Goal: Information Seeking & Learning: Learn about a topic

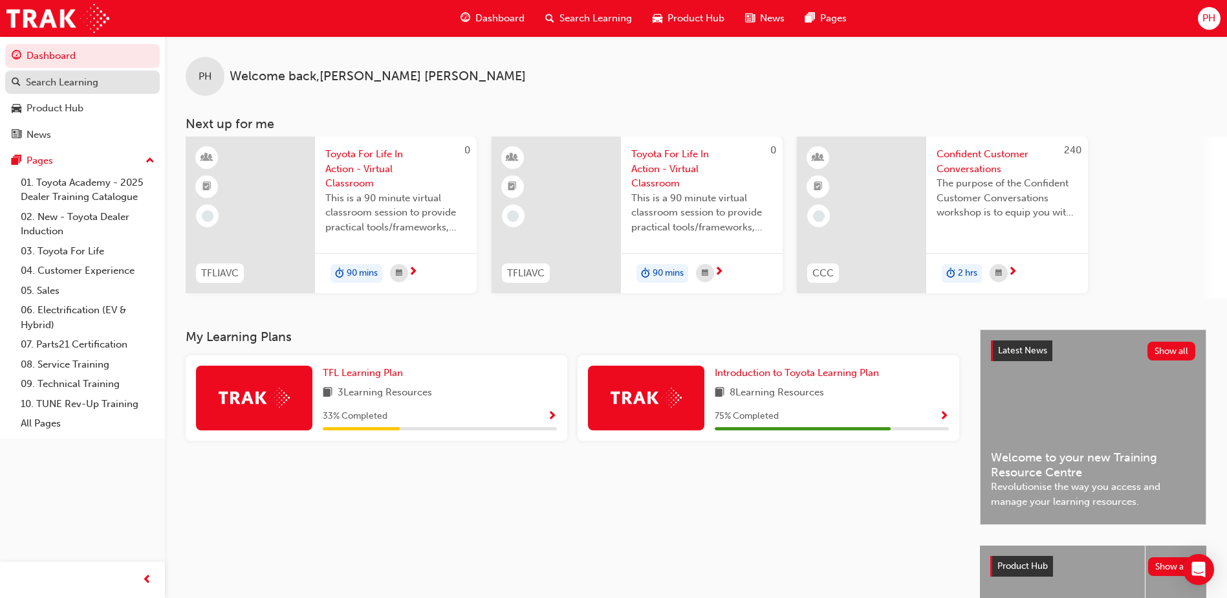
click at [50, 84] on div "Search Learning" at bounding box center [62, 82] width 72 height 15
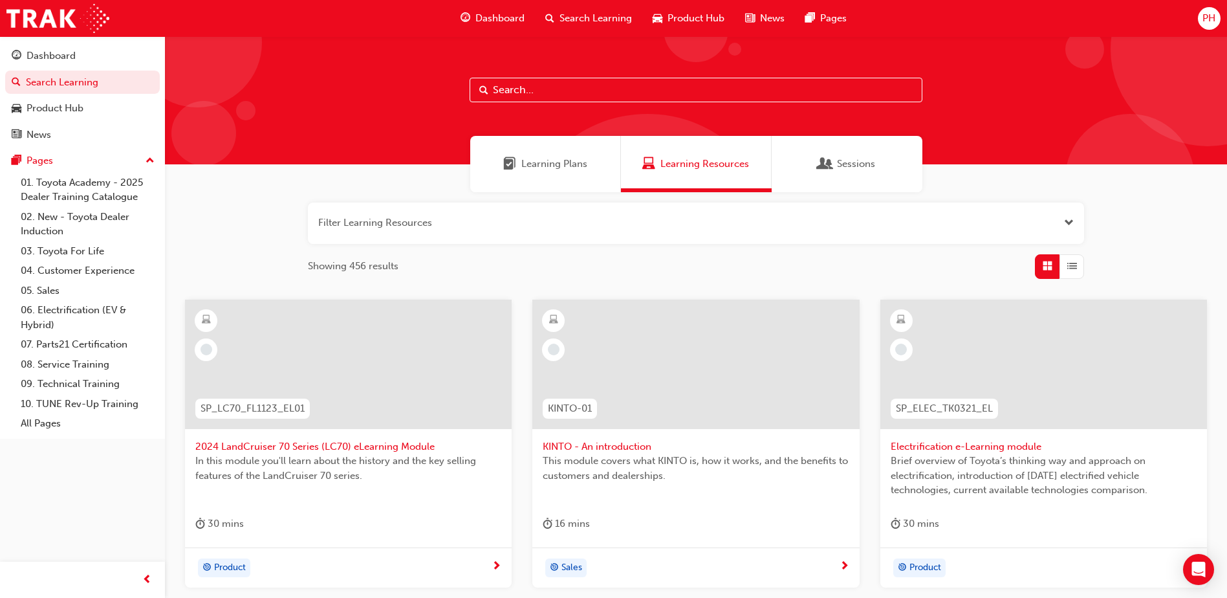
click at [533, 85] on input "text" at bounding box center [696, 90] width 453 height 25
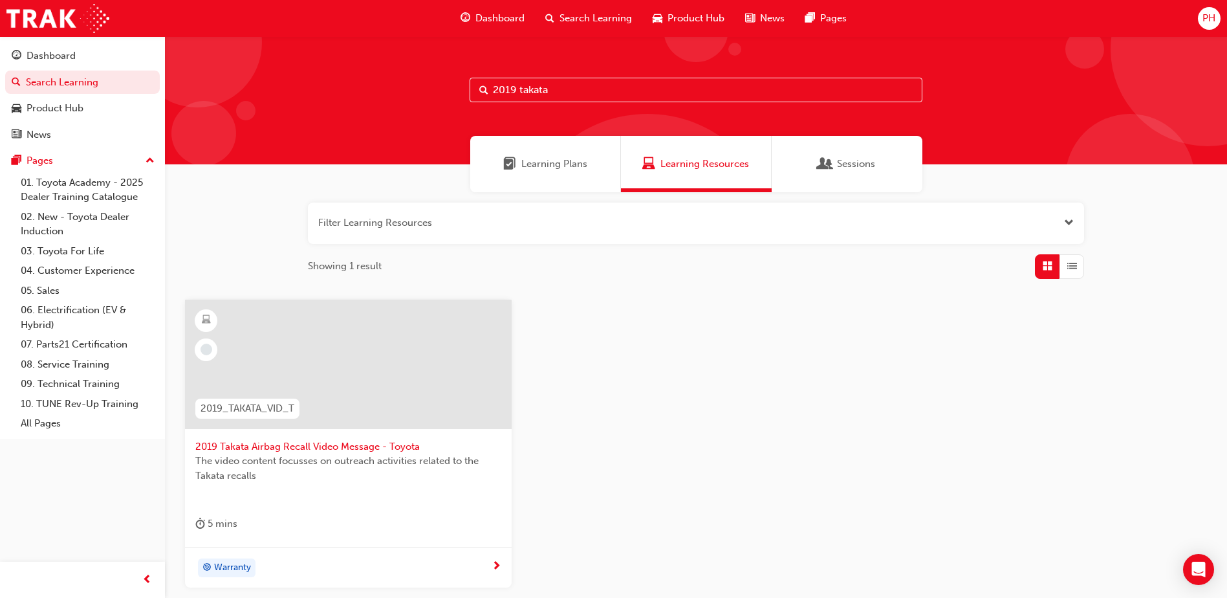
type input "2019 takata"
click at [336, 451] on span "2019 Takata Airbag Recall Video Message - Toyota" at bounding box center [348, 446] width 306 height 15
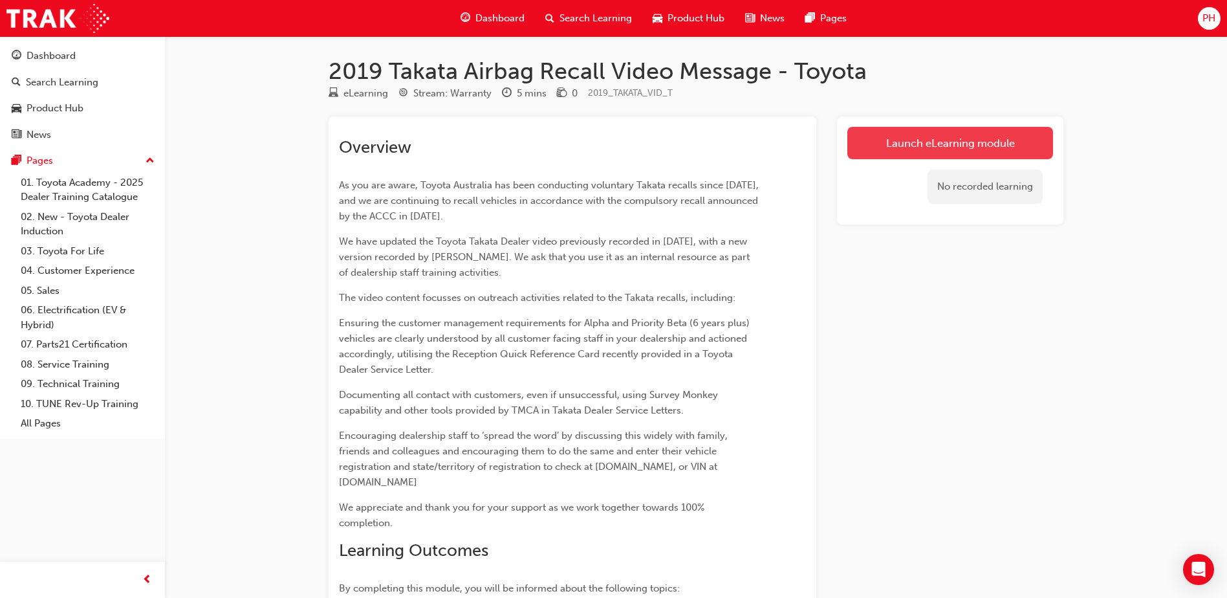
click at [1003, 144] on link "Launch eLearning module" at bounding box center [950, 143] width 206 height 32
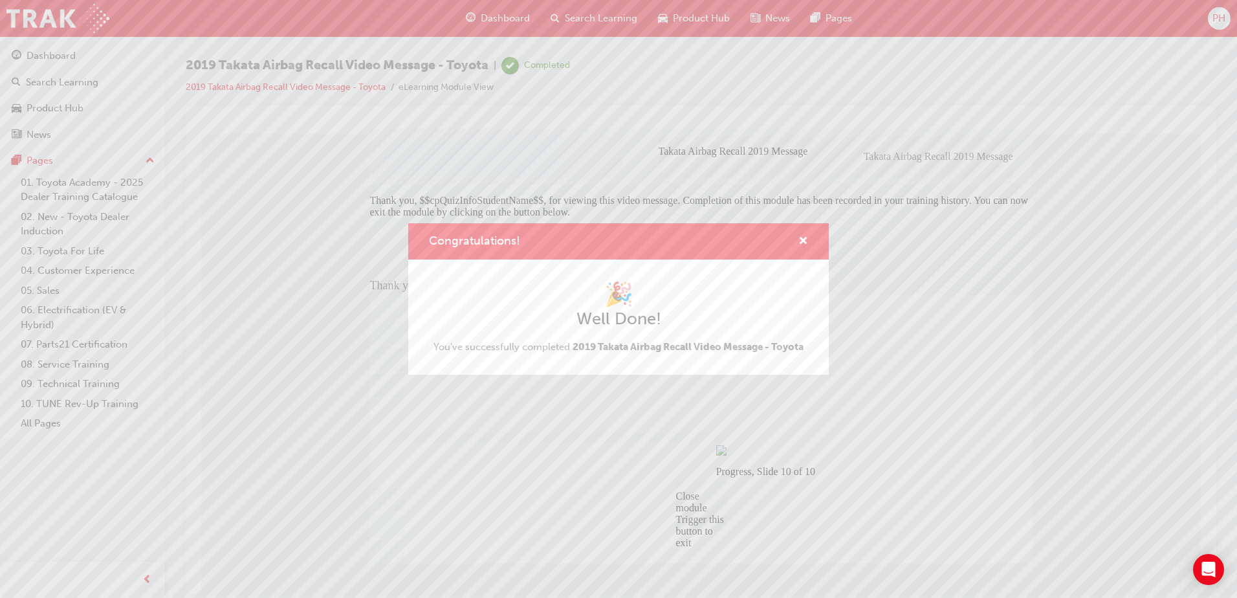
click at [677, 411] on div "Congratulations! 🎉 Well Done! You've successfully completed 2019 Takata Airbag …" at bounding box center [618, 299] width 1237 height 598
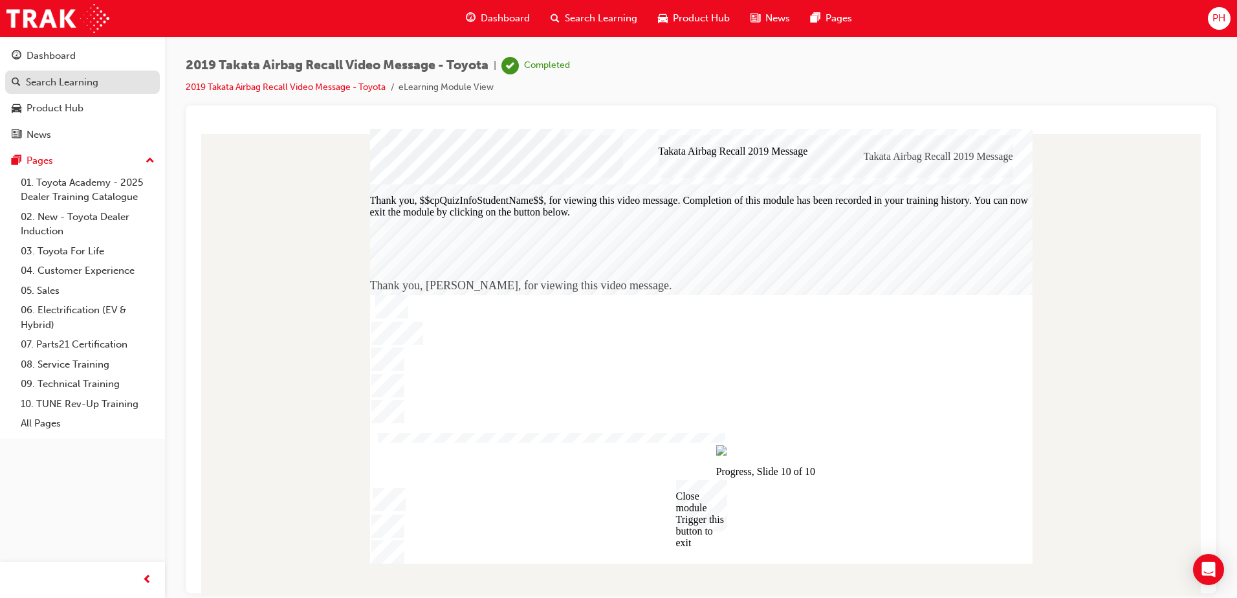
click at [34, 76] on div "Search Learning" at bounding box center [62, 82] width 72 height 15
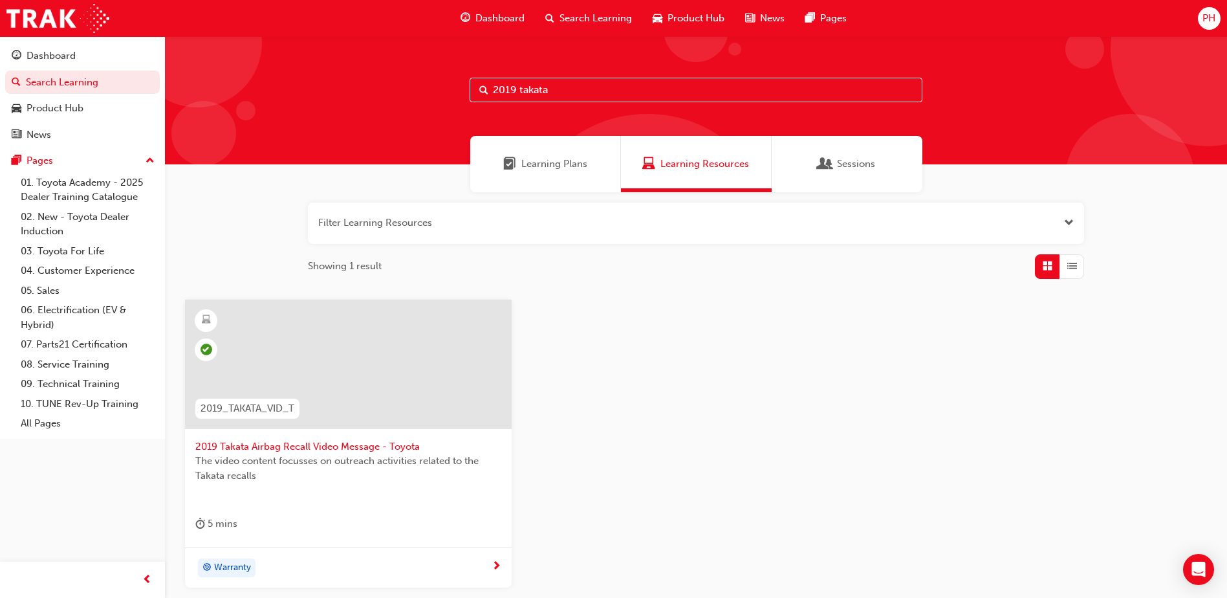
drag, startPoint x: 563, startPoint y: 89, endPoint x: 319, endPoint y: 74, distance: 244.3
click at [319, 74] on div "2019 takata" at bounding box center [696, 100] width 1062 height 128
type input "mytoyota connect"
click at [252, 452] on span "myToyota Connect - eLearning" at bounding box center [348, 446] width 306 height 15
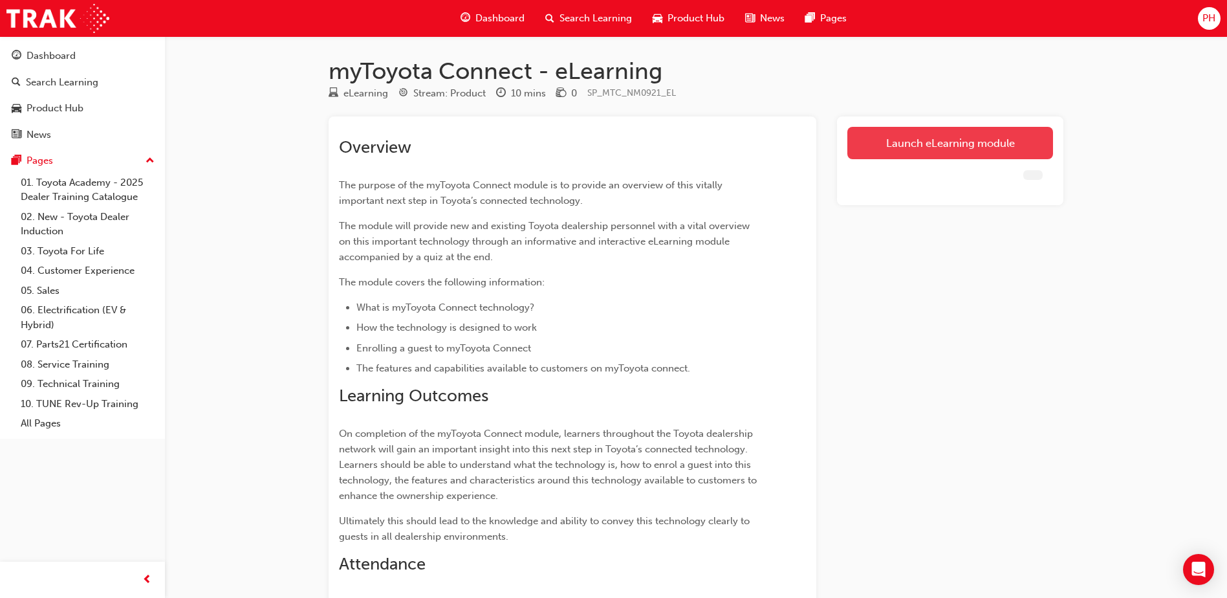
click at [867, 139] on link "Launch eLearning module" at bounding box center [950, 143] width 206 height 32
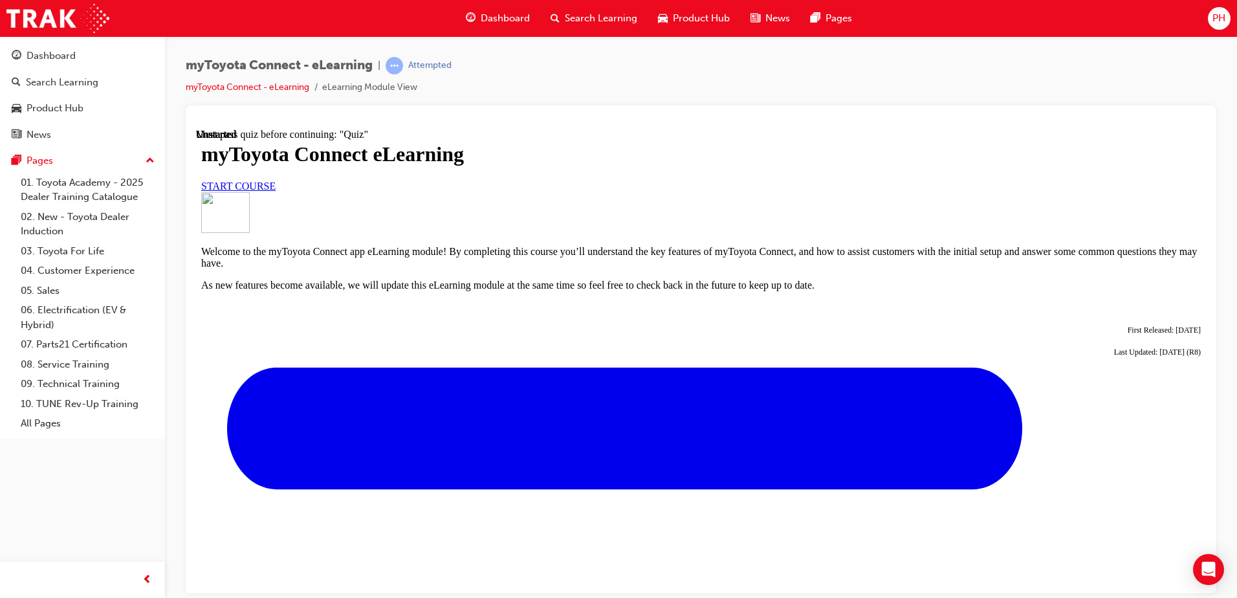
click at [276, 191] on link "START COURSE" at bounding box center [238, 185] width 74 height 11
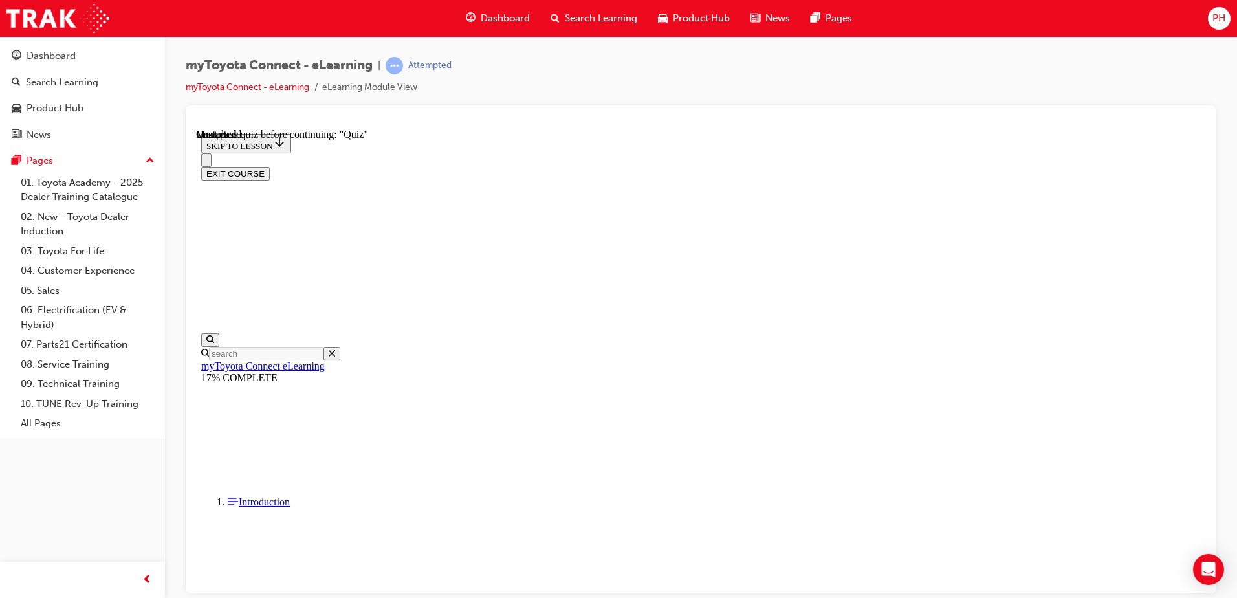
scroll to position [1125, 0]
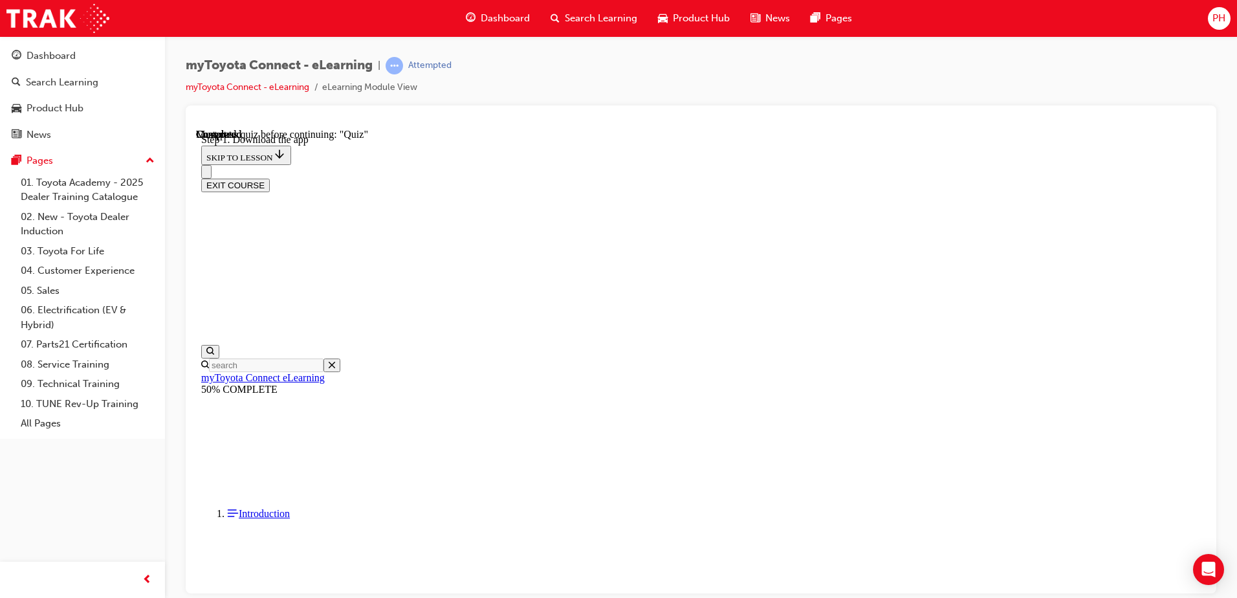
scroll to position [203, 0]
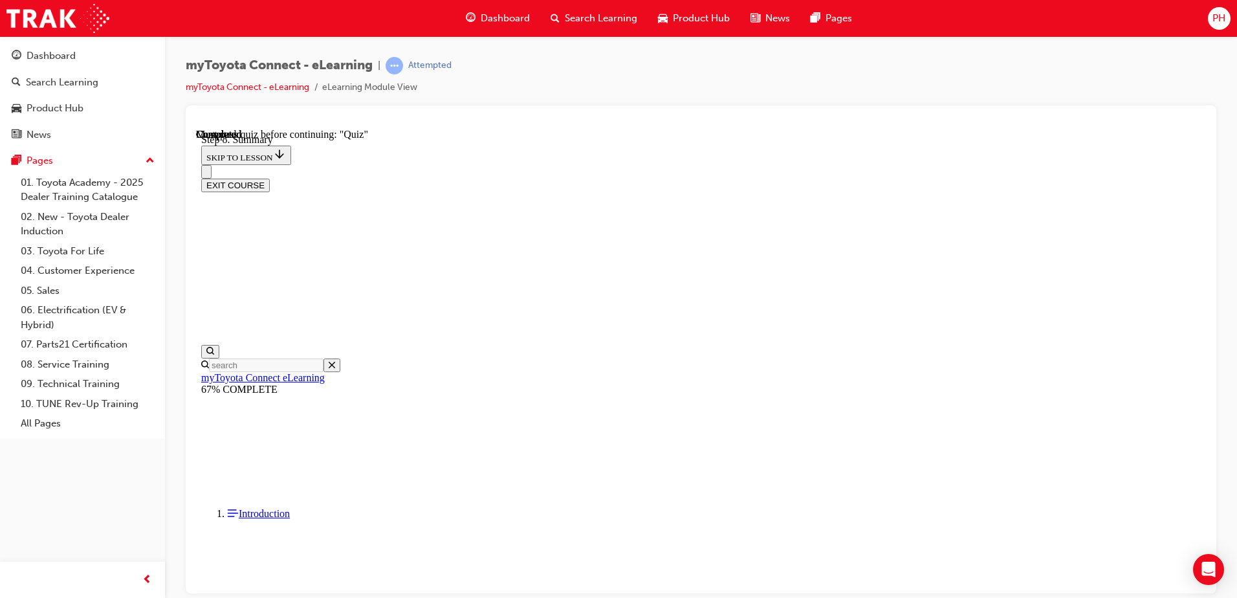
scroll to position [869, 0]
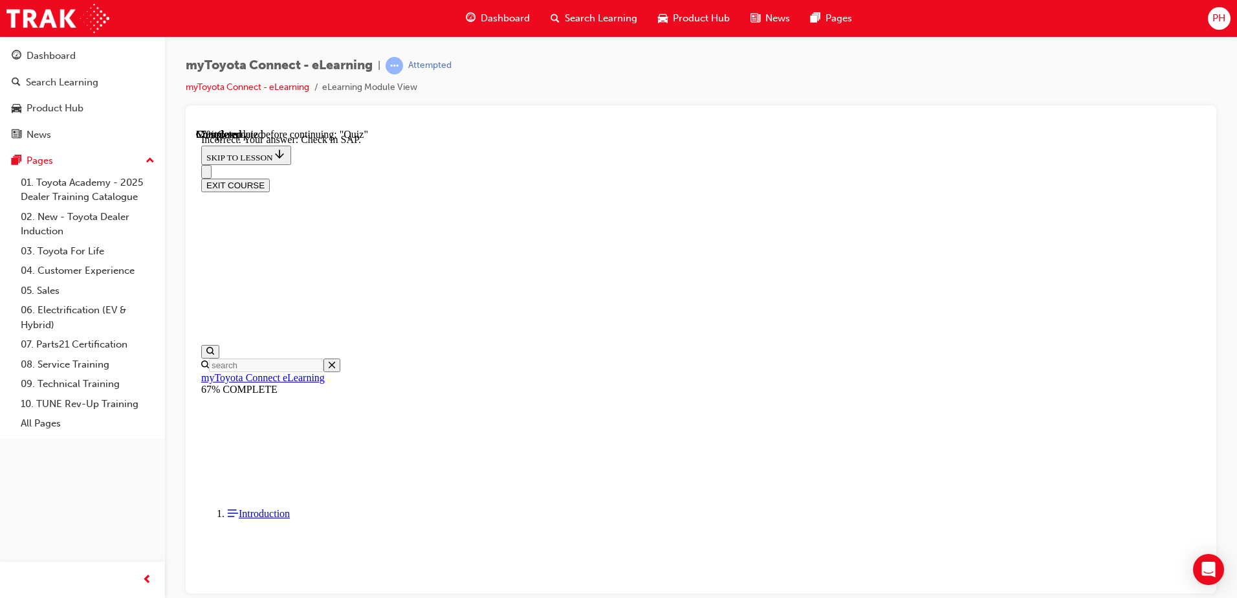
scroll to position [197, 0]
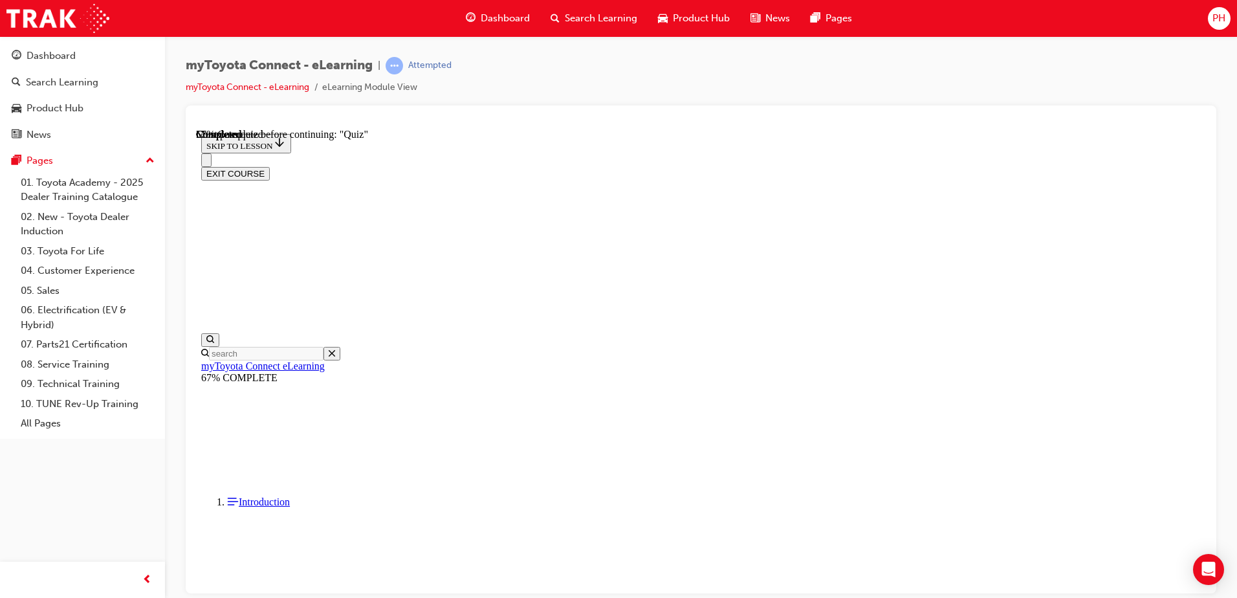
scroll to position [39, 0]
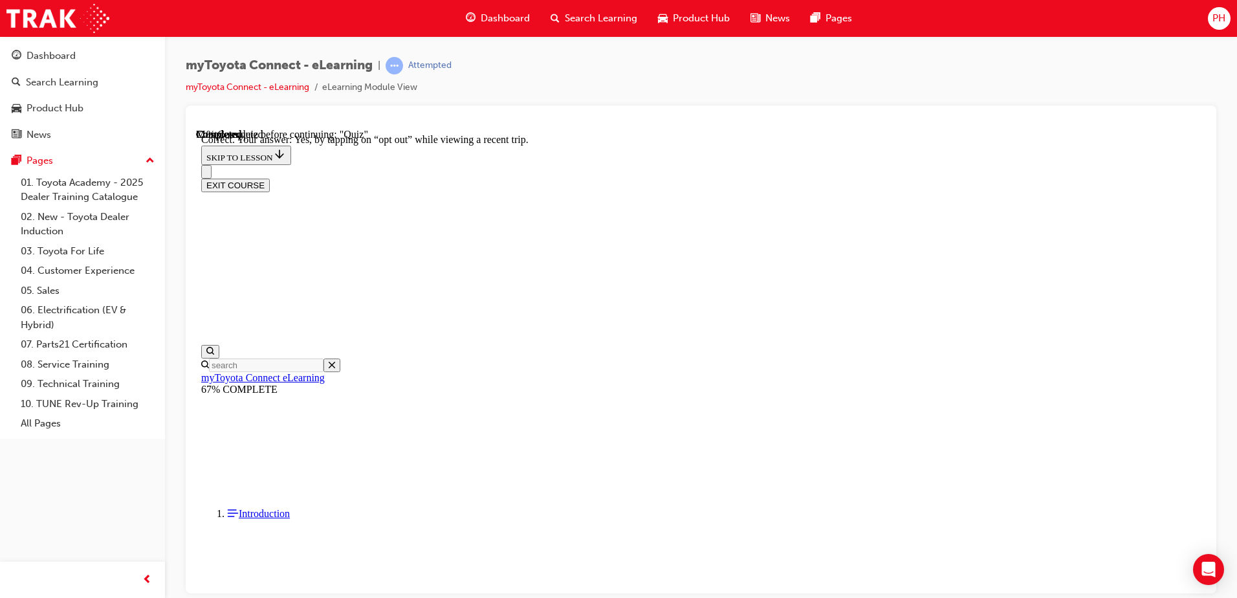
scroll to position [145, 0]
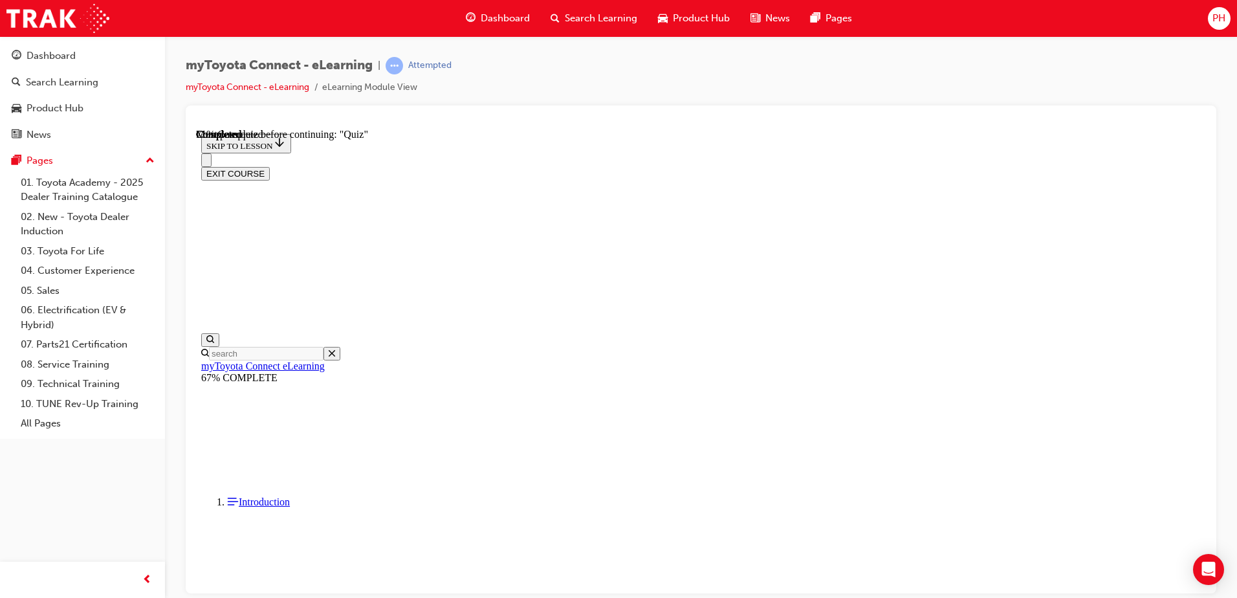
scroll to position [169, 0]
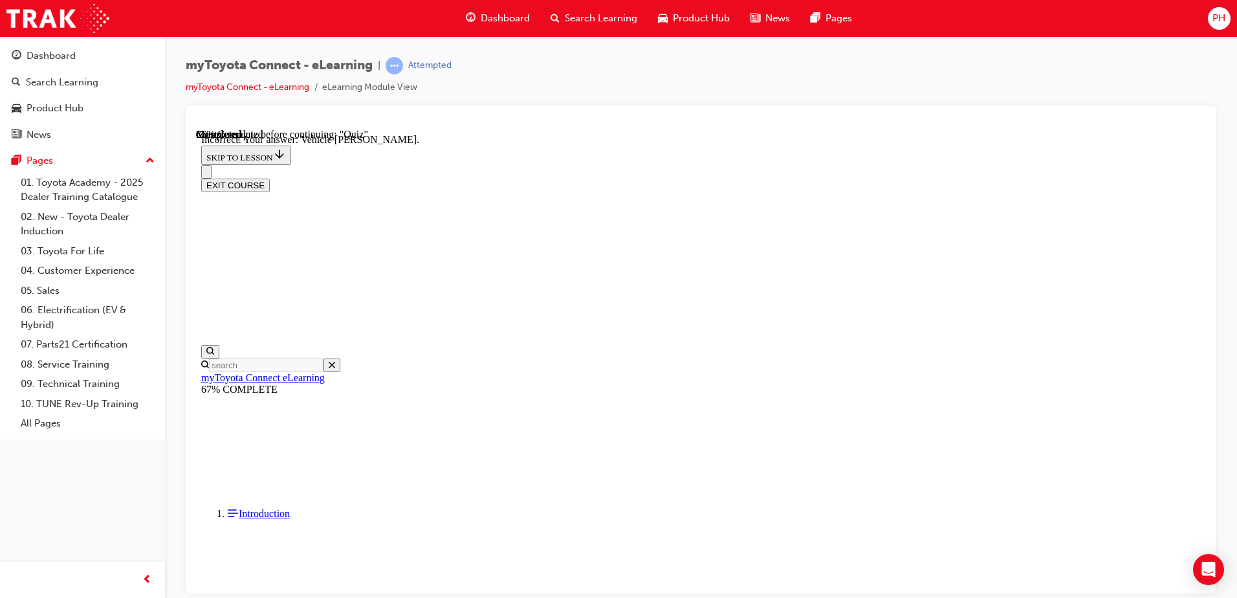
scroll to position [248, 0]
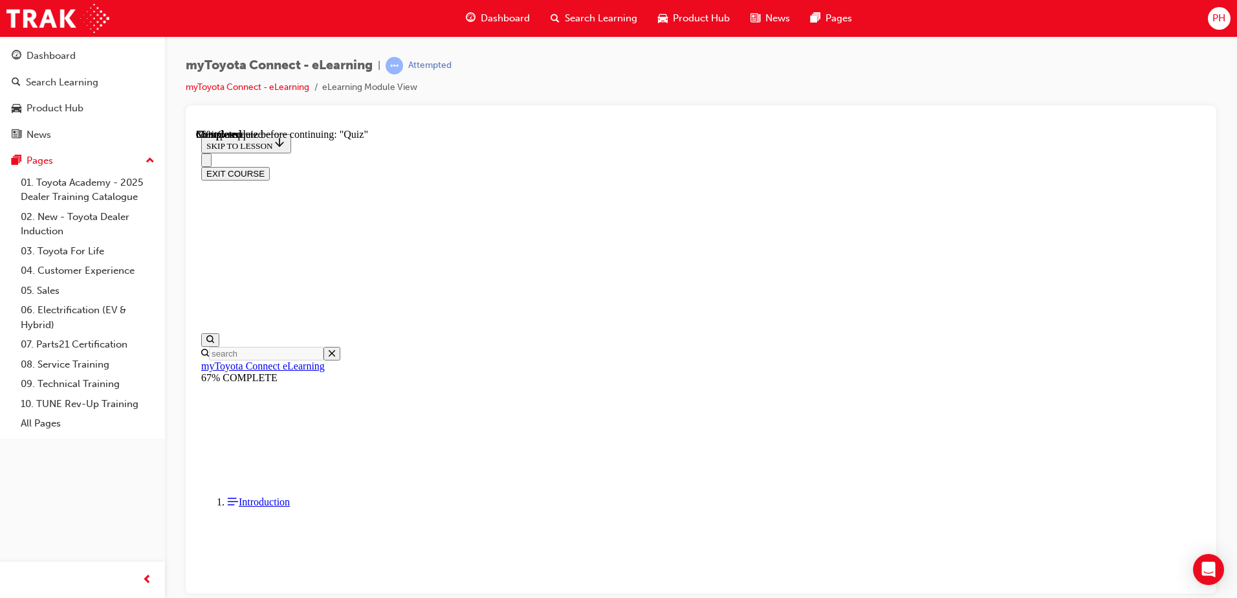
scroll to position [39, 0]
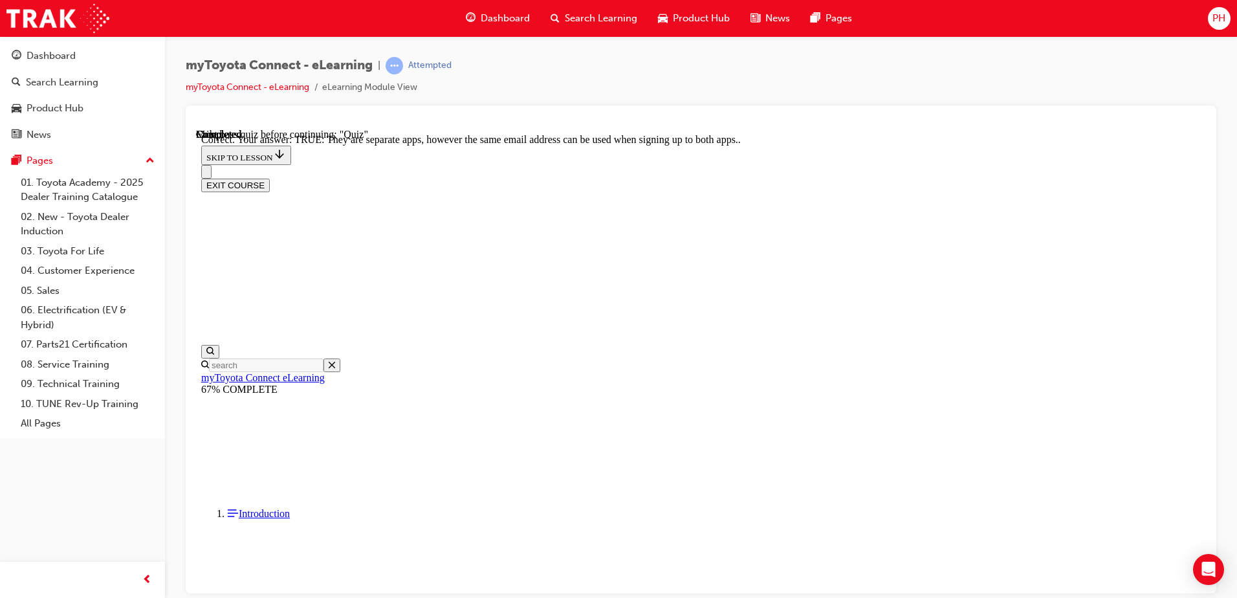
scroll to position [149, 0]
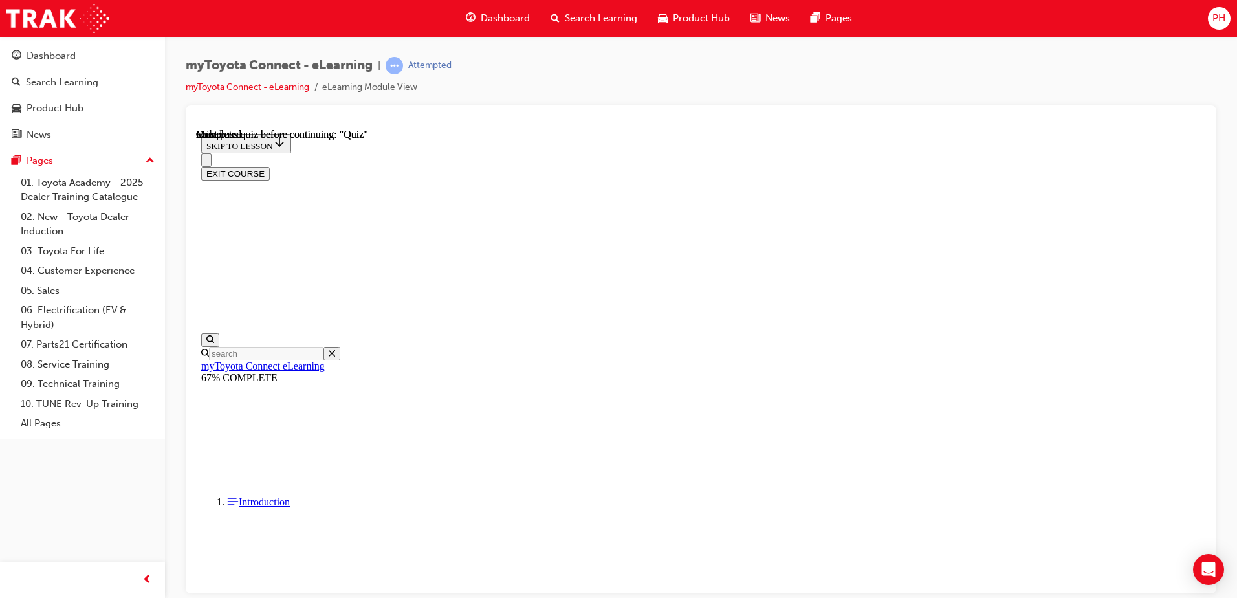
scroll to position [235, 0]
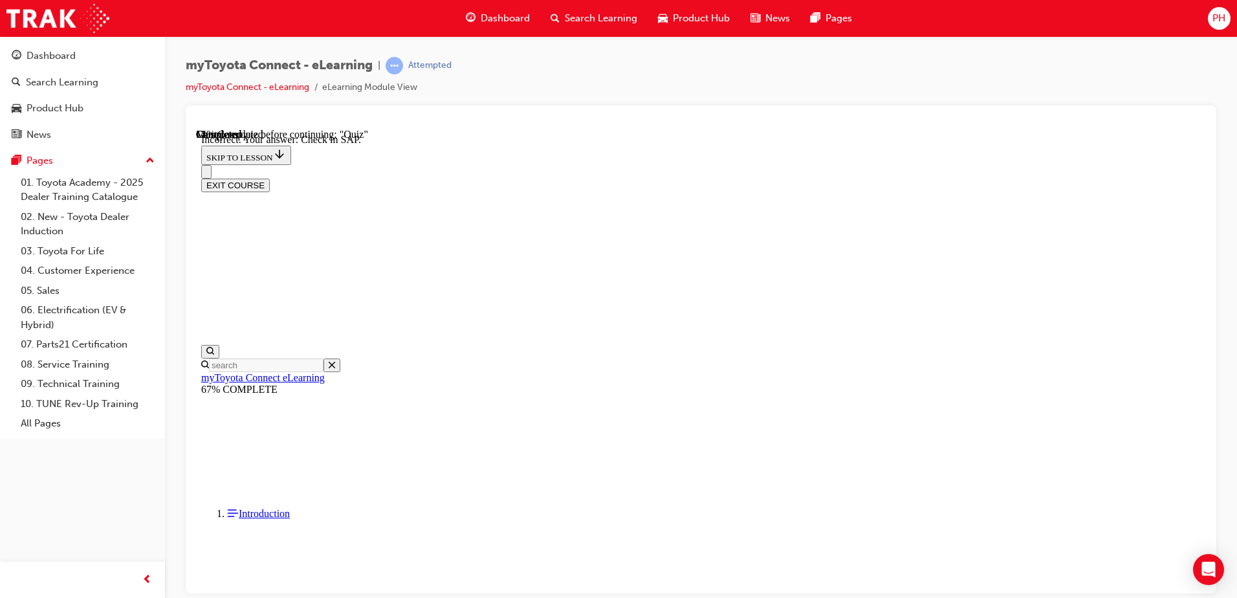
scroll to position [197, 0]
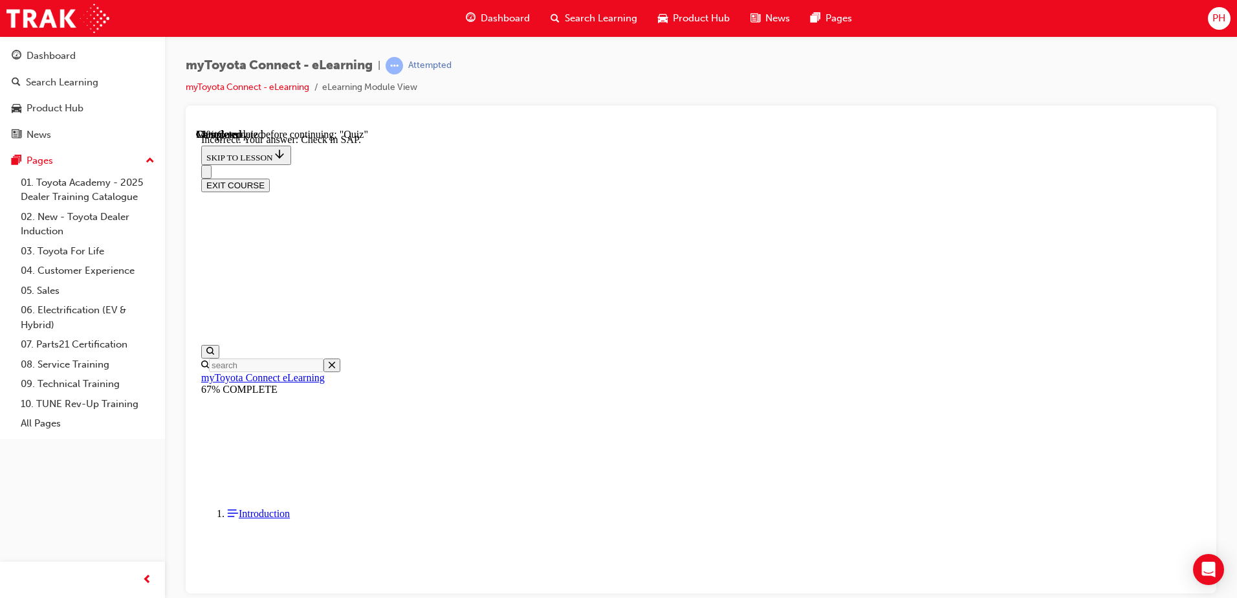
scroll to position [169, 0]
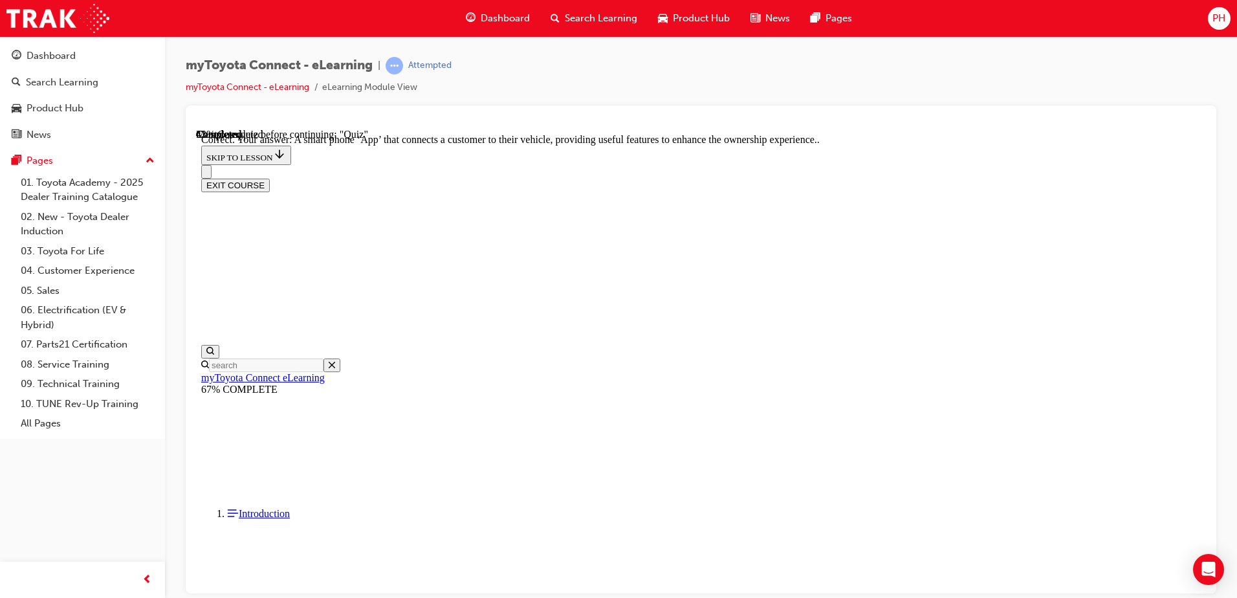
scroll to position [235, 0]
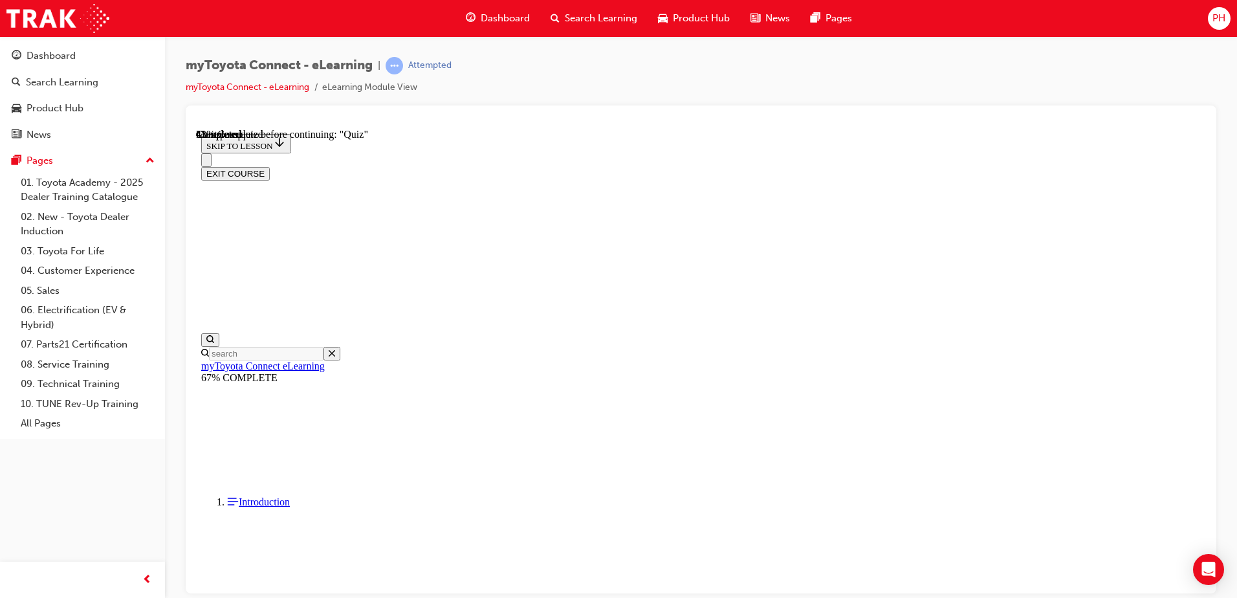
scroll to position [39, 0]
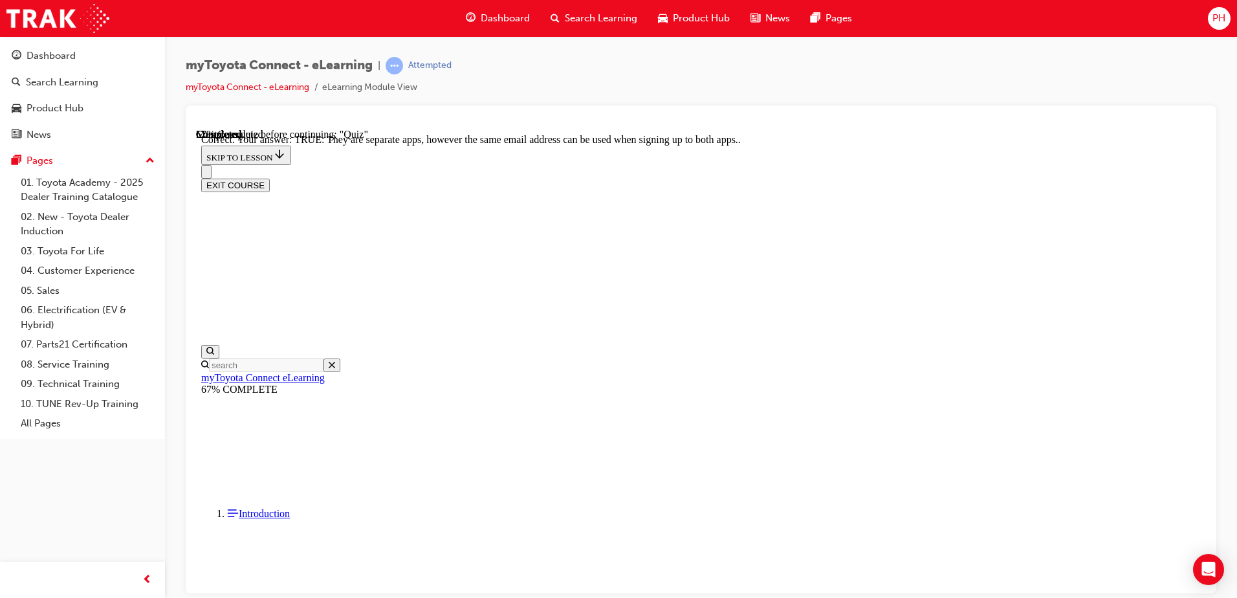
drag, startPoint x: 805, startPoint y: 532, endPoint x: 675, endPoint y: 541, distance: 130.3
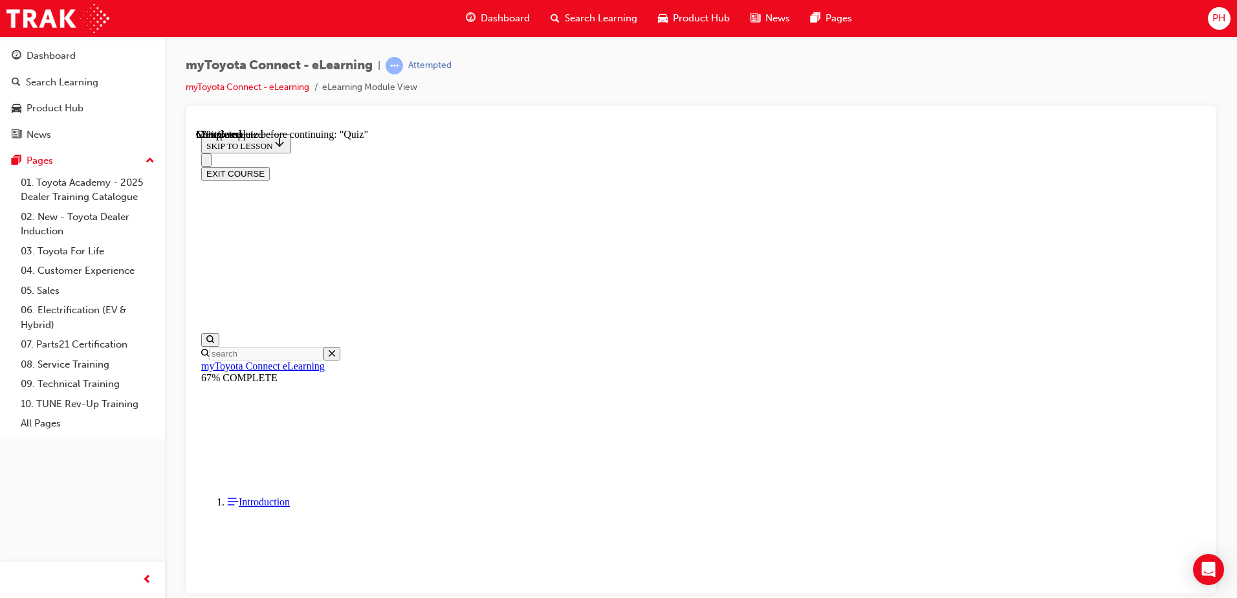
scroll to position [104, 0]
drag, startPoint x: 791, startPoint y: 532, endPoint x: 791, endPoint y: 524, distance: 7.8
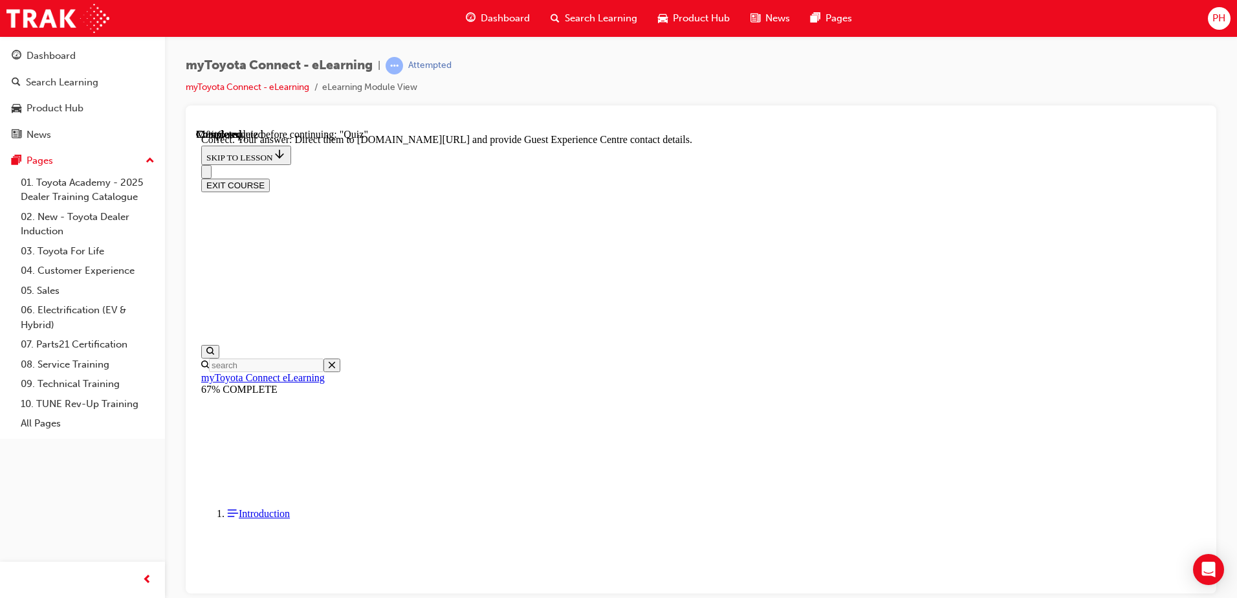
scroll to position [261, 0]
drag, startPoint x: 783, startPoint y: 531, endPoint x: 785, endPoint y: 540, distance: 8.6
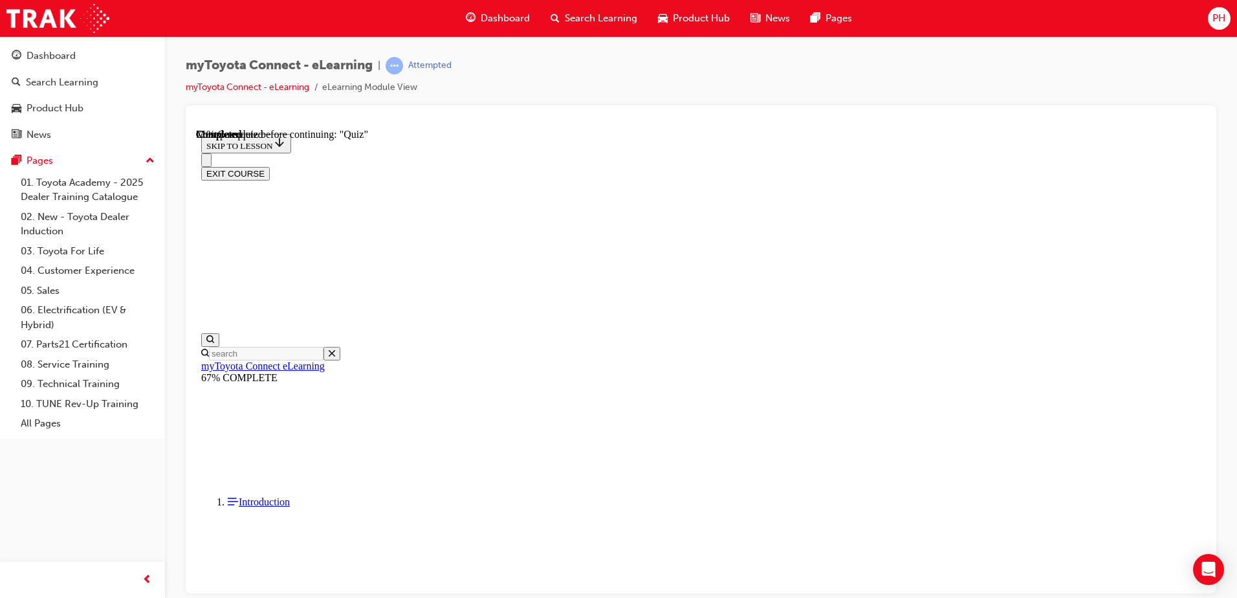
scroll to position [169, 0]
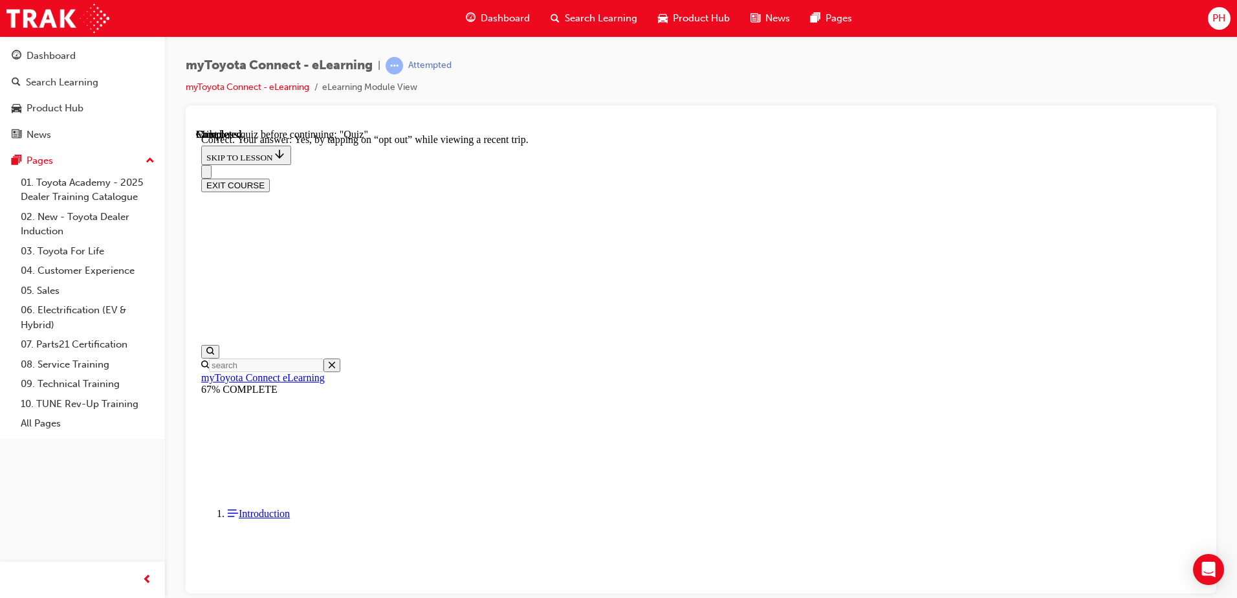
scroll to position [145, 0]
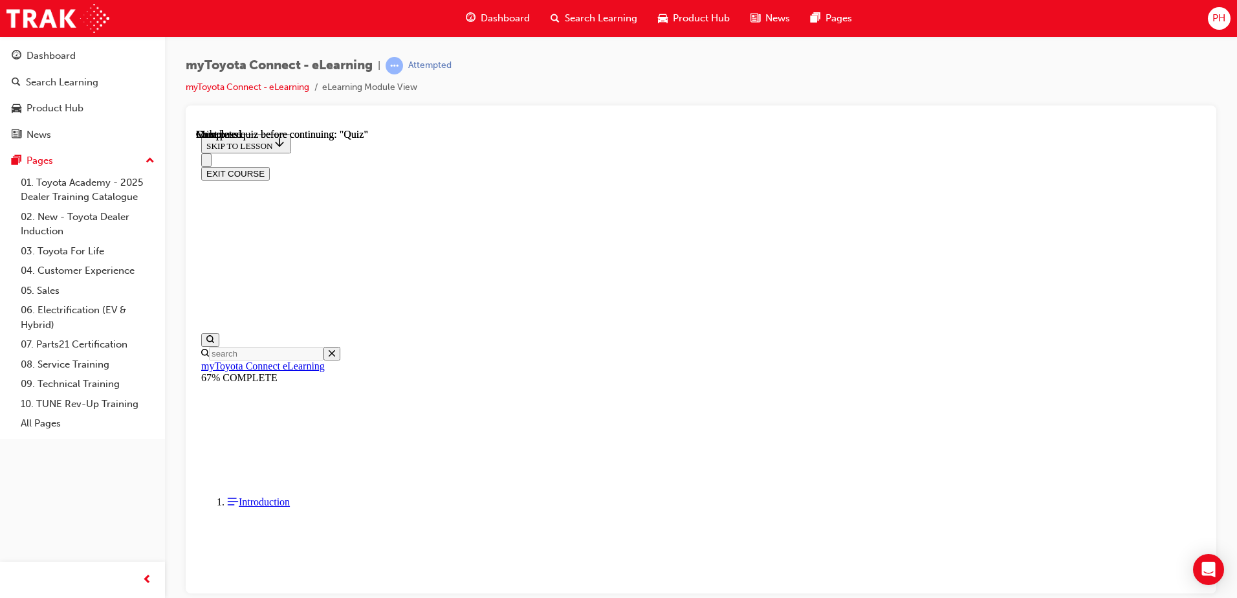
scroll to position [235, 0]
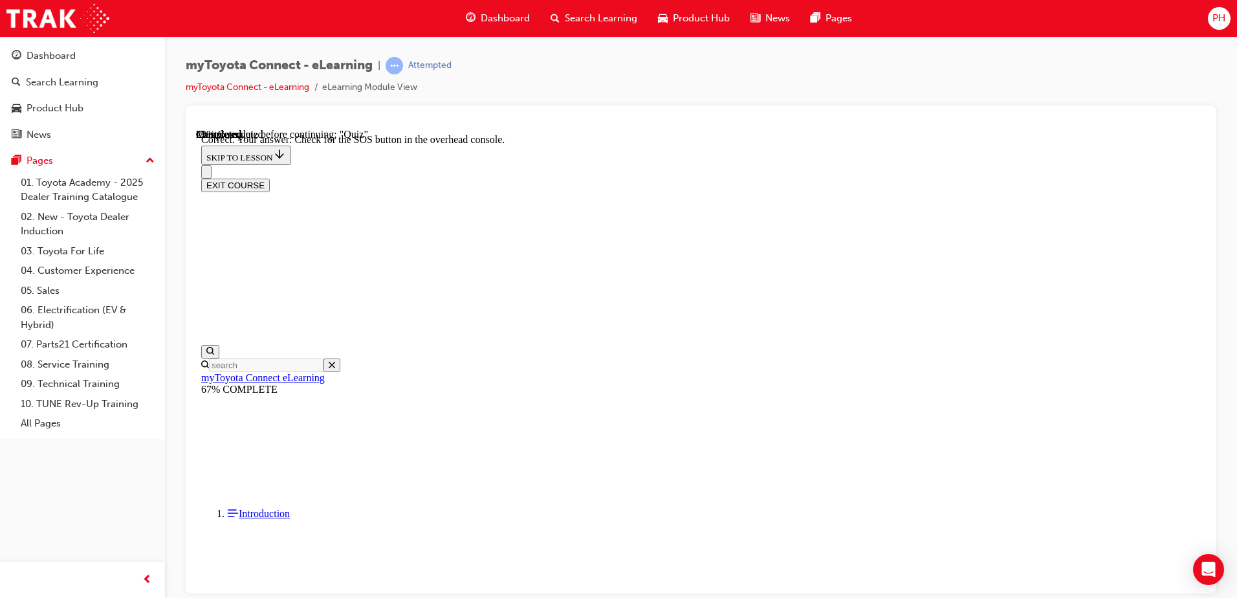
scroll to position [197, 0]
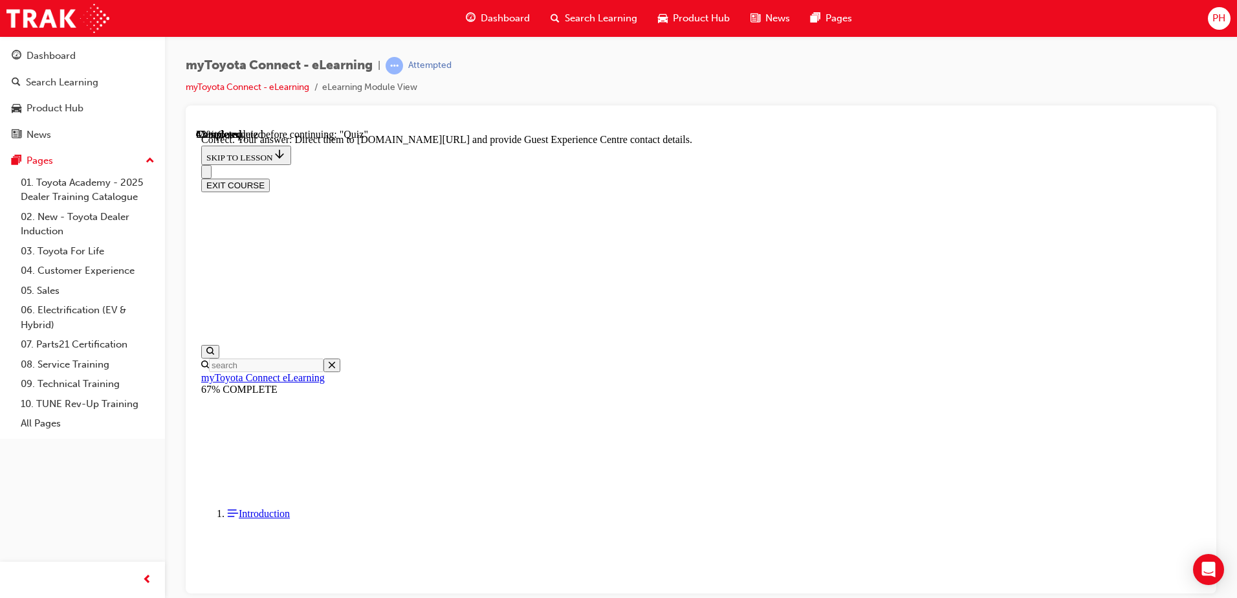
scroll to position [261, 0]
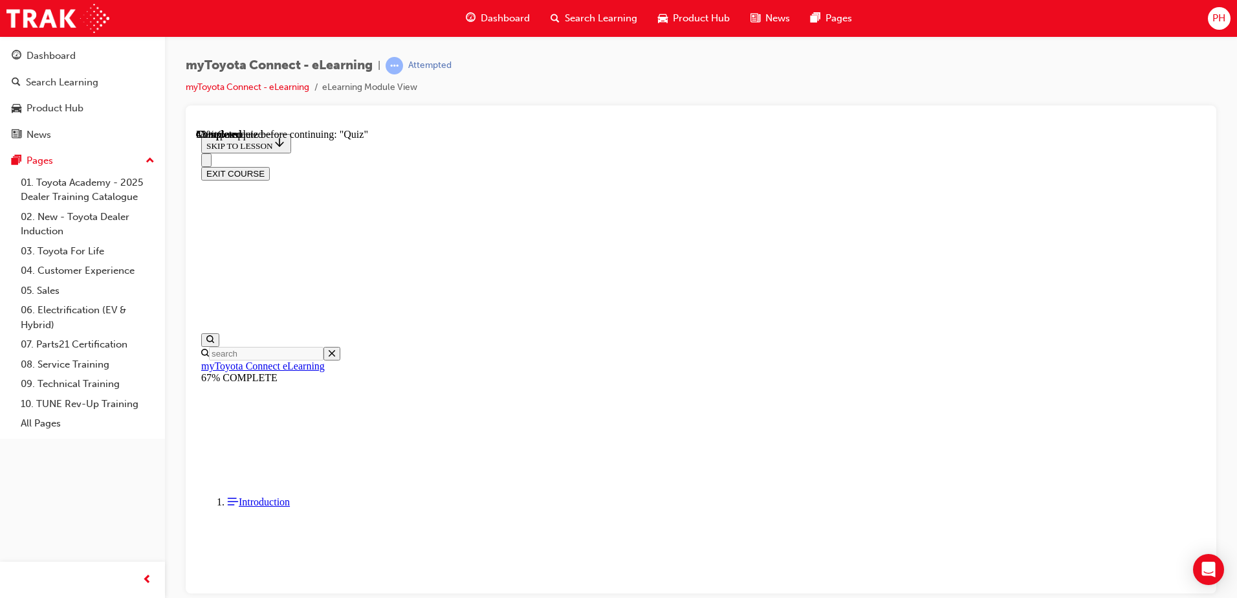
scroll to position [104, 0]
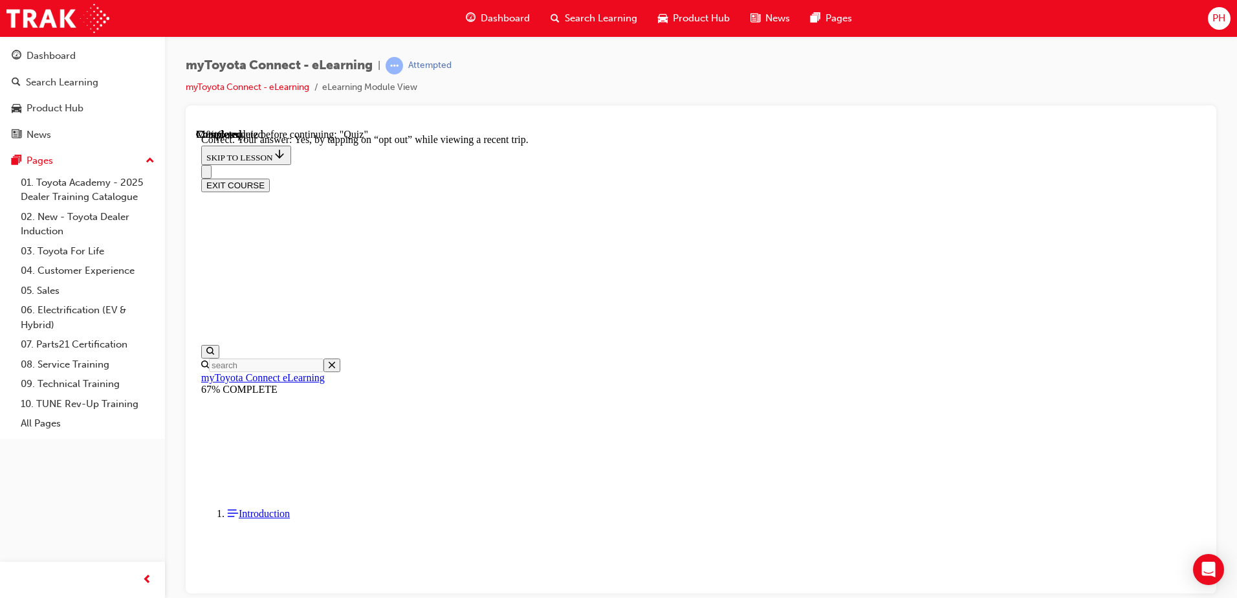
scroll to position [145, 0]
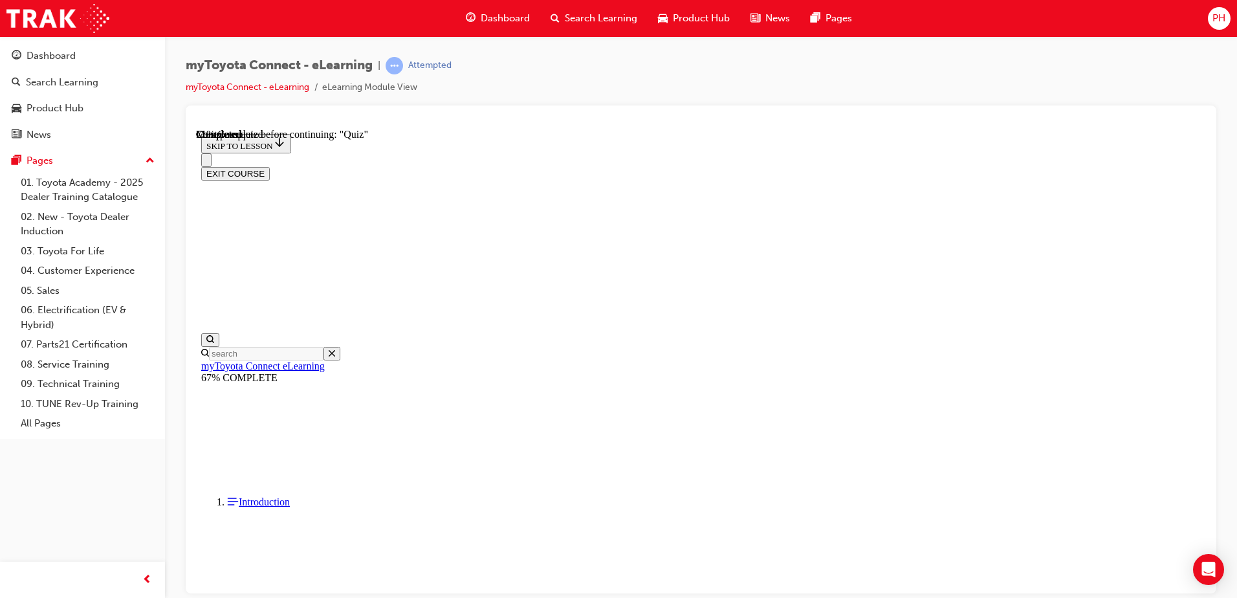
scroll to position [39, 0]
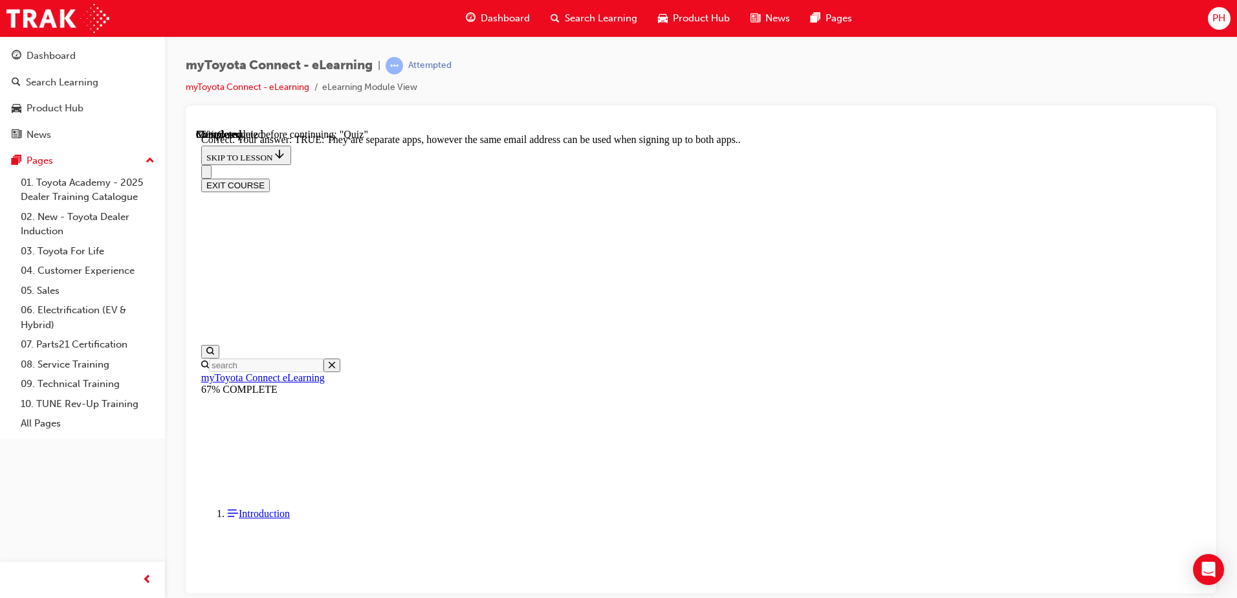
scroll to position [149, 0]
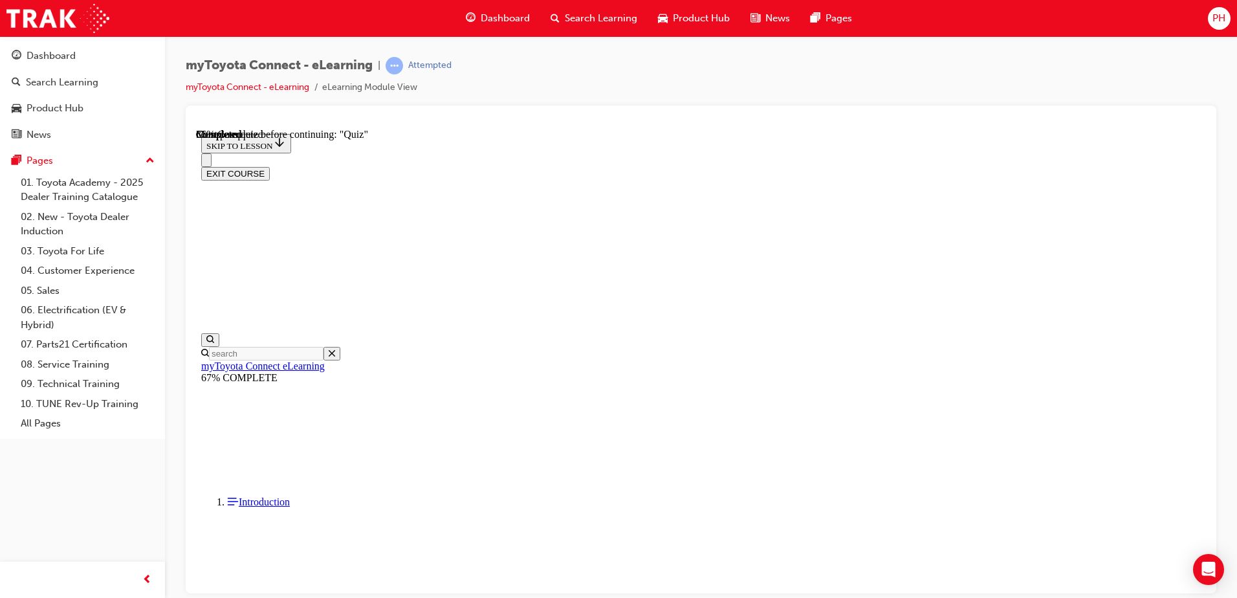
scroll to position [169, 0]
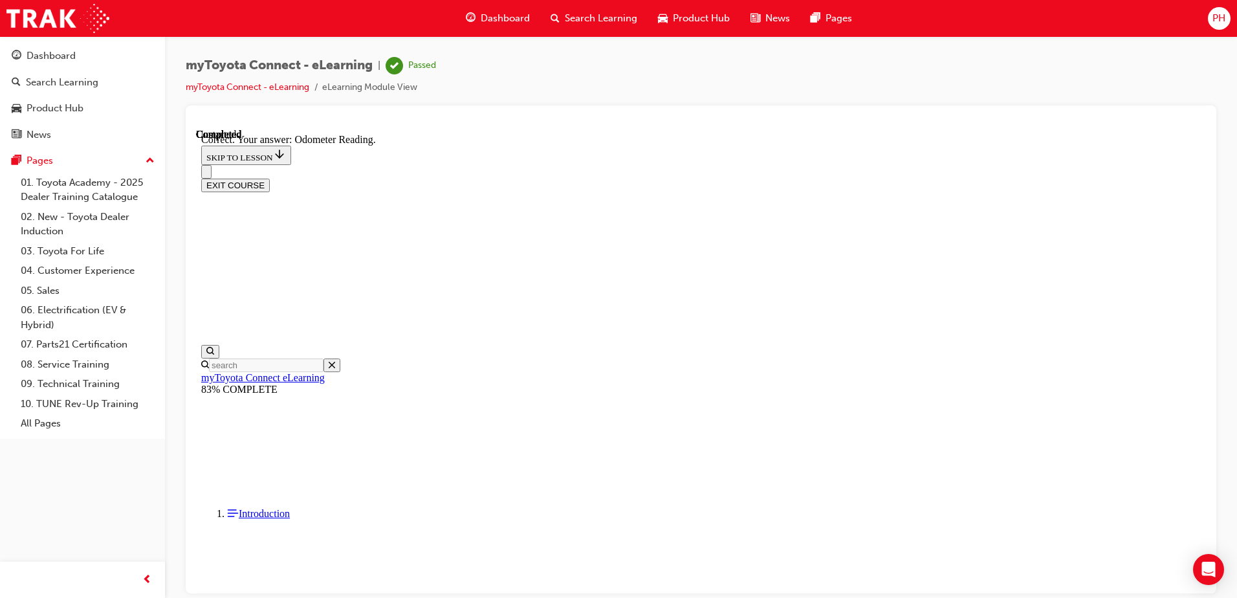
scroll to position [248, 0]
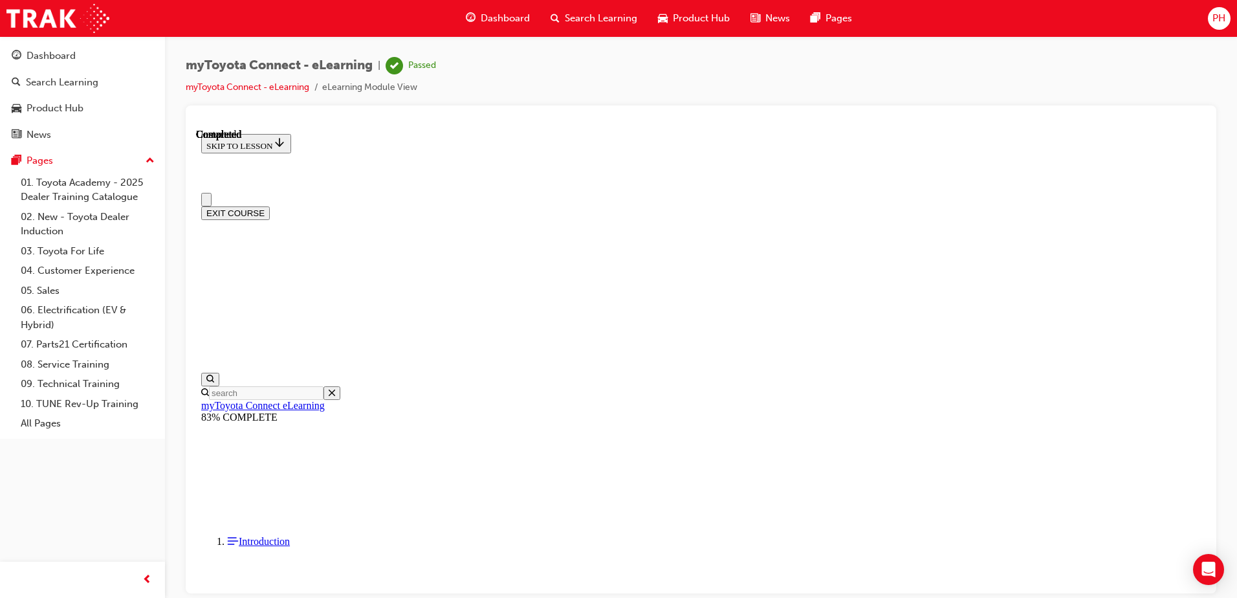
scroll to position [235, 0]
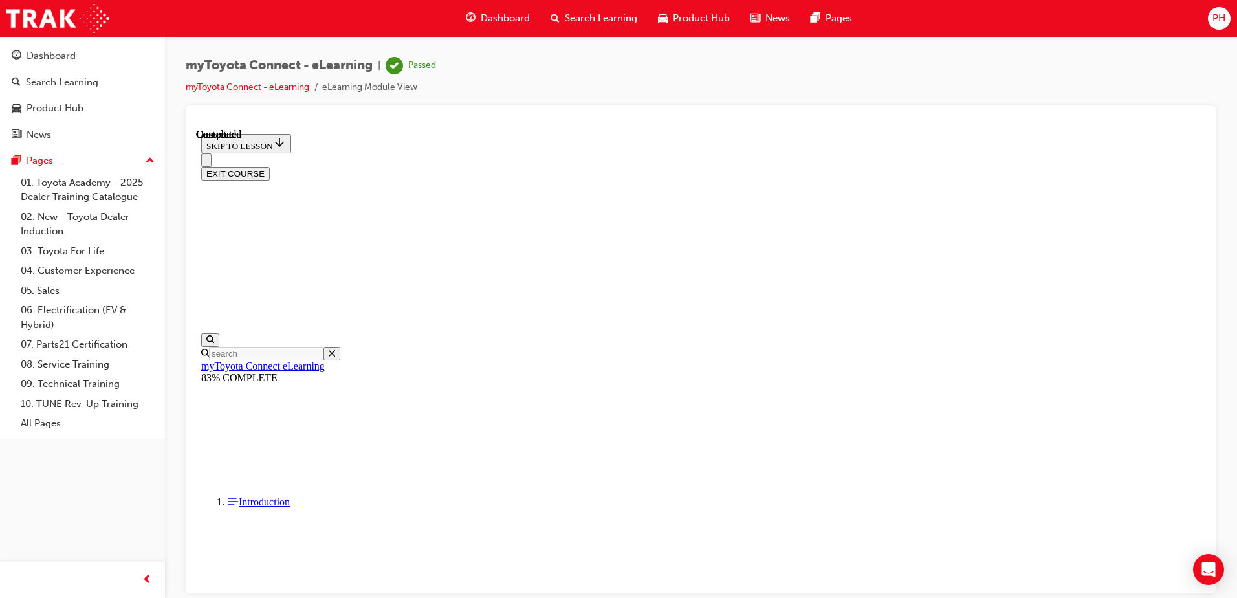
click at [270, 166] on button "EXIT COURSE" at bounding box center [235, 173] width 69 height 14
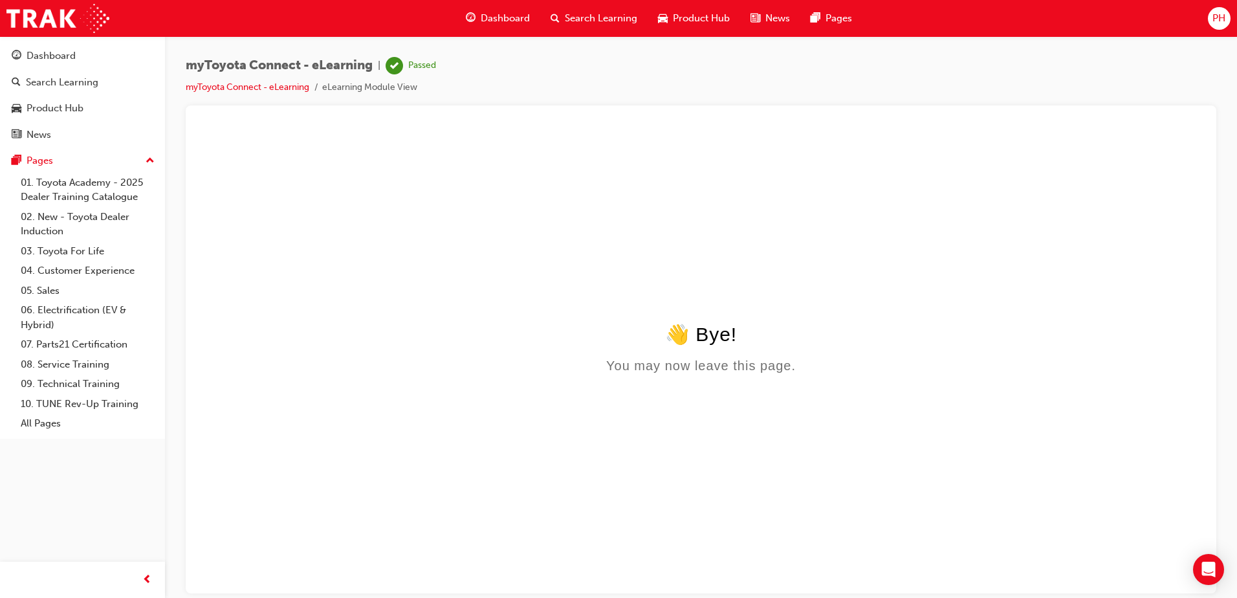
scroll to position [0, 0]
click at [608, 21] on span "Search Learning" at bounding box center [601, 18] width 72 height 15
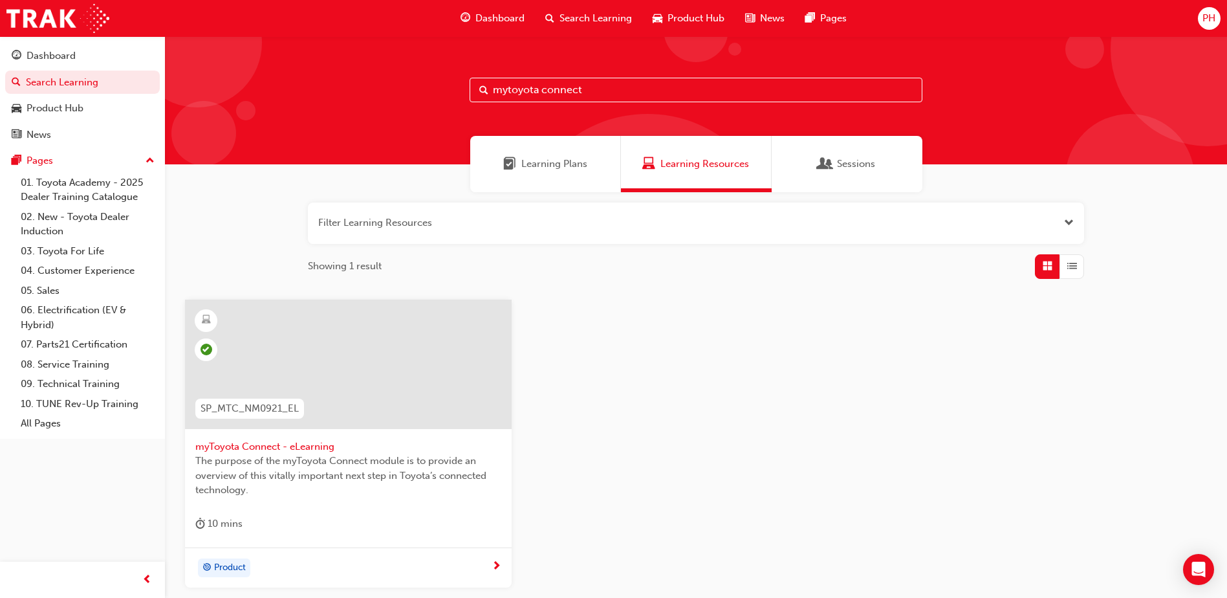
drag, startPoint x: 597, startPoint y: 89, endPoint x: 428, endPoint y: 80, distance: 169.8
click at [428, 80] on div "mytoyota connect" at bounding box center [696, 100] width 1062 height 128
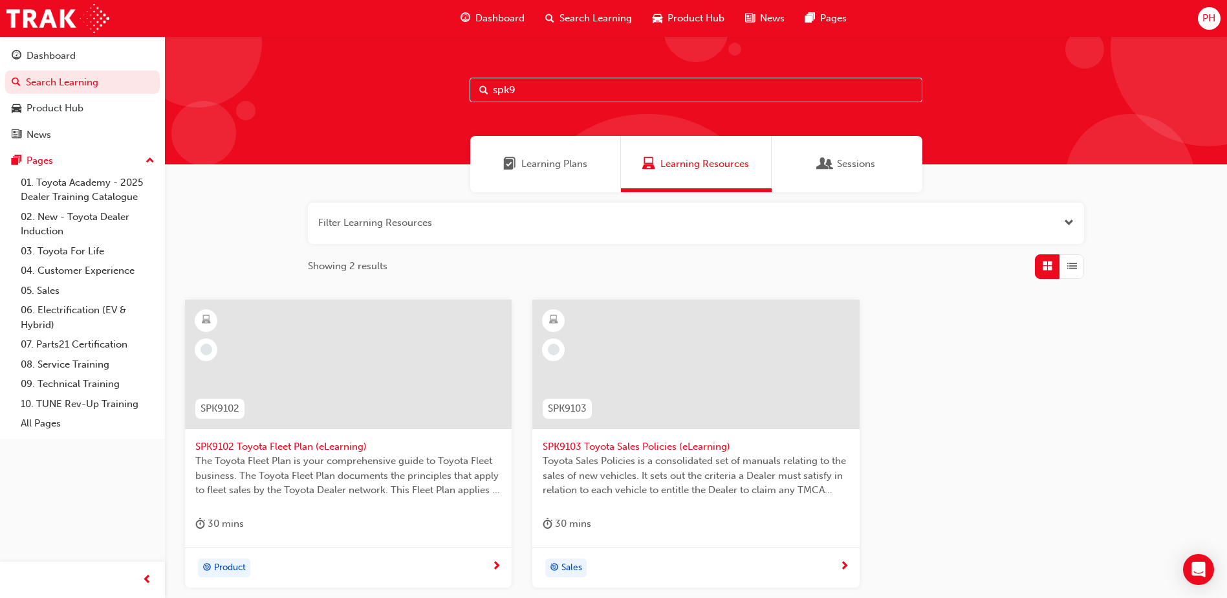
type input "spk9"
click at [304, 446] on span "SPK9102 Toyota Fleet Plan (eLearning)" at bounding box center [348, 446] width 306 height 15
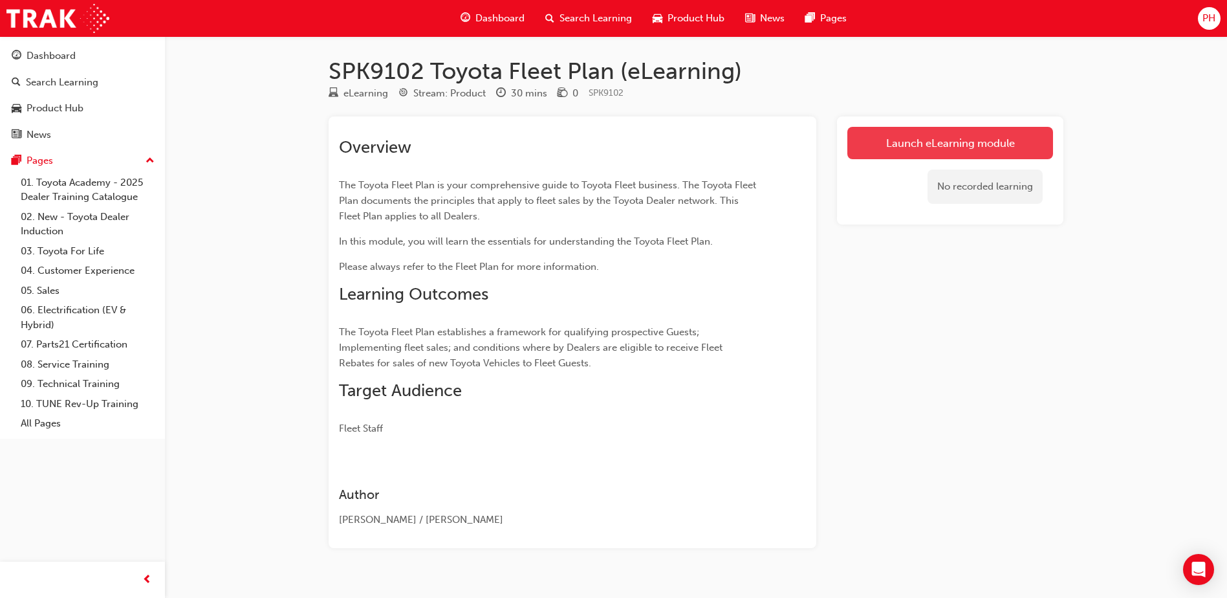
click at [868, 130] on link "Launch eLearning module" at bounding box center [950, 143] width 206 height 32
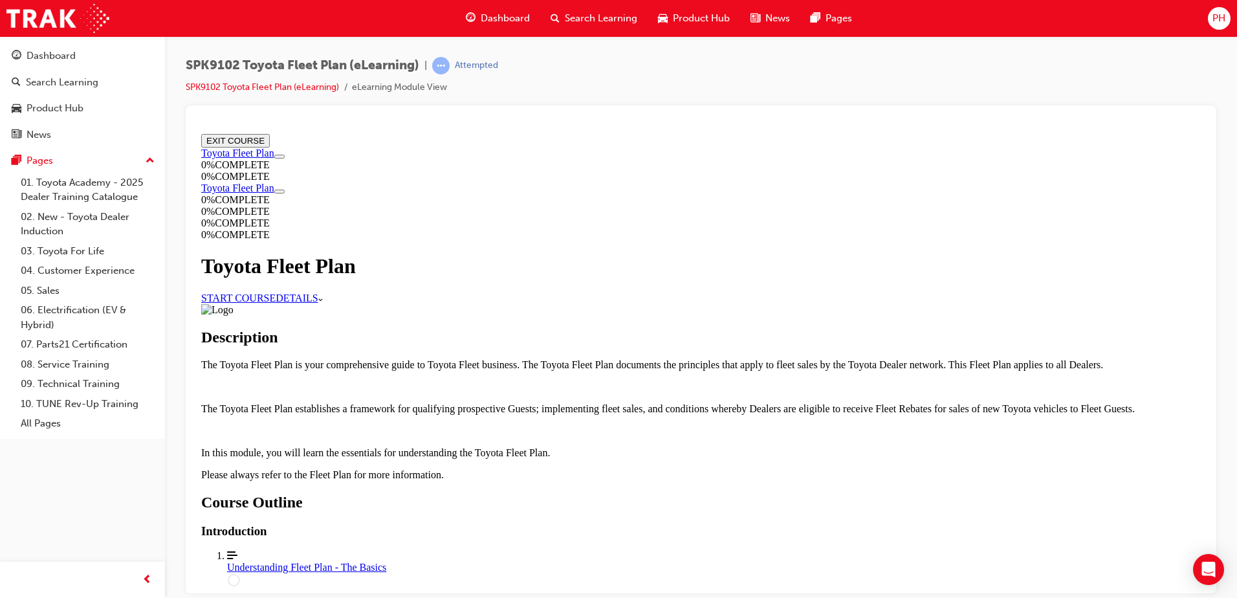
click at [276, 298] on link "START COURSE" at bounding box center [238, 297] width 74 height 11
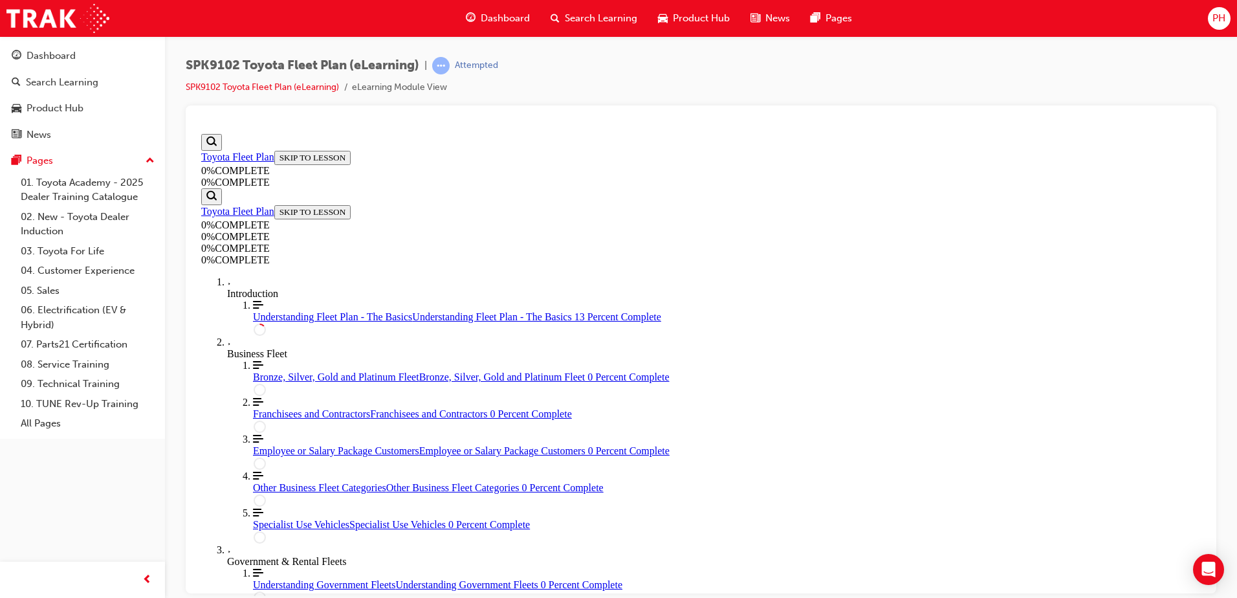
scroll to position [239, 0]
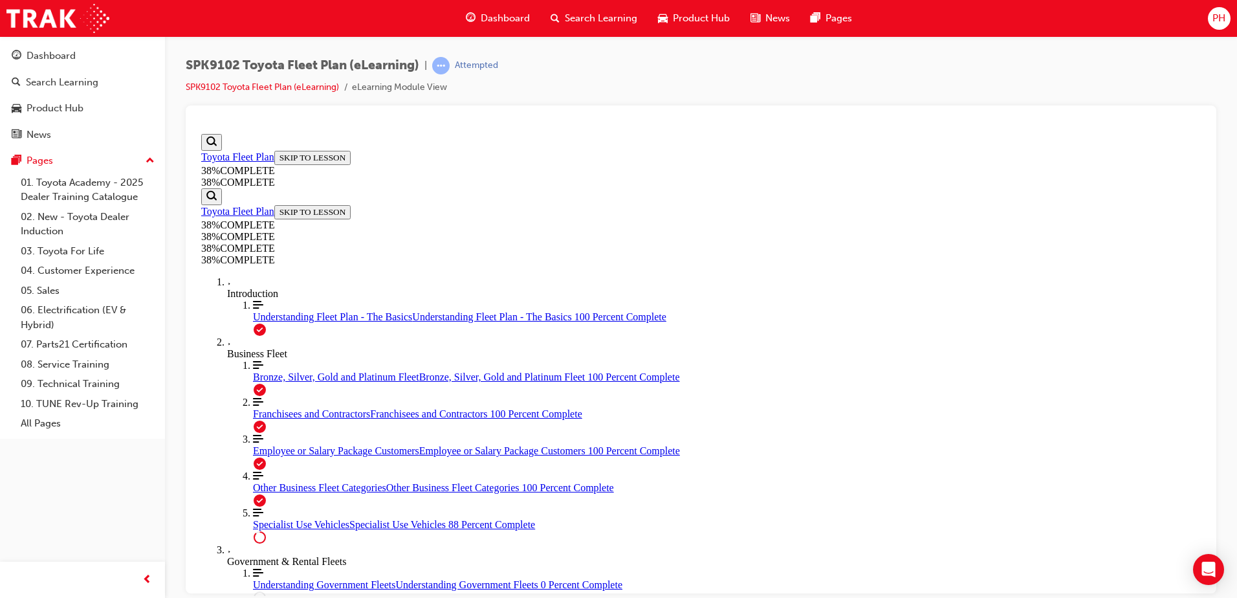
scroll to position [2507, 0]
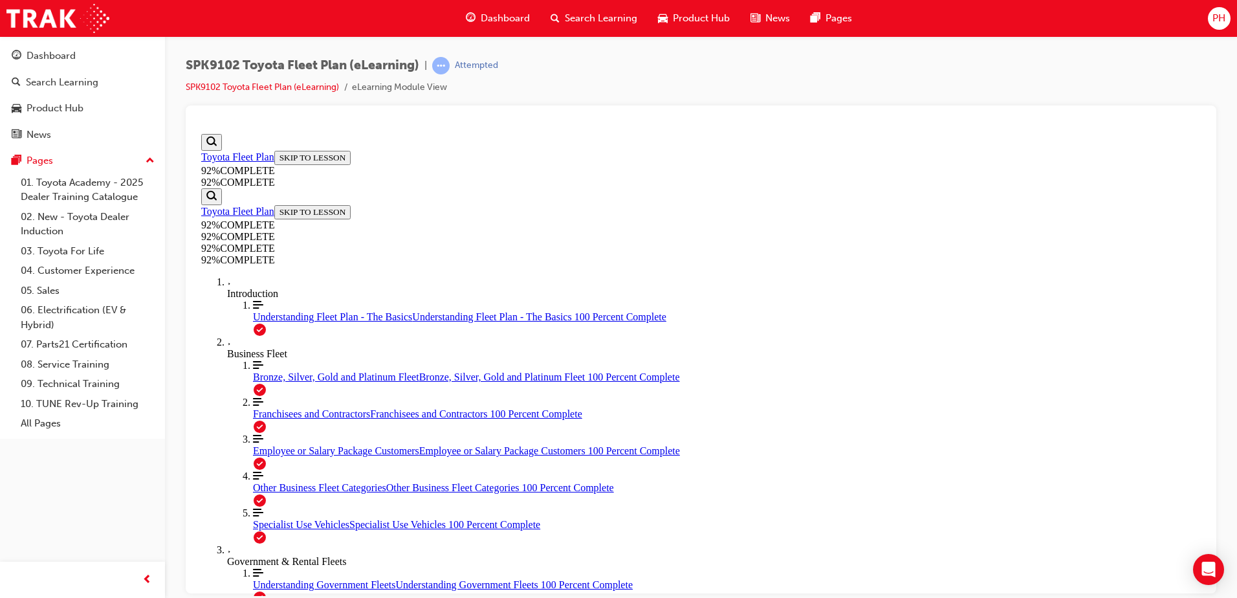
scroll to position [160, 0]
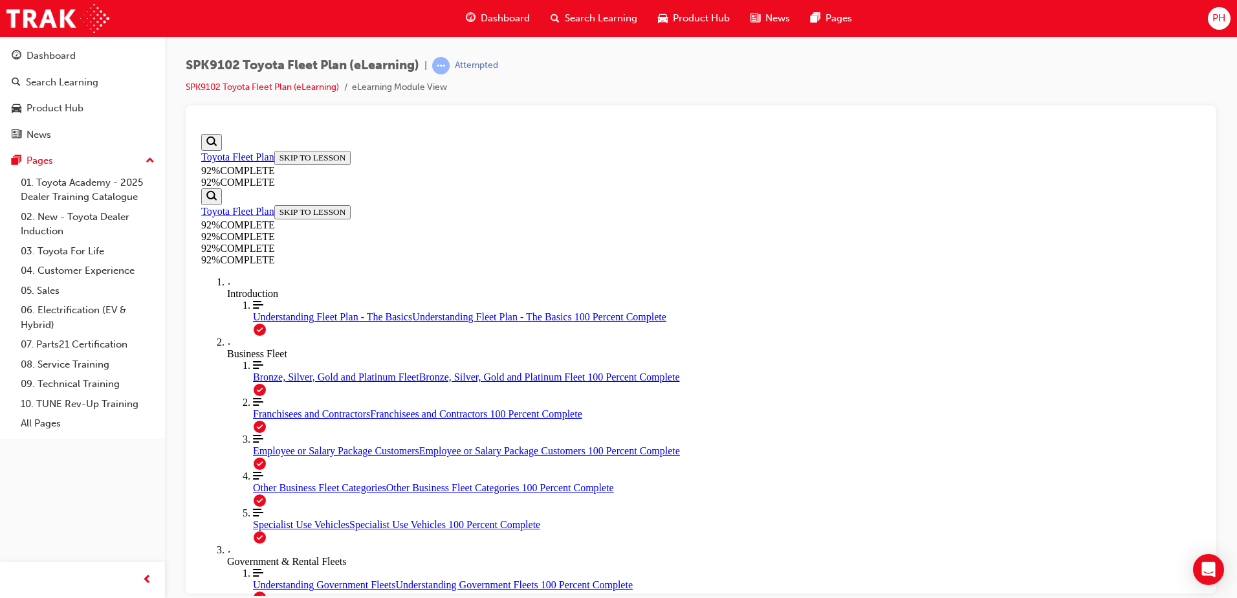
scroll to position [47, 0]
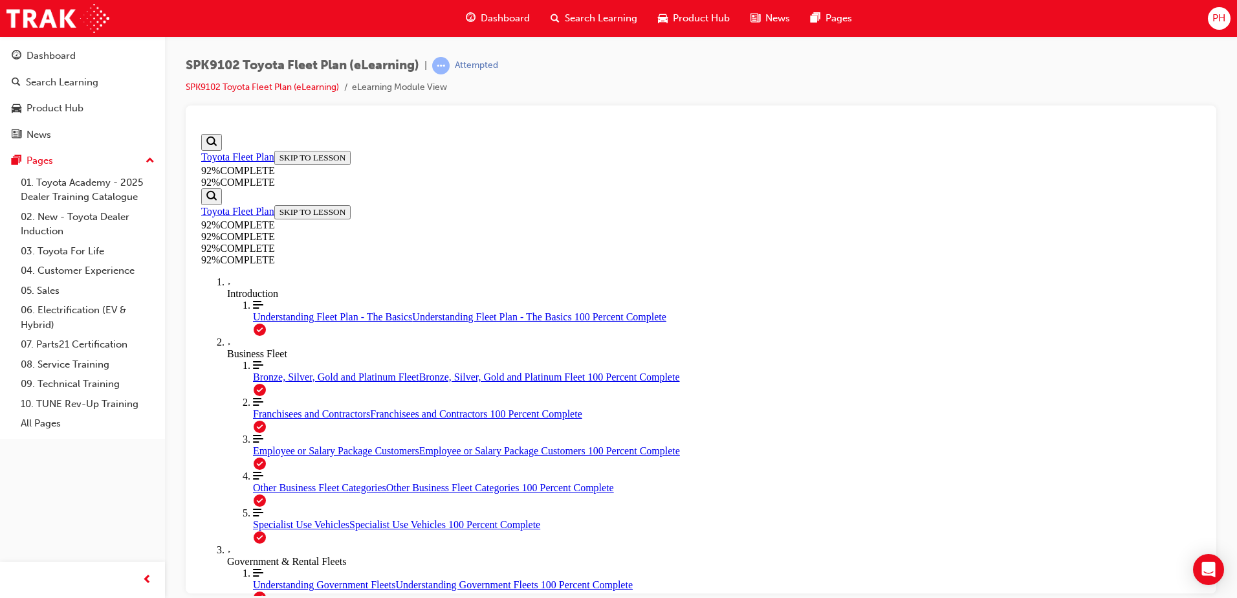
drag, startPoint x: 692, startPoint y: 386, endPoint x: 732, endPoint y: 384, distance: 39.5
drag, startPoint x: 694, startPoint y: 328, endPoint x: 739, endPoint y: 328, distance: 44.6
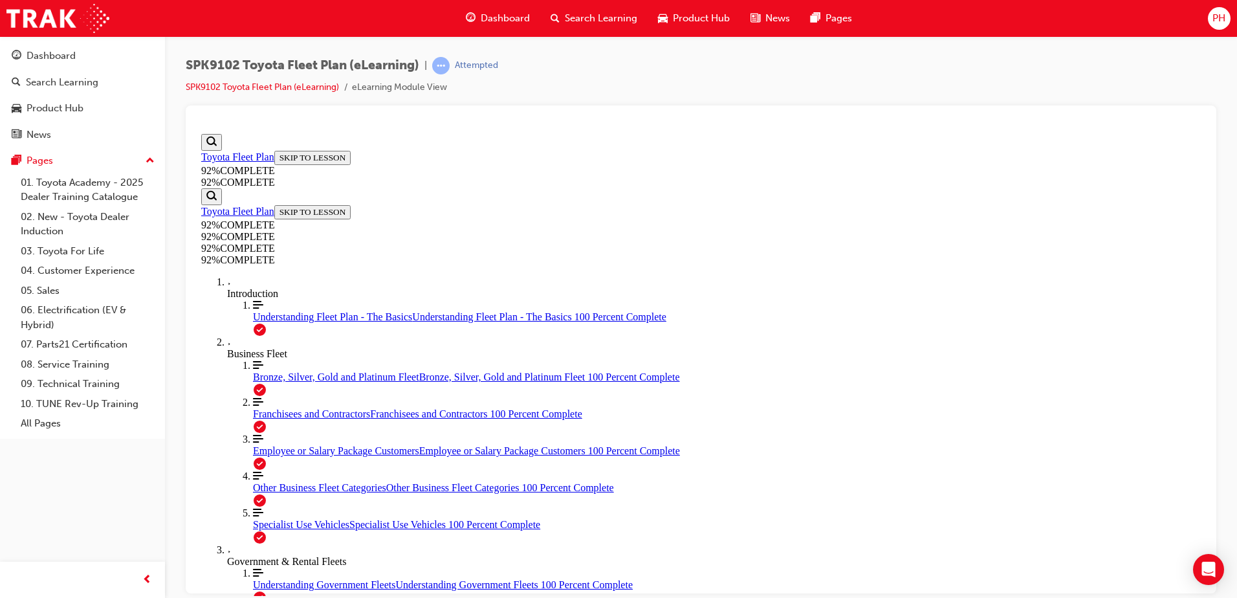
drag, startPoint x: 695, startPoint y: 463, endPoint x: 730, endPoint y: 461, distance: 35.0
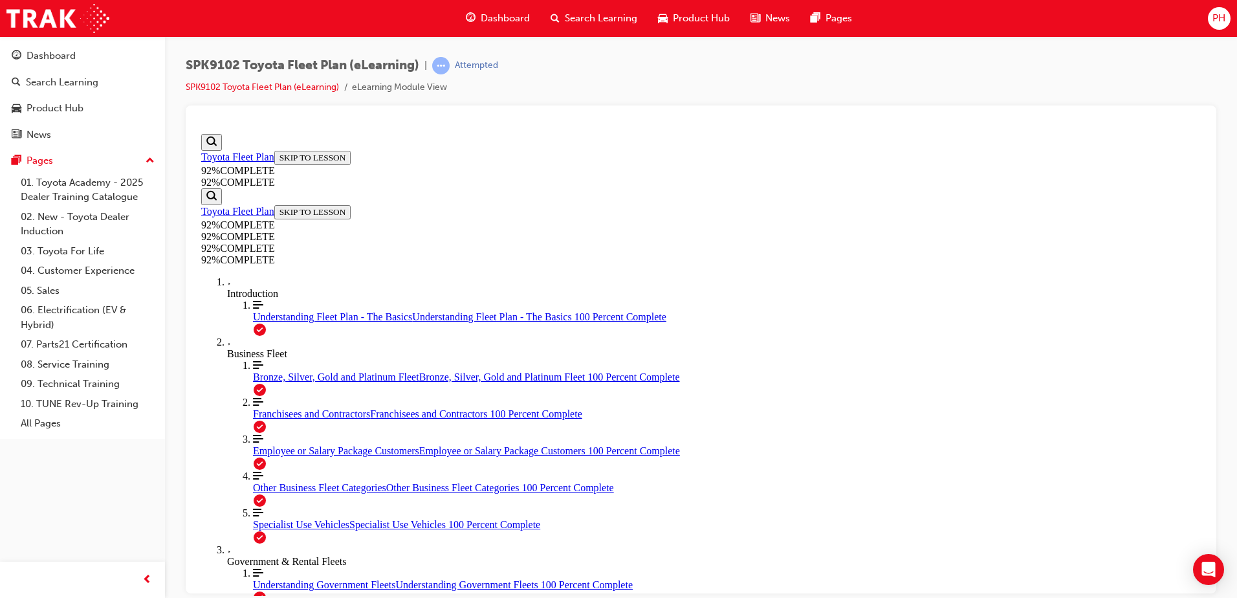
scroll to position [269, 0]
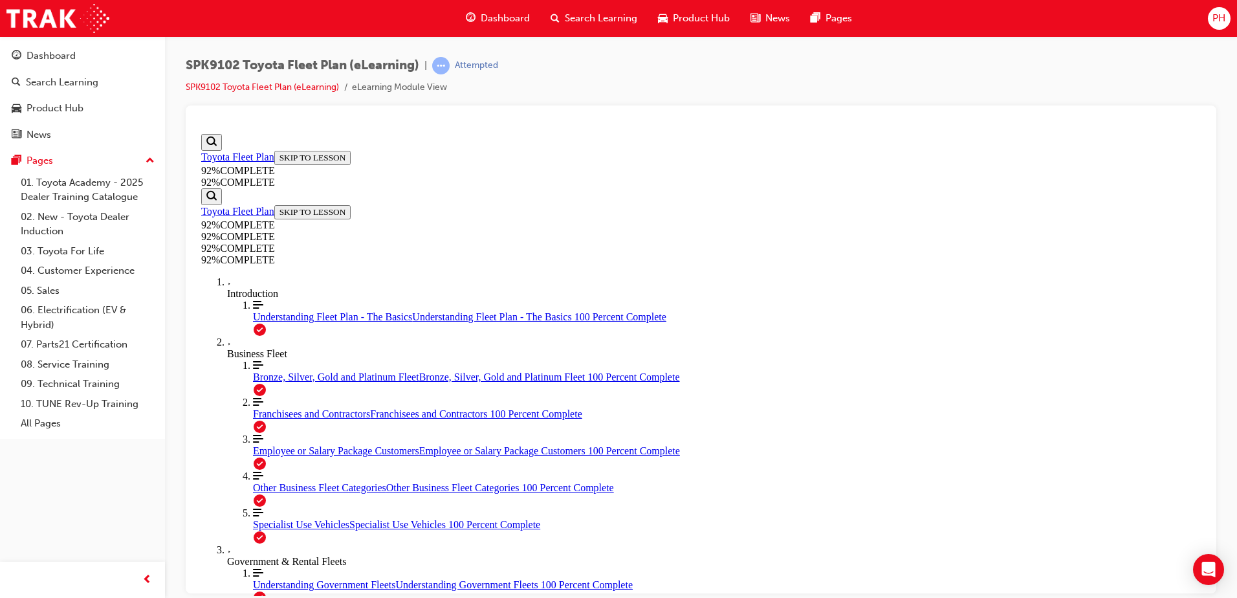
scroll to position [112, 0]
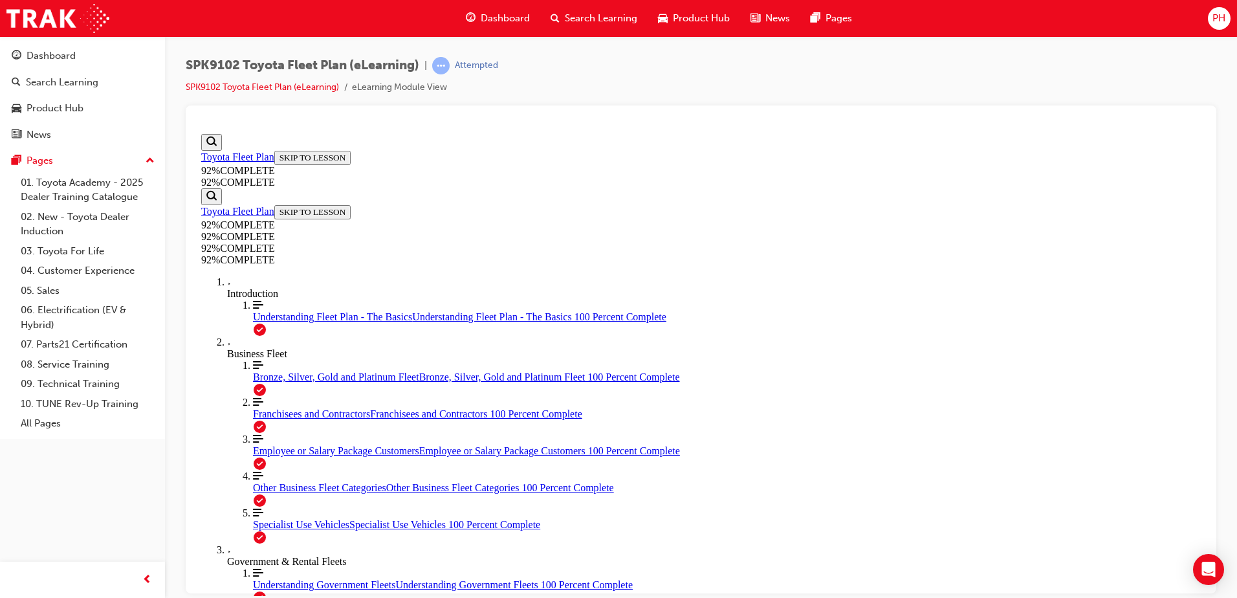
scroll to position [47, 0]
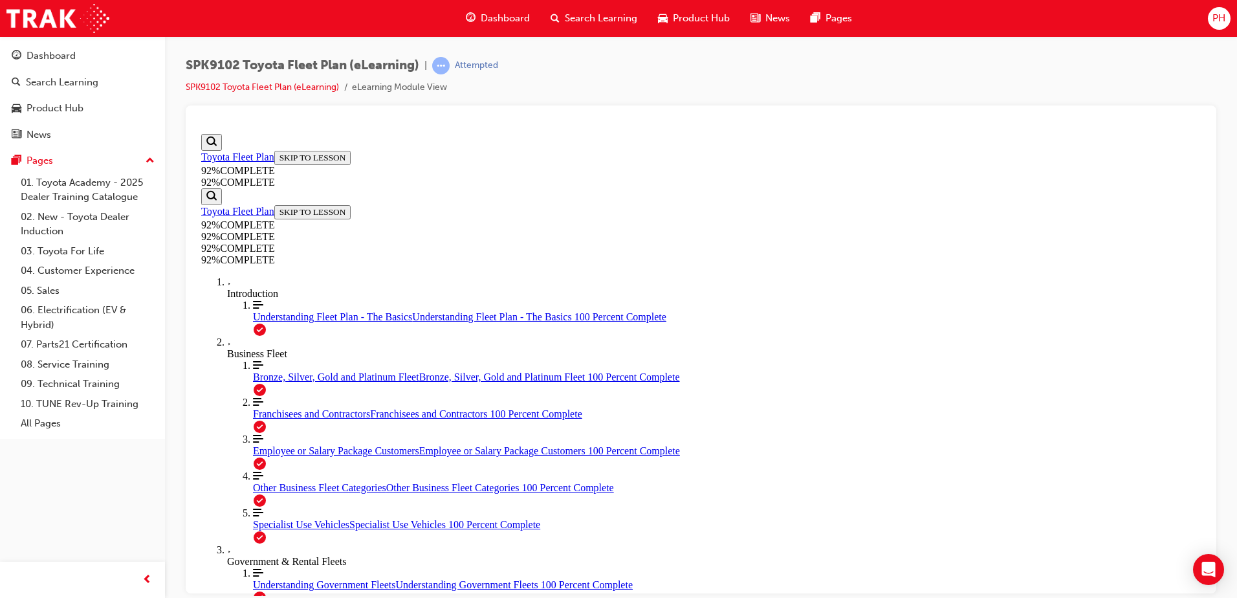
scroll to position [47, 0]
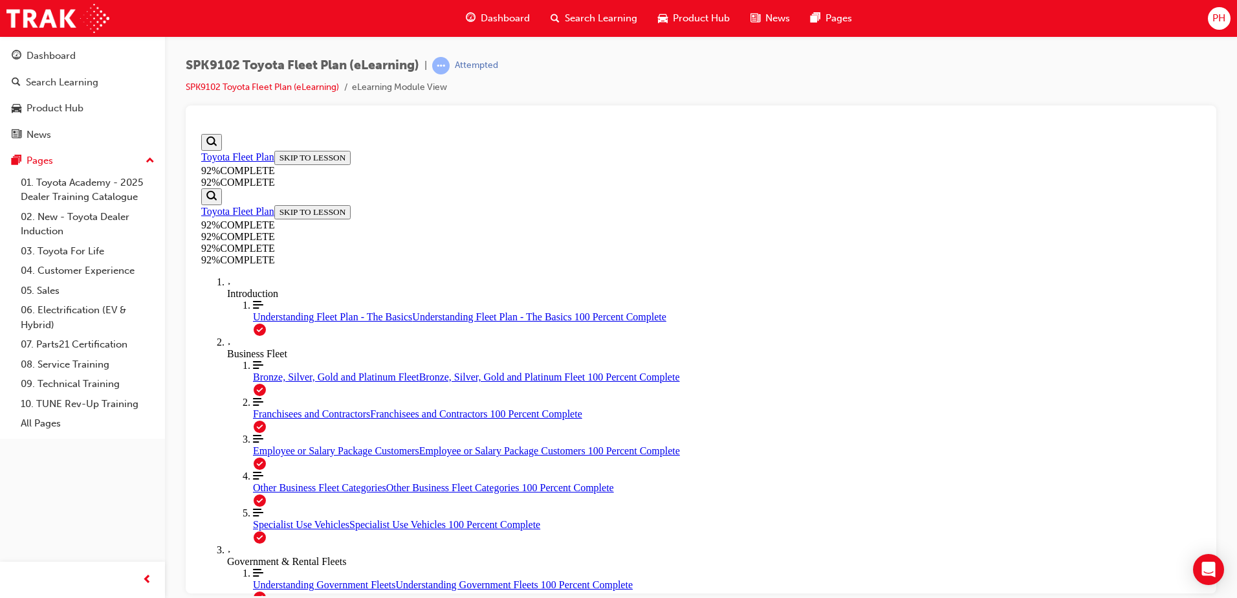
scroll to position [138, 0]
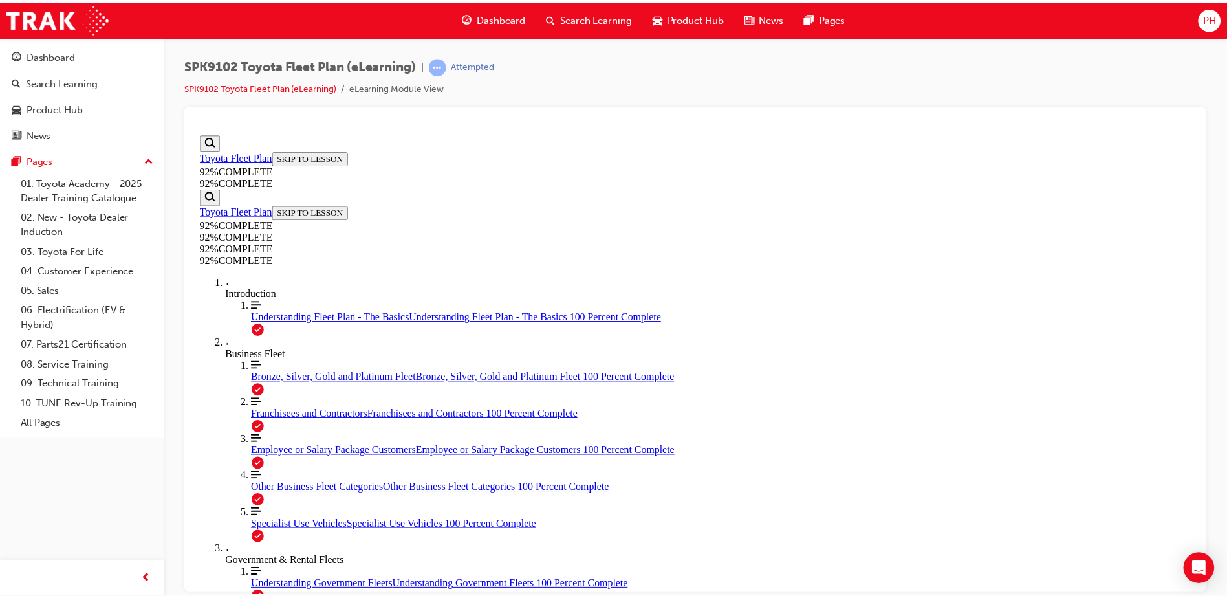
scroll to position [160, 0]
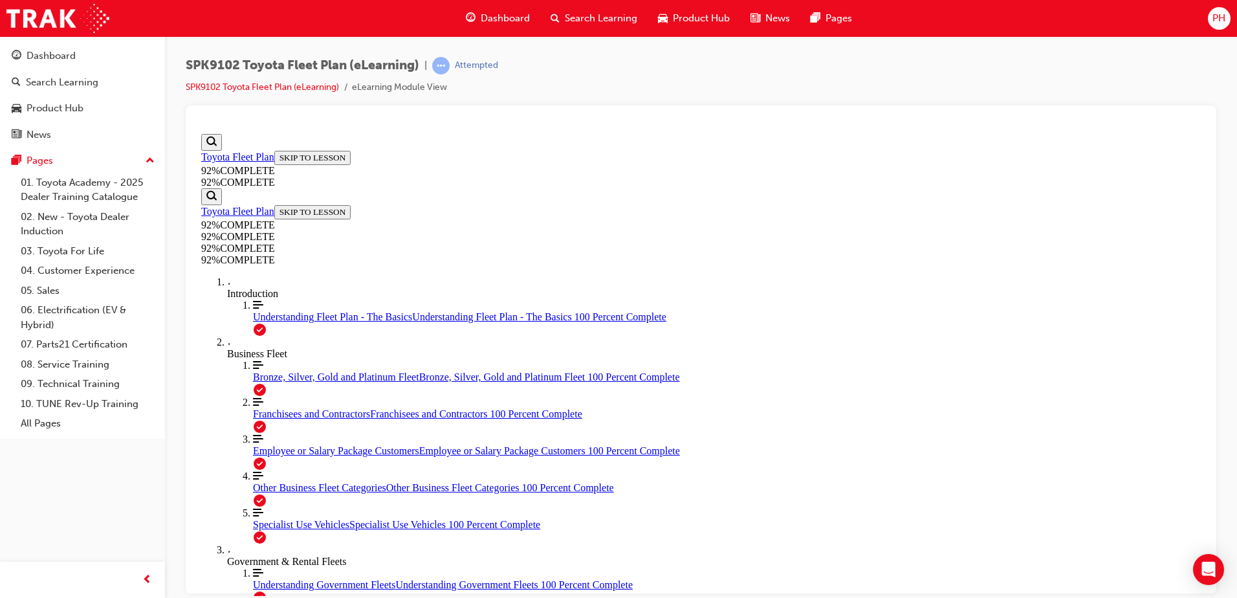
drag, startPoint x: 739, startPoint y: 478, endPoint x: 808, endPoint y: 403, distance: 101.7
drag, startPoint x: 644, startPoint y: 551, endPoint x: 730, endPoint y: 479, distance: 112.2
drag, startPoint x: 616, startPoint y: 523, endPoint x: 673, endPoint y: 521, distance: 56.9
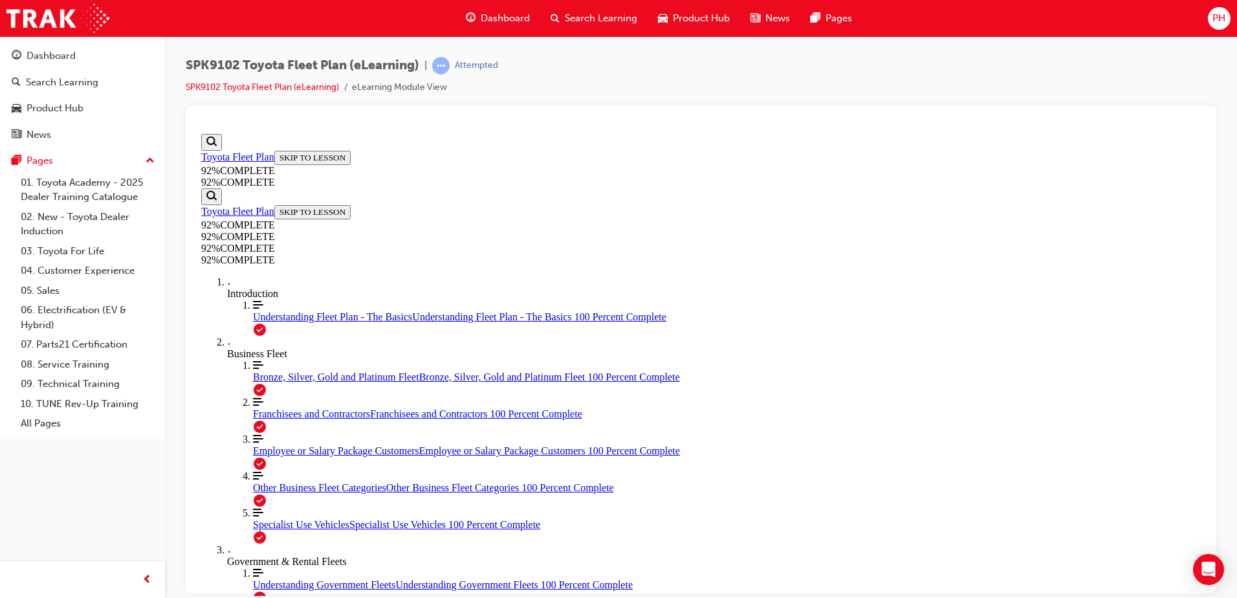
scroll to position [160, 0]
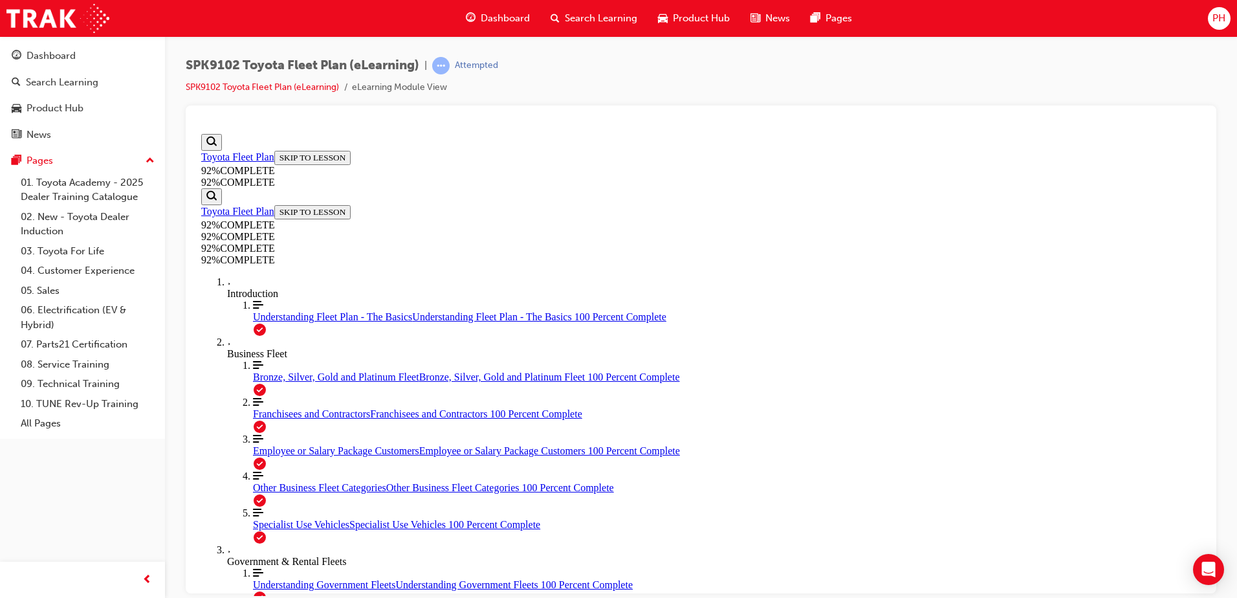
scroll to position [47, 0]
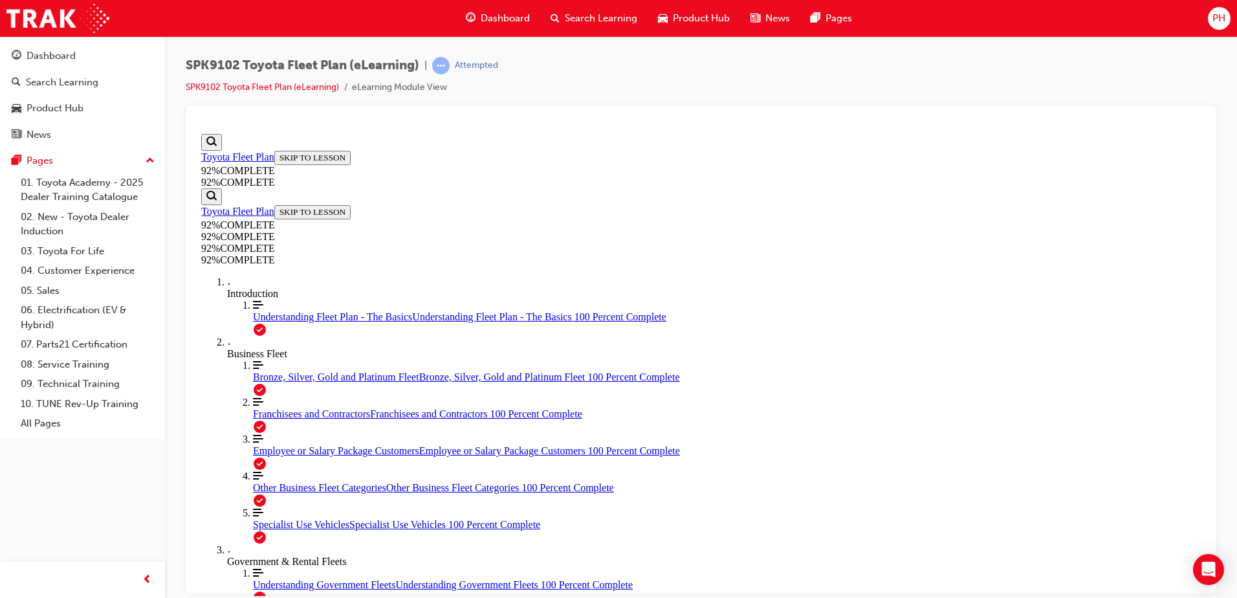
scroll to position [291, 0]
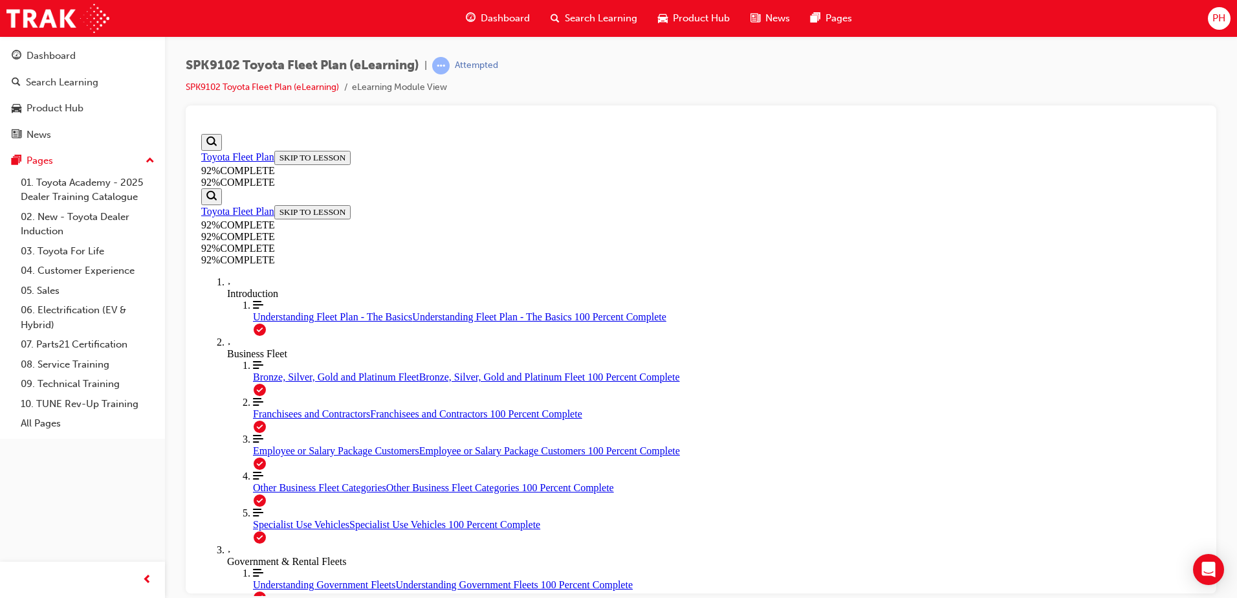
scroll to position [131, 0]
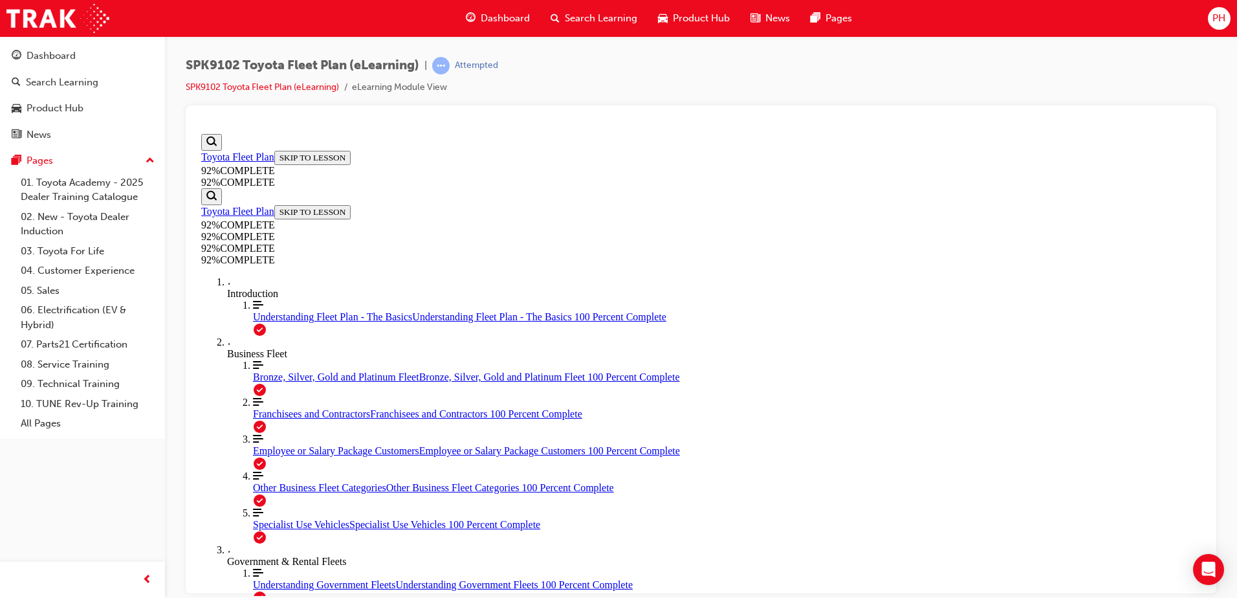
scroll to position [47, 0]
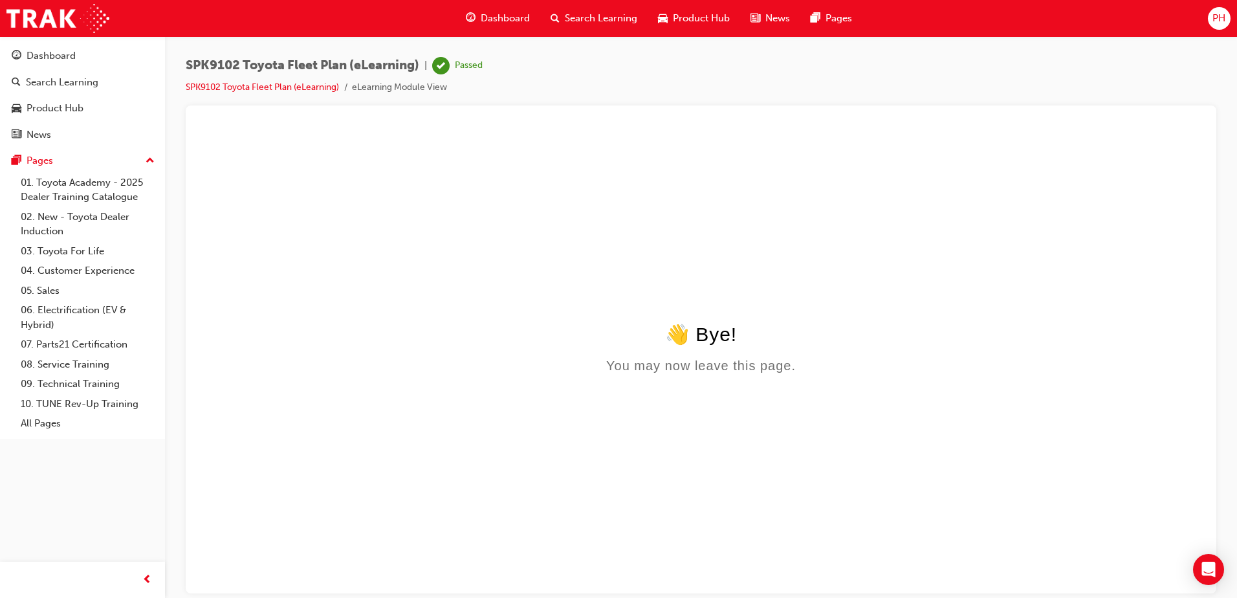
scroll to position [0, 0]
click at [611, 18] on span "Search Learning" at bounding box center [601, 18] width 72 height 15
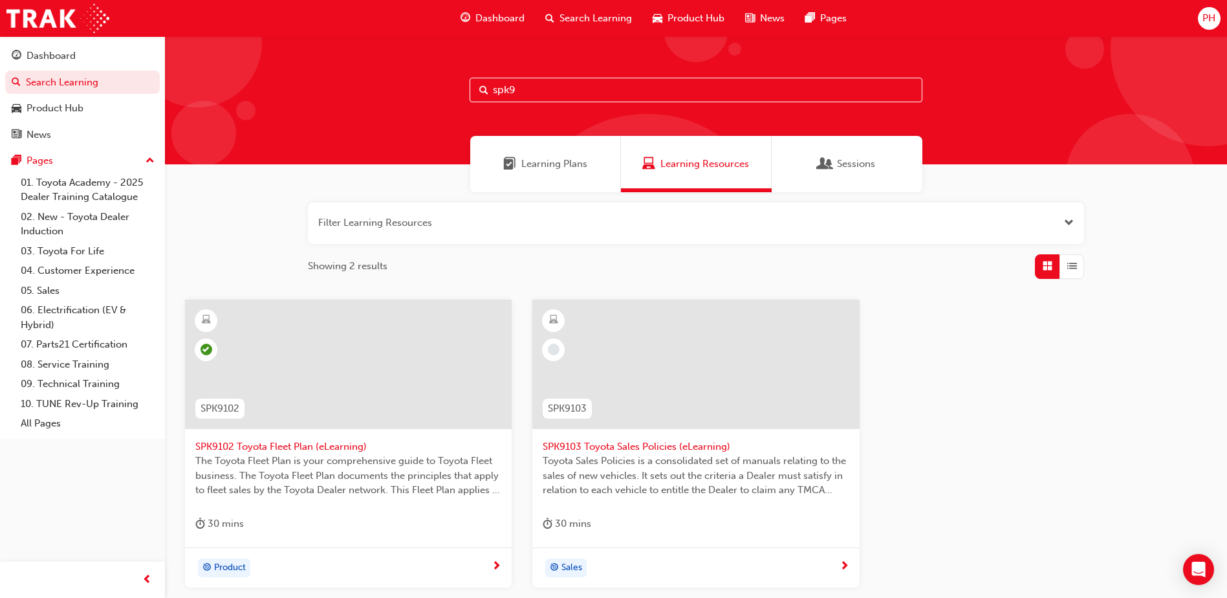
drag, startPoint x: 559, startPoint y: 85, endPoint x: 212, endPoint y: 8, distance: 355.2
click at [212, 8] on div "Dashboard Search Learning Product Hub News Pages PH Dashboard Search Learning P…" at bounding box center [613, 299] width 1227 height 598
type input "spk910"
click at [684, 443] on span "SPK9103 Toyota Sales Policies (eLearning)" at bounding box center [696, 446] width 306 height 15
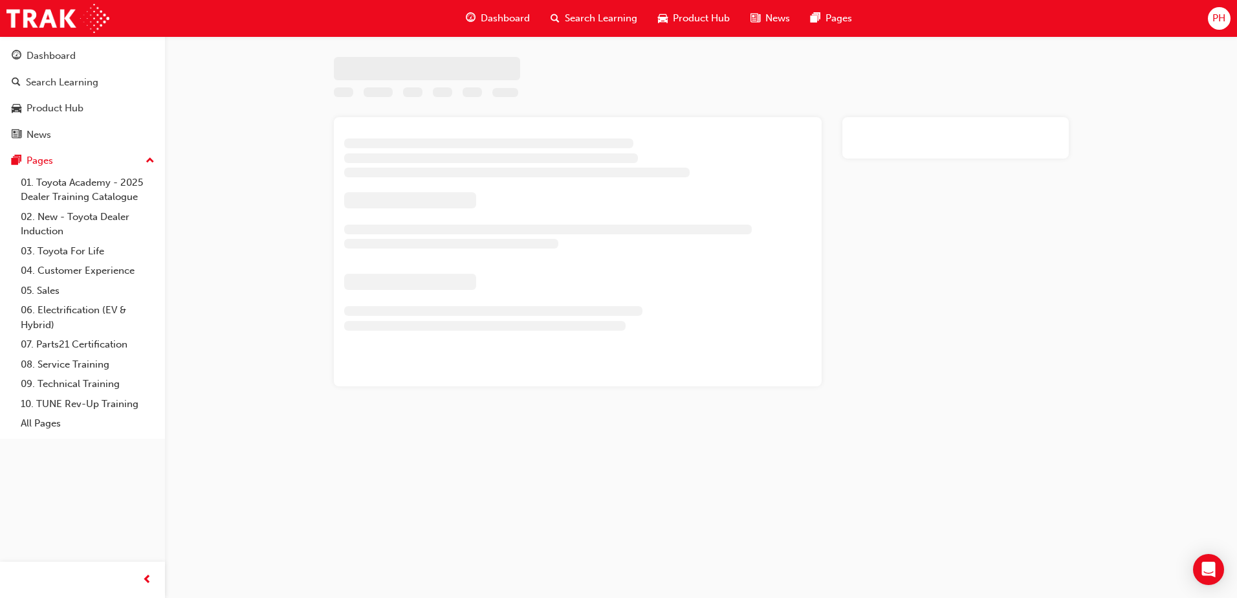
click at [684, 443] on div at bounding box center [618, 299] width 1237 height 598
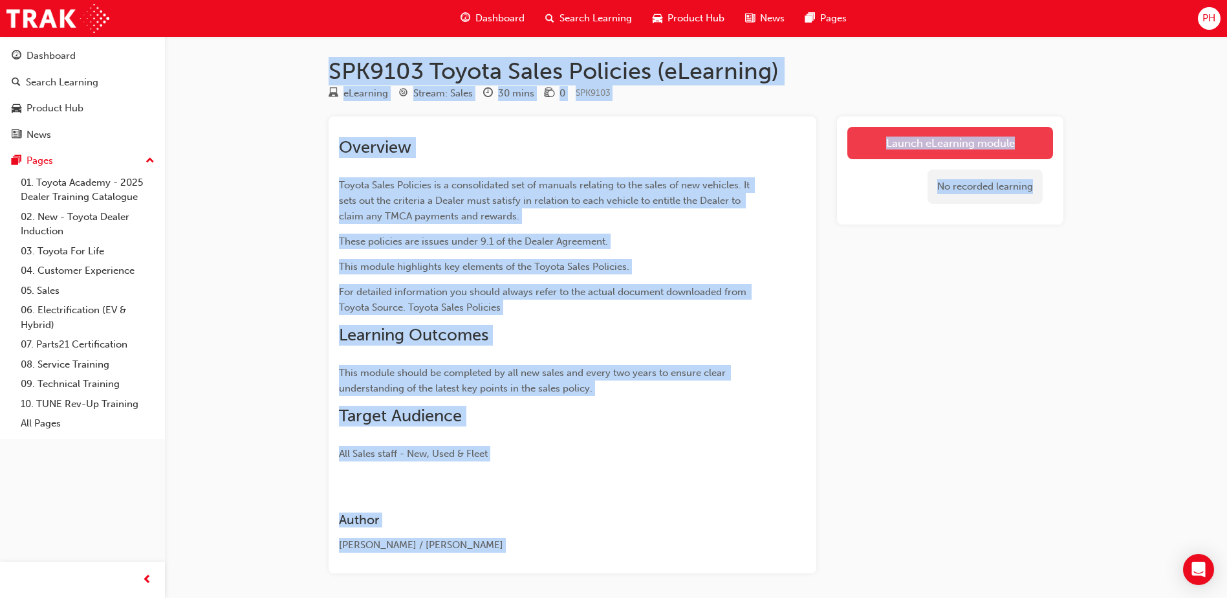
click at [869, 142] on link "Launch eLearning module" at bounding box center [950, 143] width 206 height 32
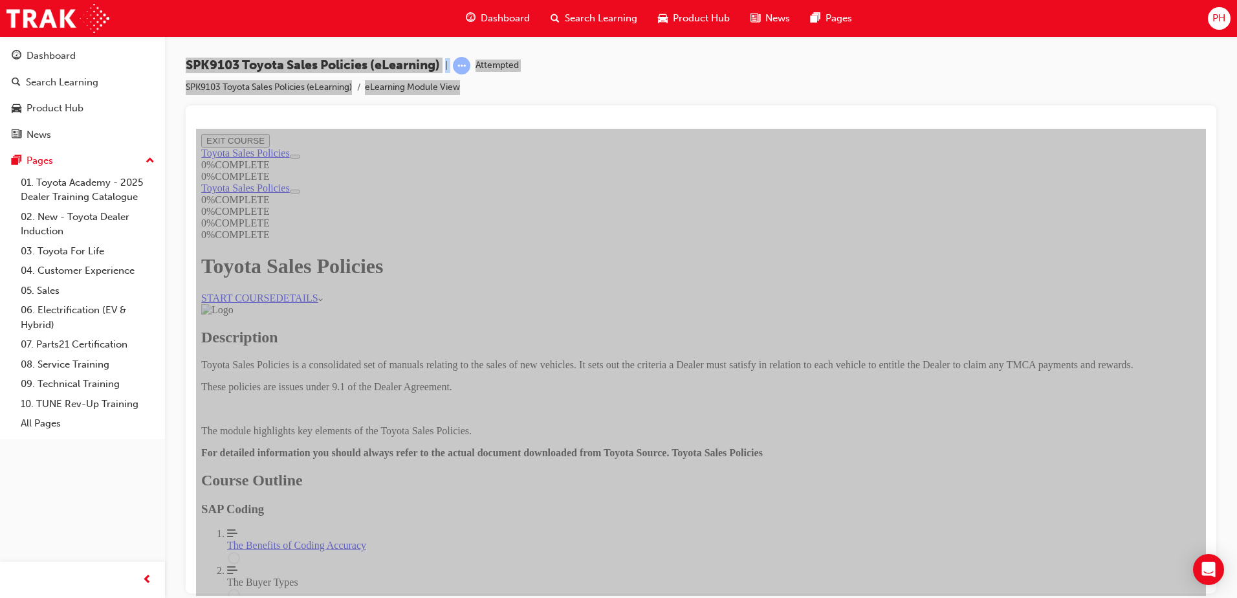
click at [276, 292] on link "START COURSE" at bounding box center [238, 297] width 74 height 11
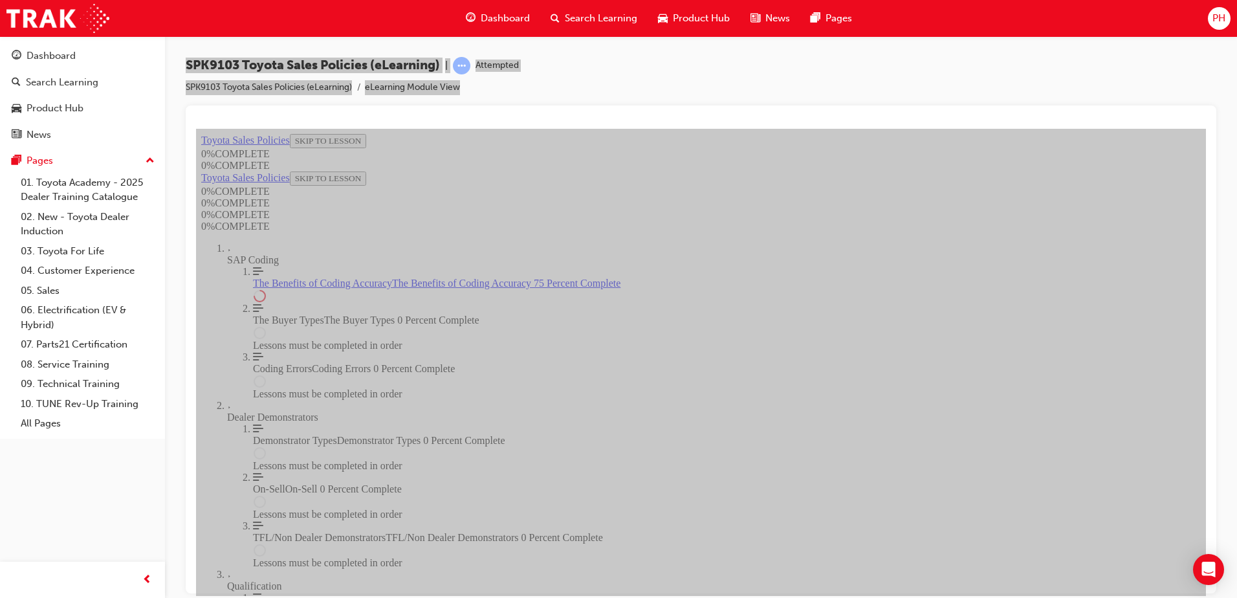
scroll to position [627, 0]
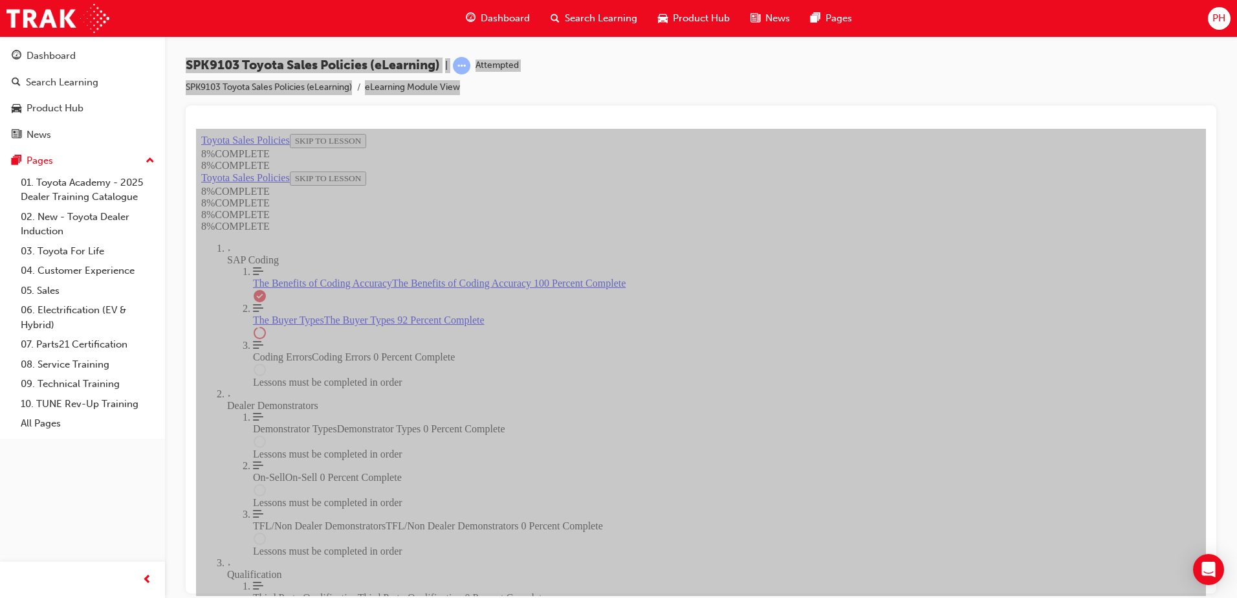
scroll to position [5312, 0]
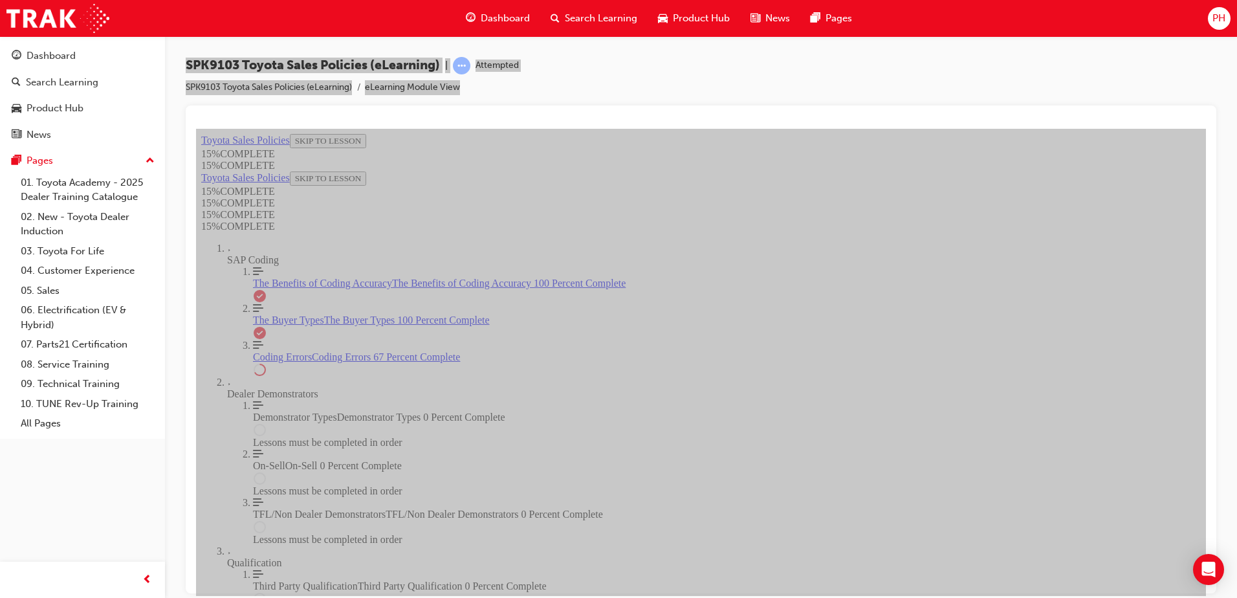
scroll to position [1038, 0]
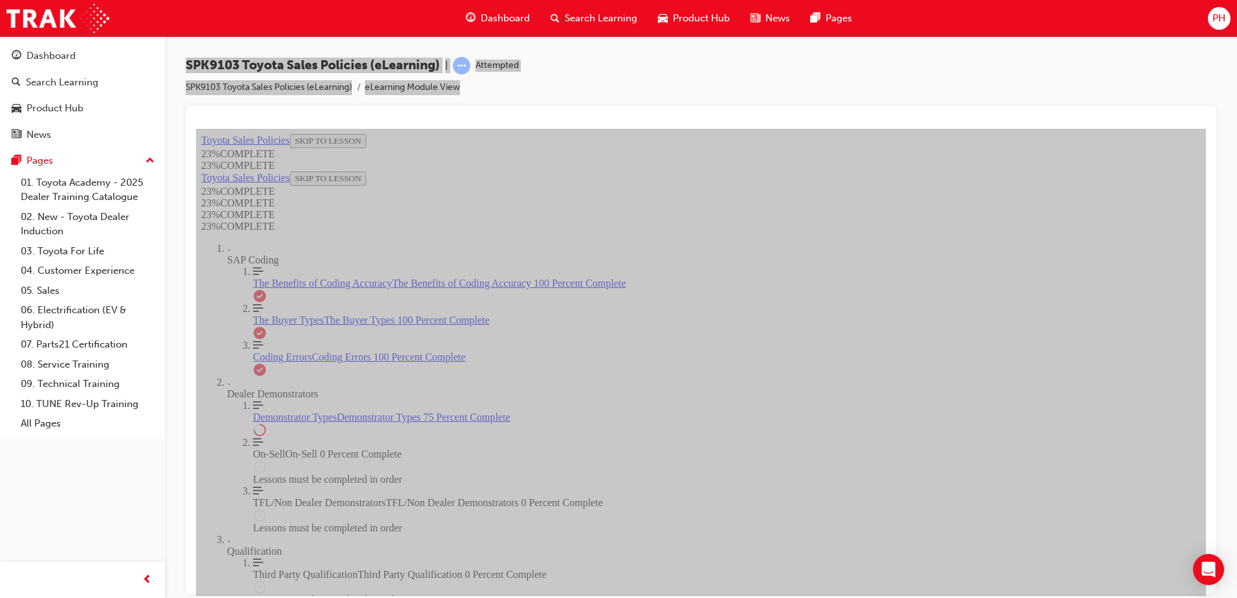
scroll to position [596, 0]
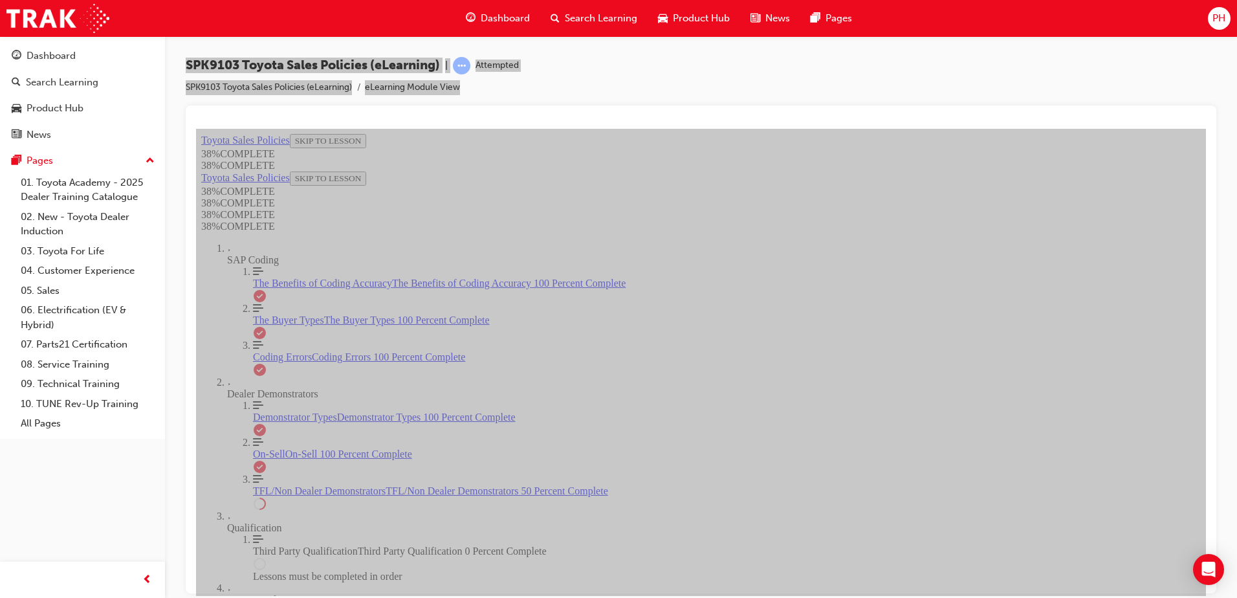
scroll to position [664, 0]
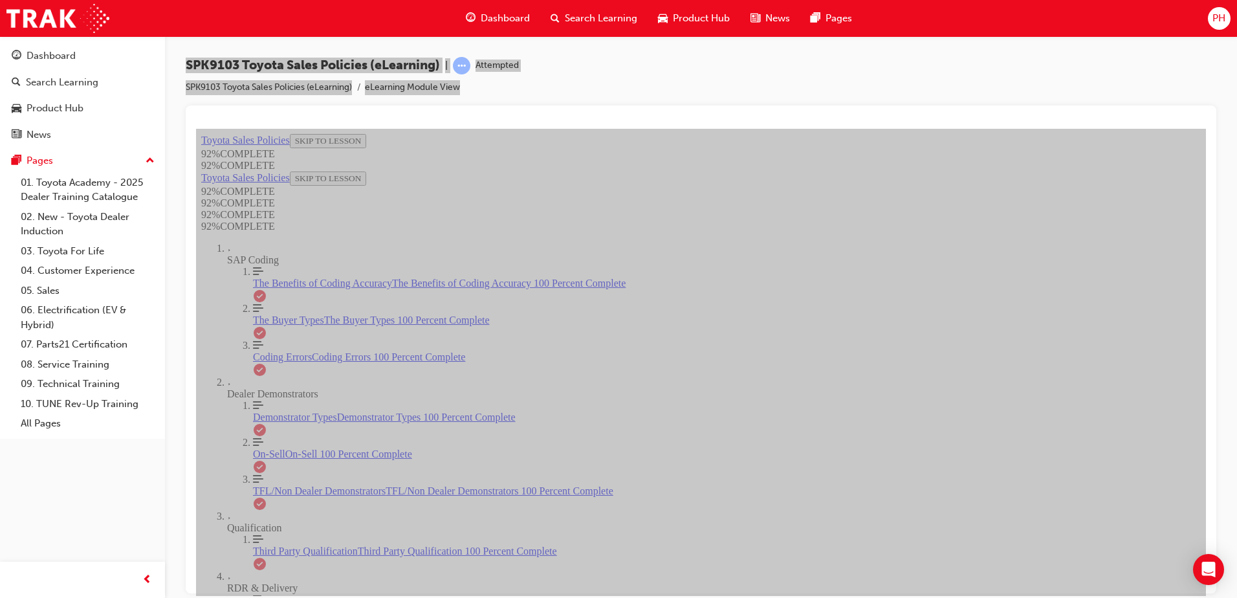
scroll to position [177, 0]
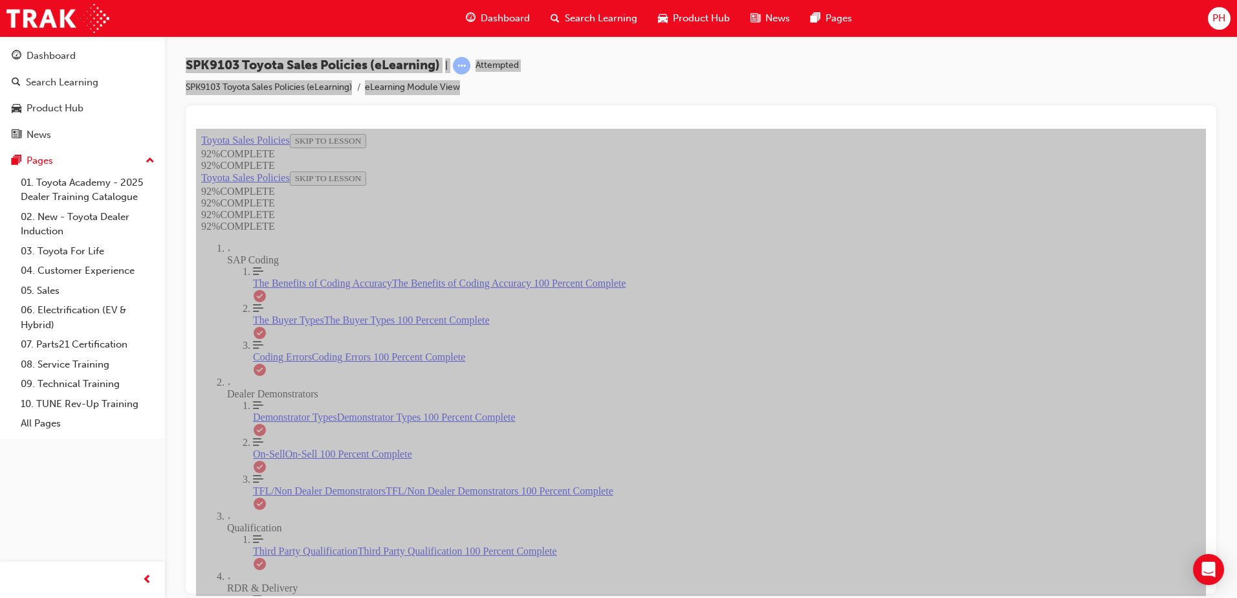
scroll to position [47, 0]
drag, startPoint x: 776, startPoint y: 490, endPoint x: 762, endPoint y: 512, distance: 25.9
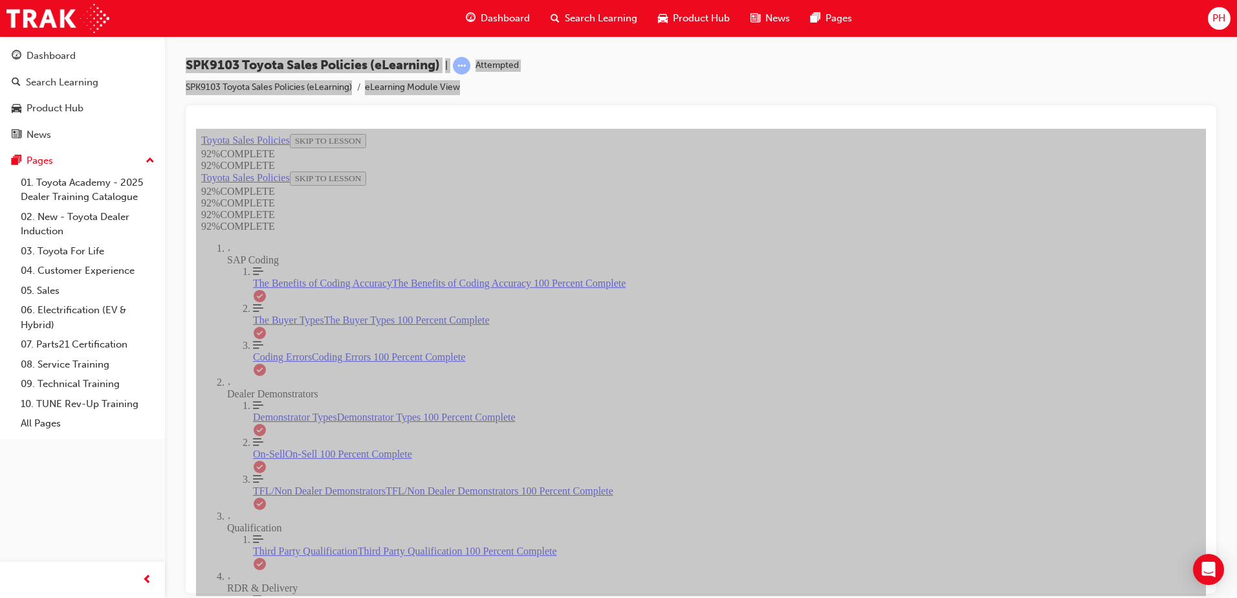
scroll to position [166, 0]
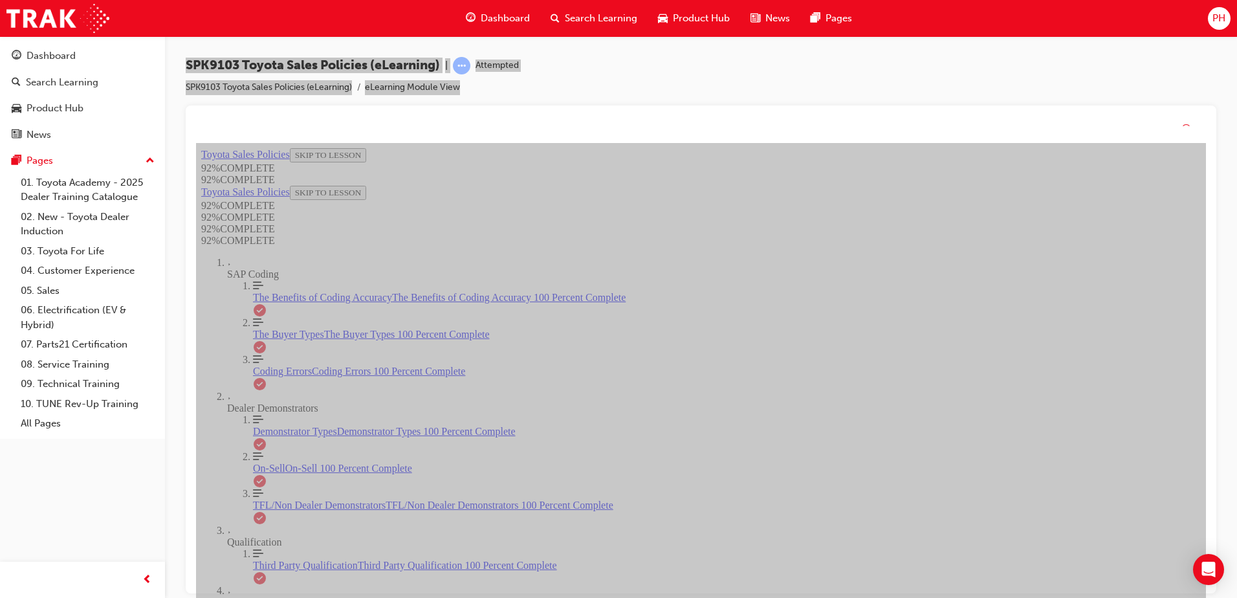
scroll to position [282, 0]
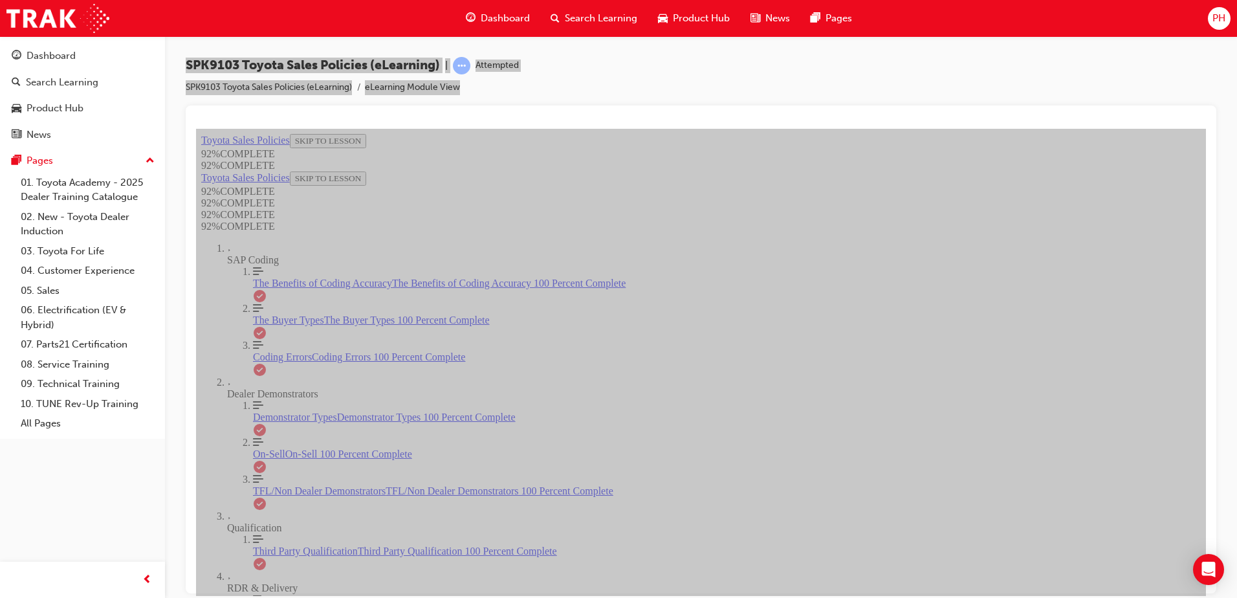
scroll to position [166, 0]
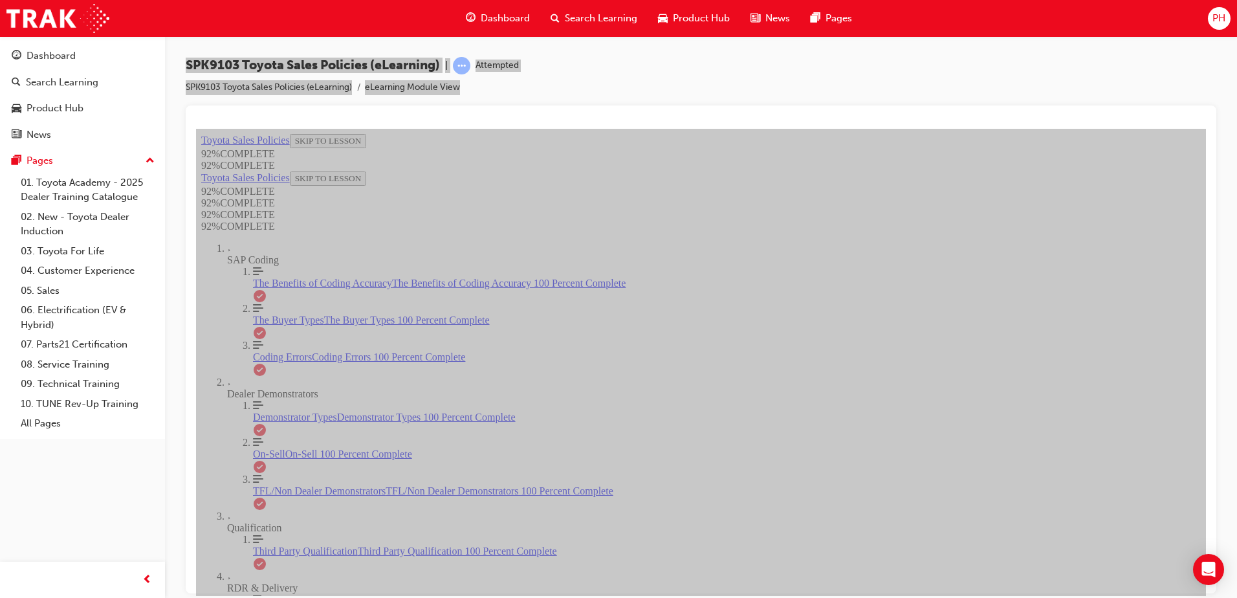
scroll to position [144, 0]
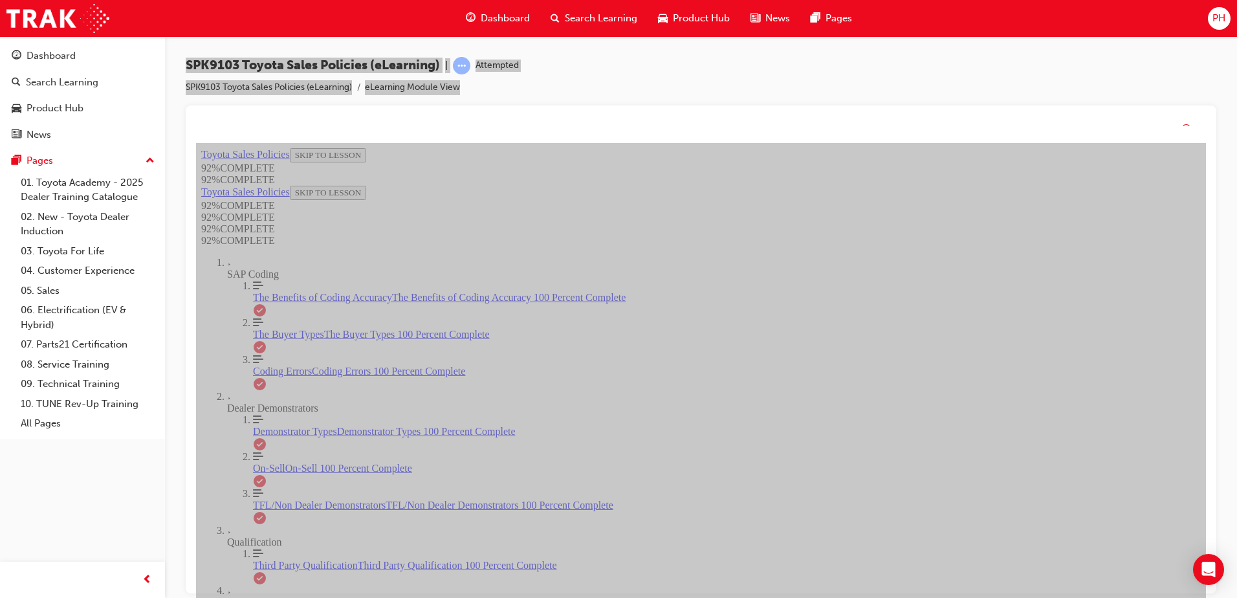
scroll to position [321, 0]
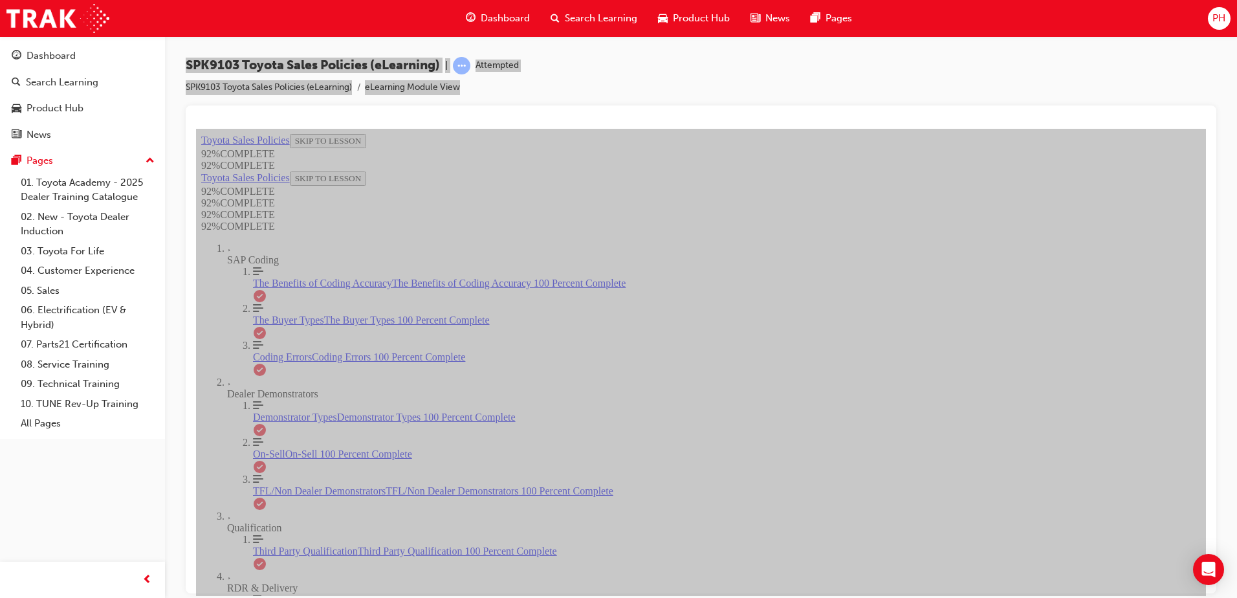
scroll to position [282, 0]
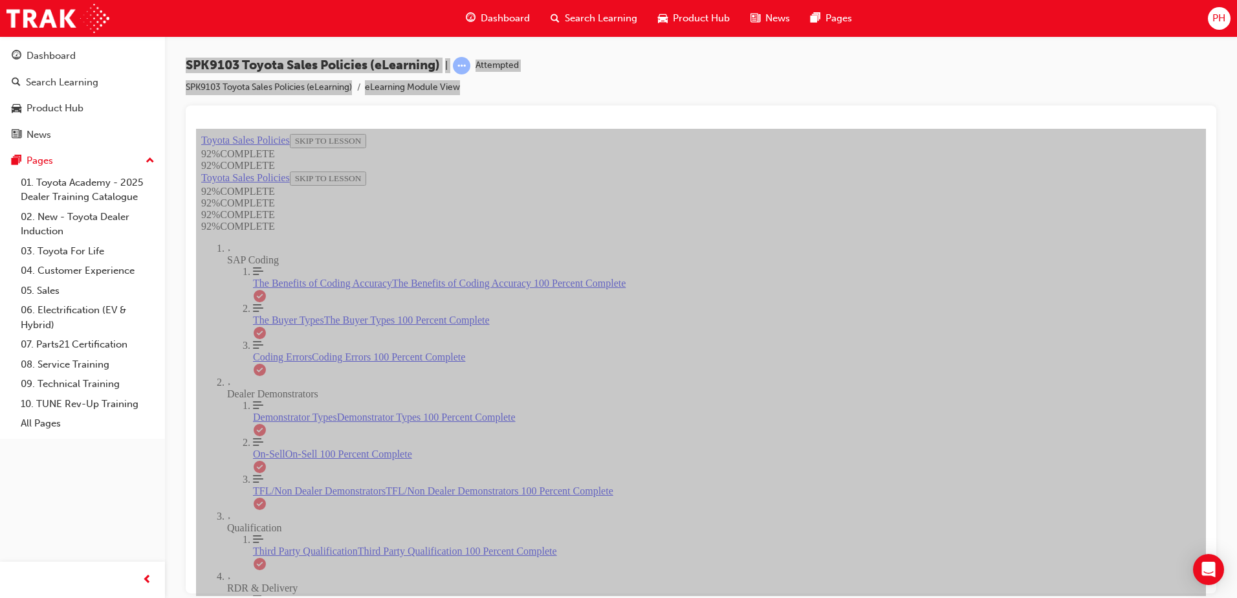
scroll to position [47, 0]
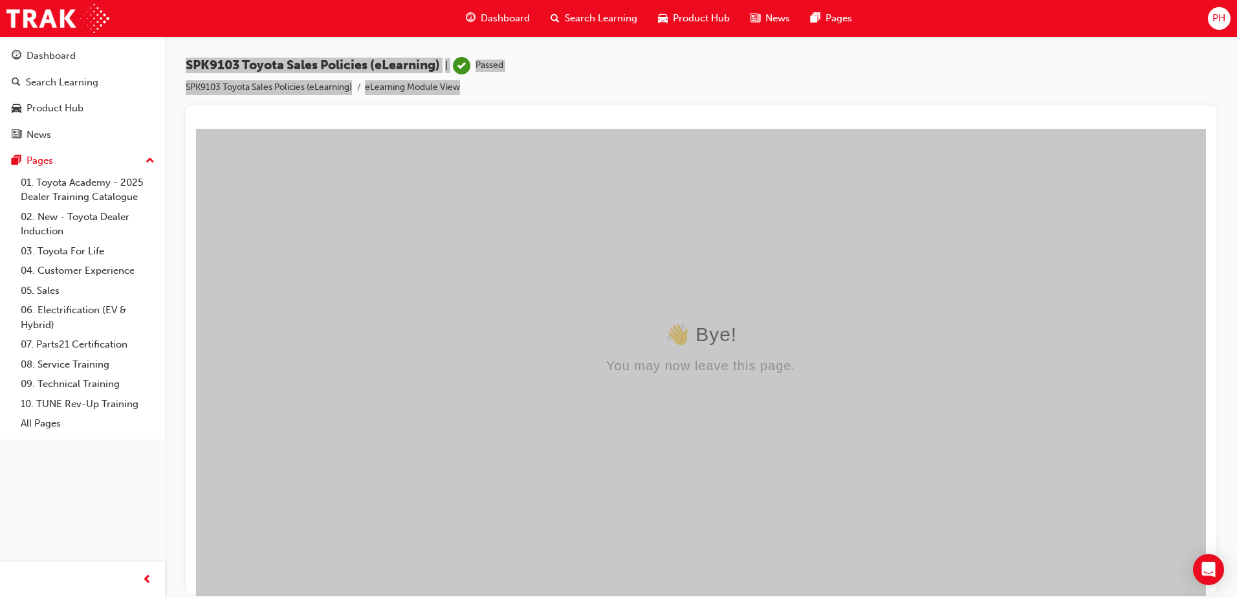
scroll to position [0, 0]
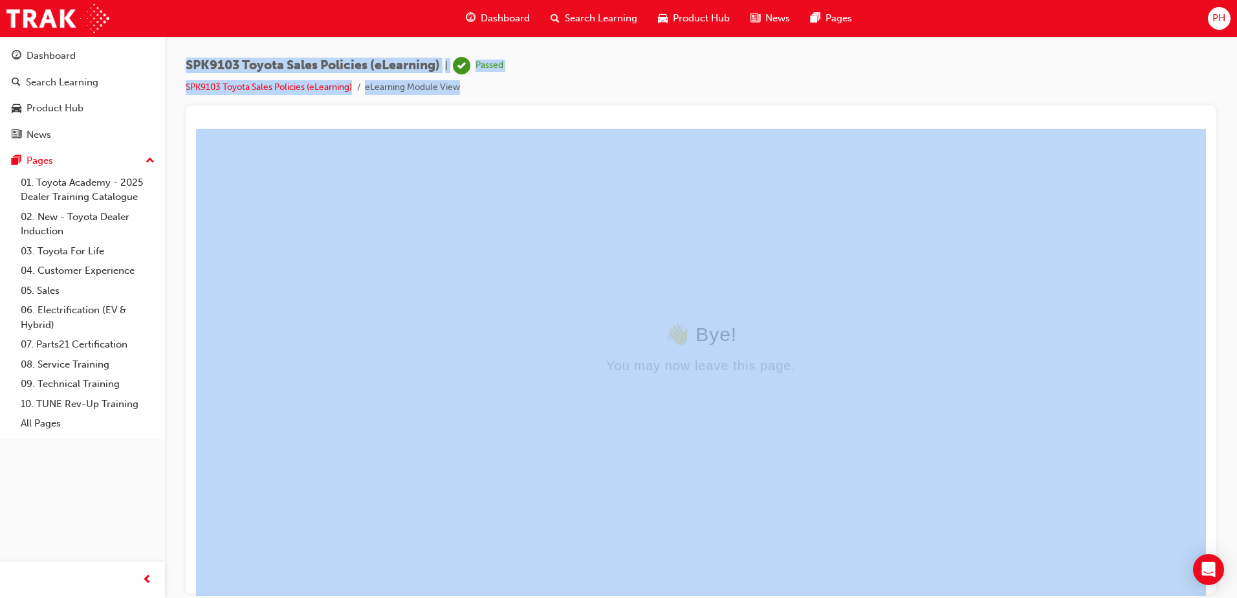
click at [590, 16] on span "Search Learning" at bounding box center [601, 18] width 72 height 15
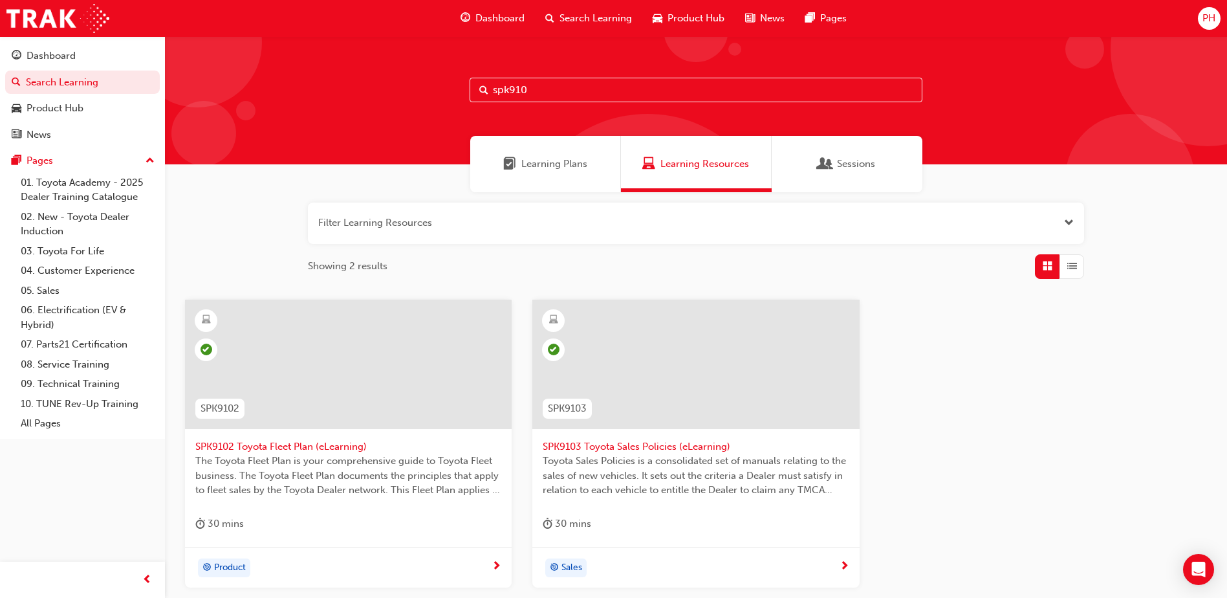
drag, startPoint x: 580, startPoint y: 93, endPoint x: 356, endPoint y: 35, distance: 230.5
click at [356, 35] on div "Dashboard Search Learning Product Hub News Pages PH Dashboard Search Learning P…" at bounding box center [613, 299] width 1227 height 598
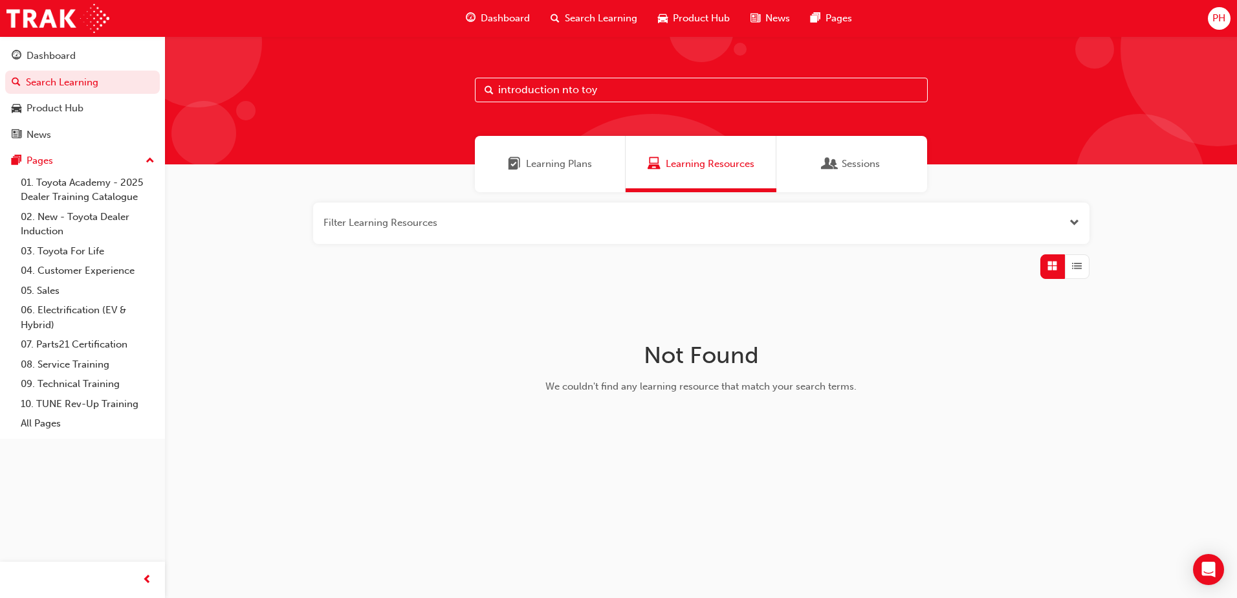
click at [649, 75] on div "introduction nto toy" at bounding box center [701, 100] width 1072 height 128
click at [605, 91] on input "introduction nto toy" at bounding box center [701, 90] width 453 height 25
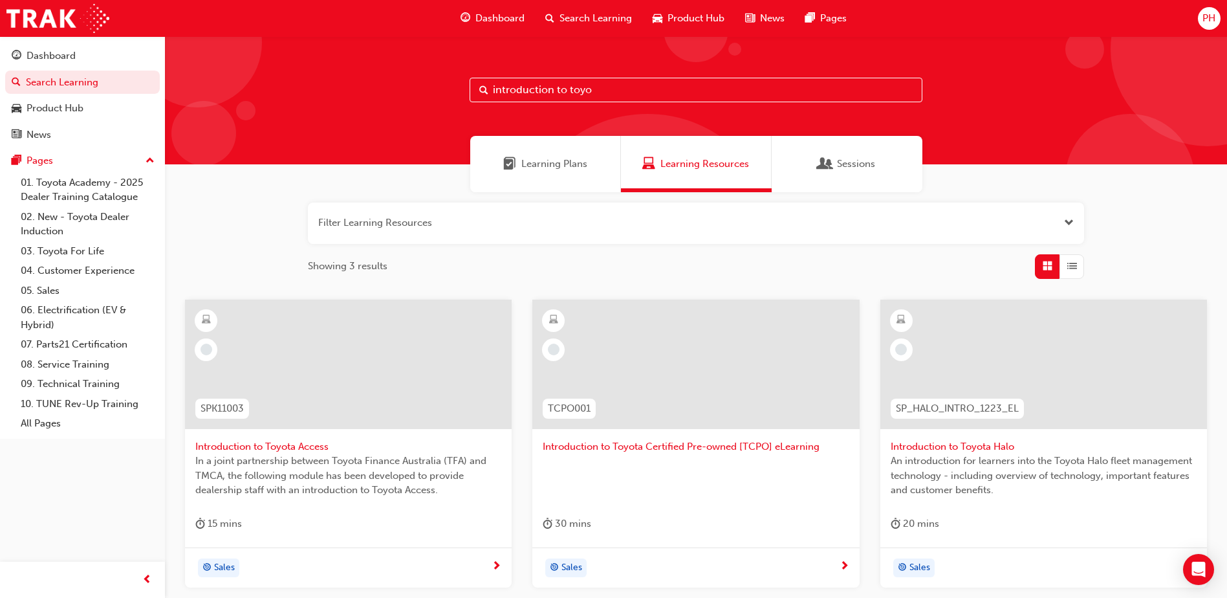
type input "introduction to toyo"
click at [300, 447] on span "Introduction to Toyota Access" at bounding box center [348, 446] width 306 height 15
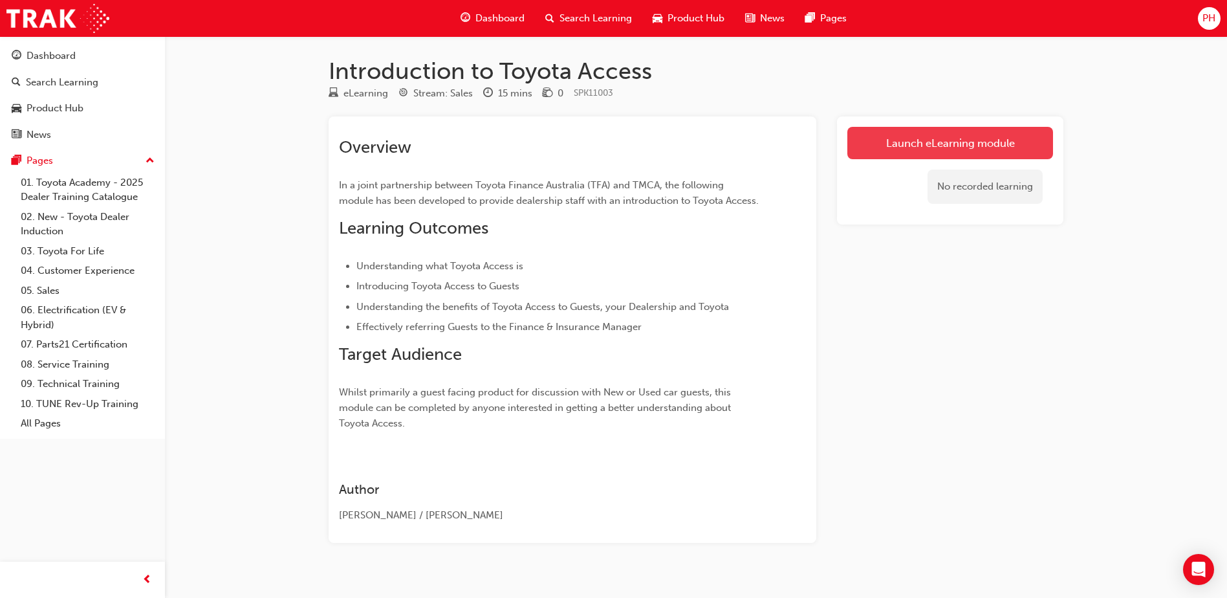
click at [926, 136] on link "Launch eLearning module" at bounding box center [950, 143] width 206 height 32
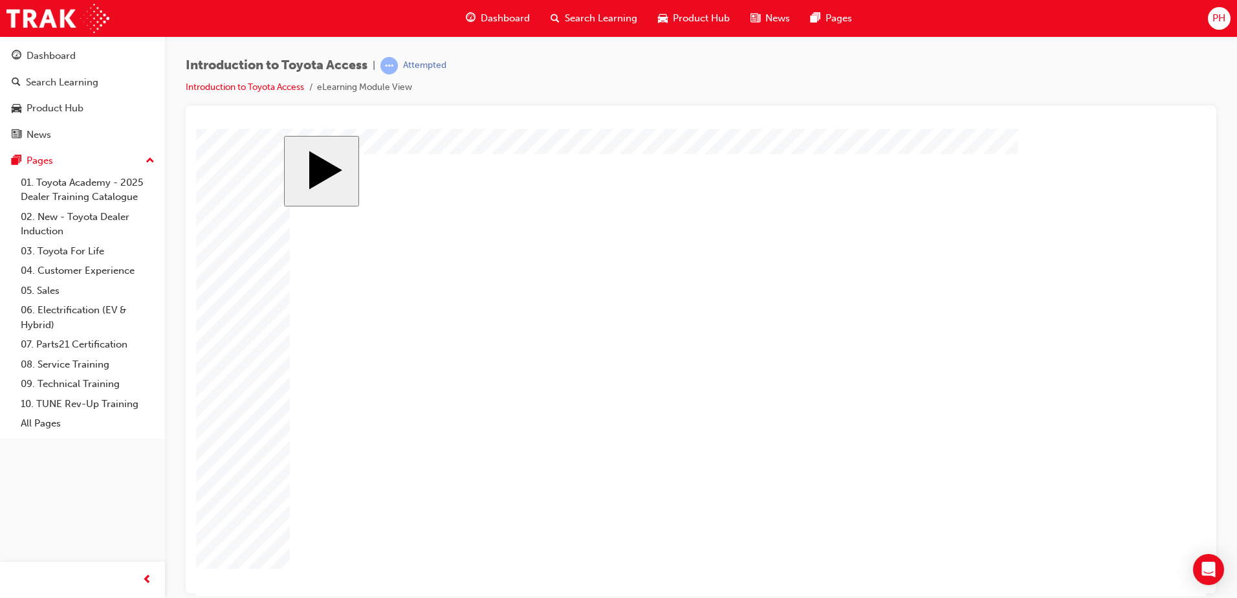
drag, startPoint x: 766, startPoint y: 562, endPoint x: 813, endPoint y: 417, distance: 152.8
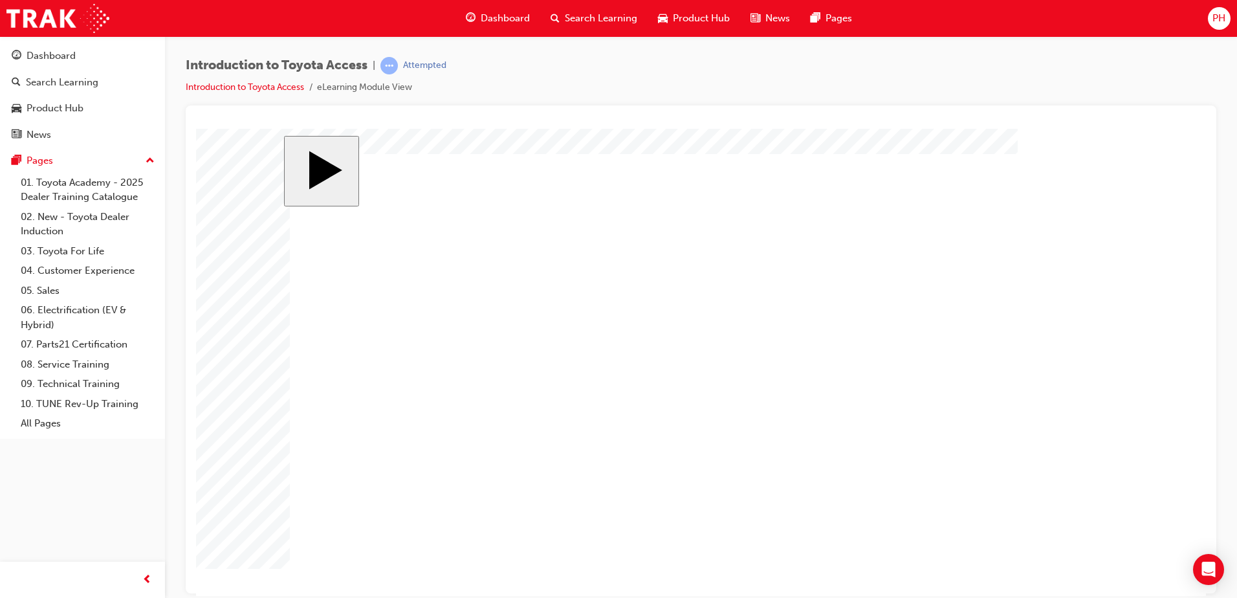
drag, startPoint x: 505, startPoint y: 382, endPoint x: 642, endPoint y: 291, distance: 164.7
drag, startPoint x: 486, startPoint y: 271, endPoint x: 609, endPoint y: 360, distance: 151.9
drag, startPoint x: 497, startPoint y: 448, endPoint x: 644, endPoint y: 456, distance: 147.1
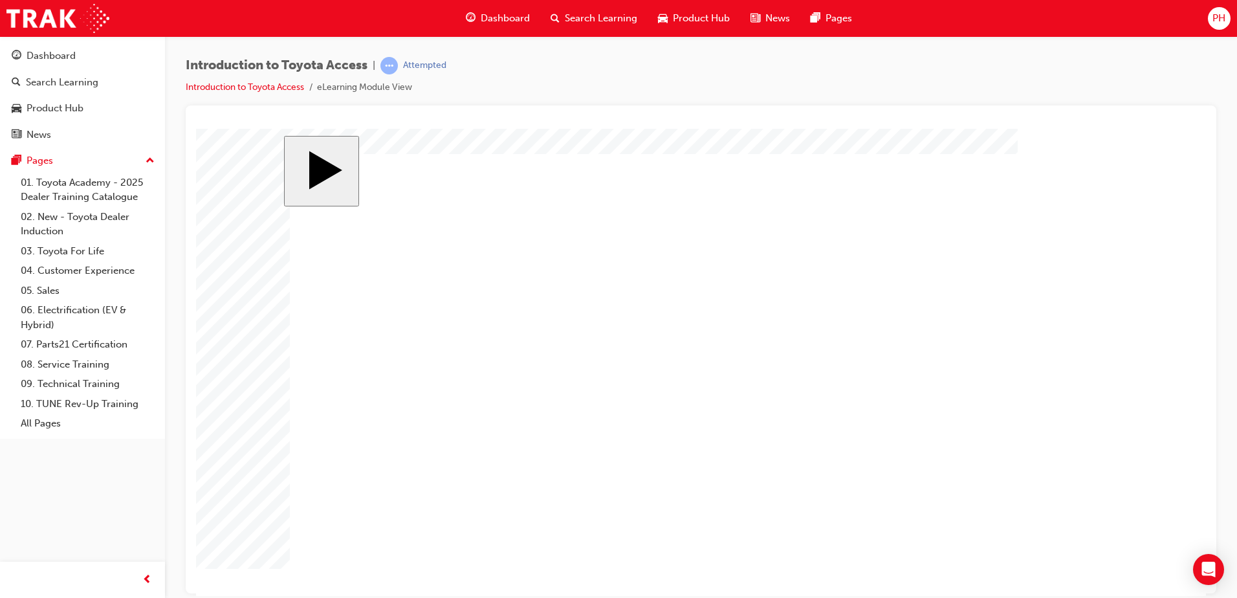
radio input "false"
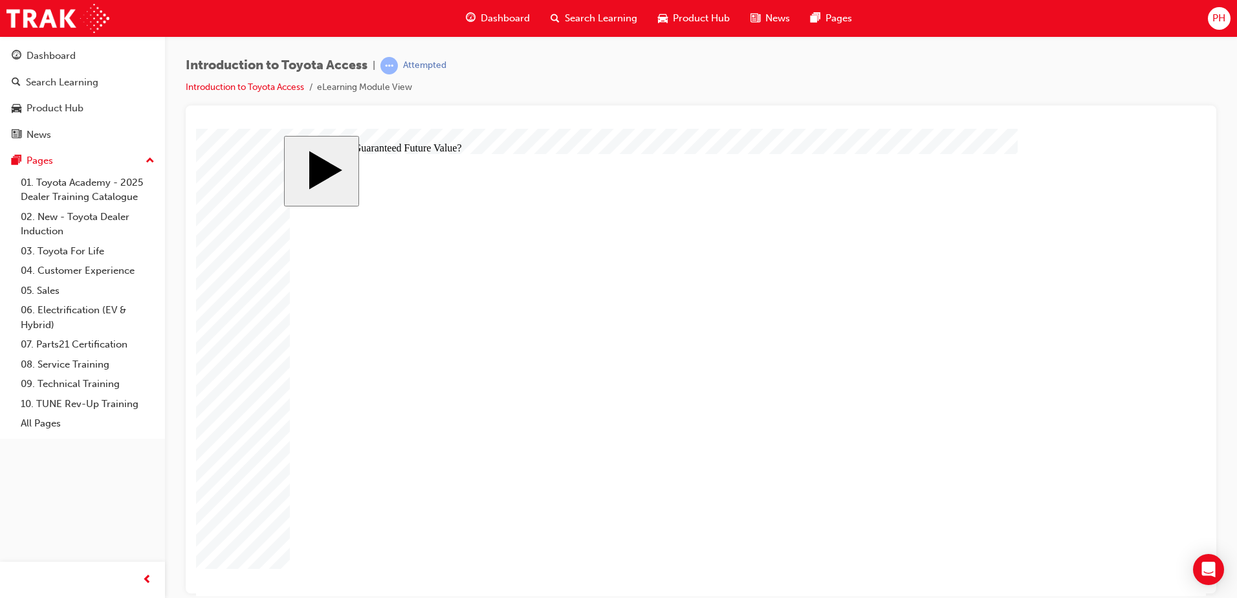
radio input "true"
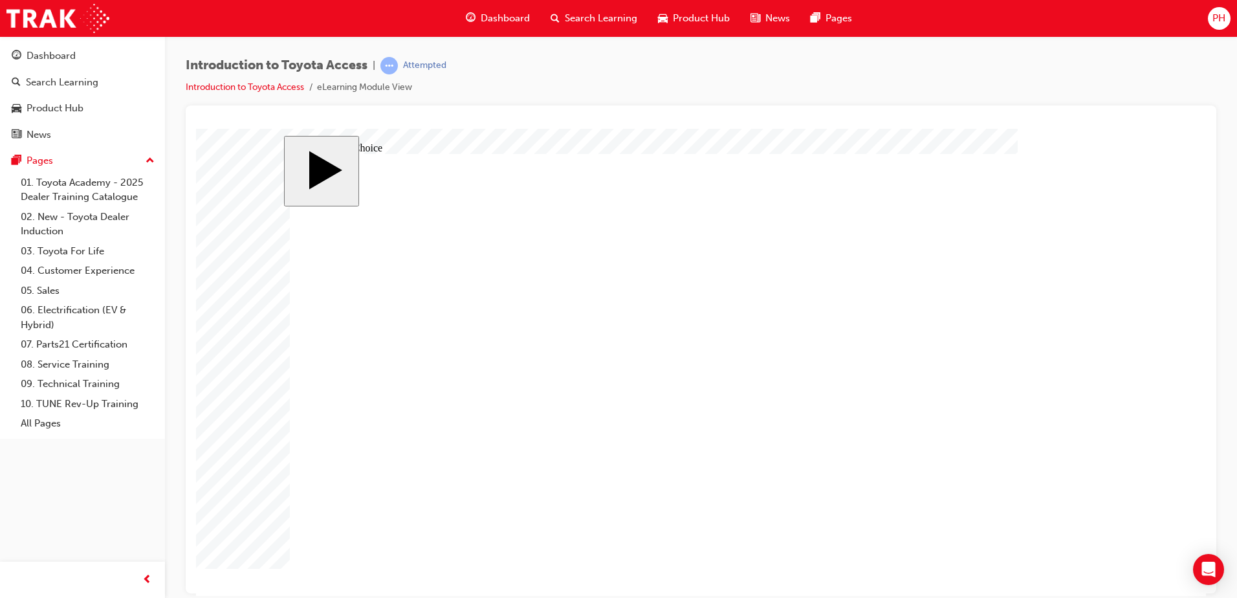
radio input "true"
radio input "false"
radio input "true"
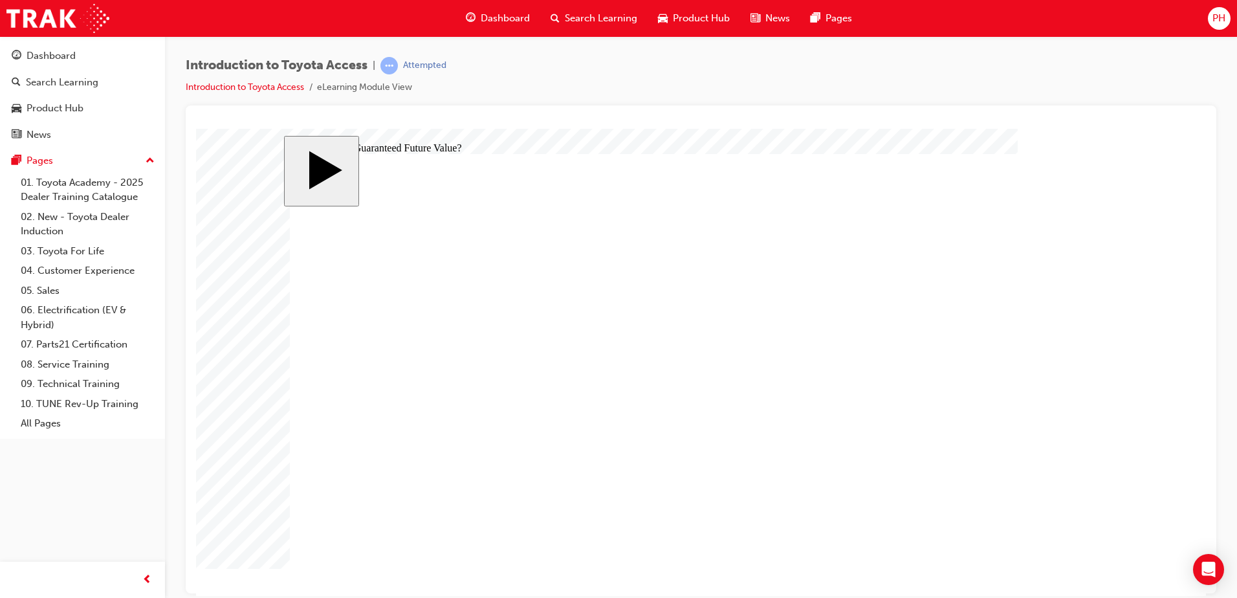
radio input "true"
radio input "false"
radio input "true"
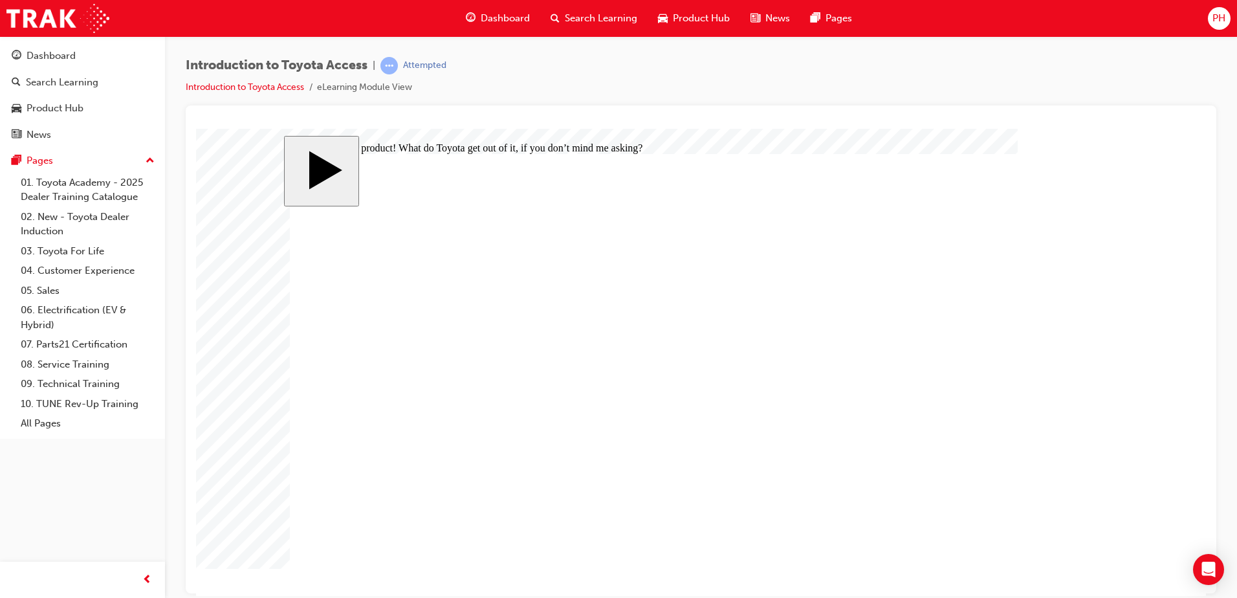
radio input "true"
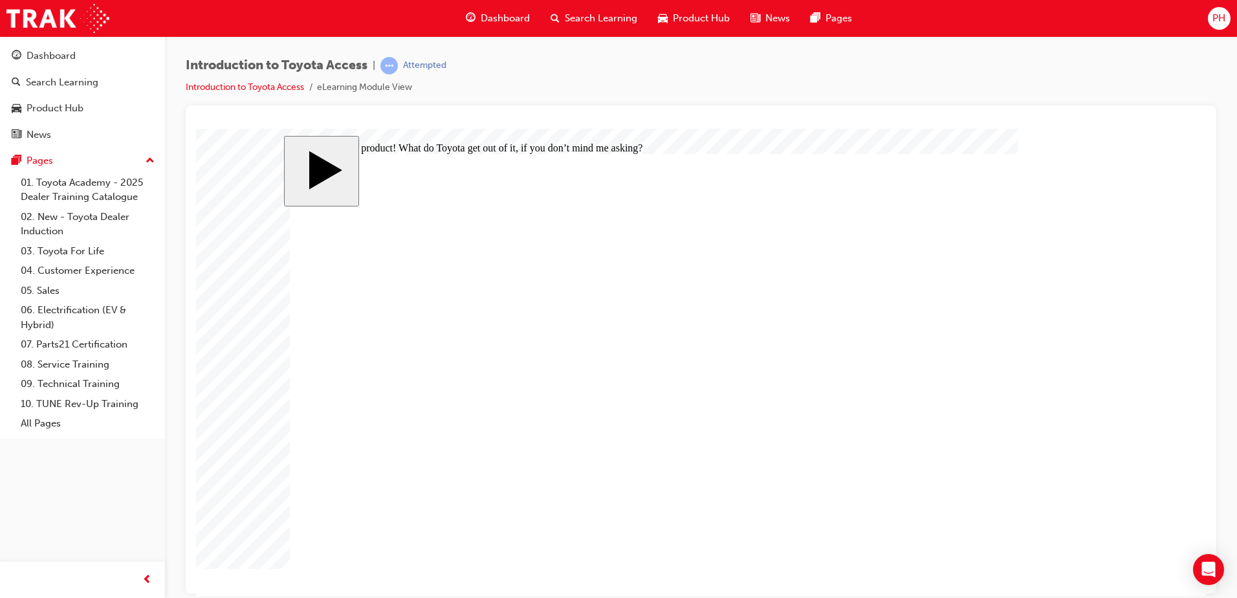
radio input "true"
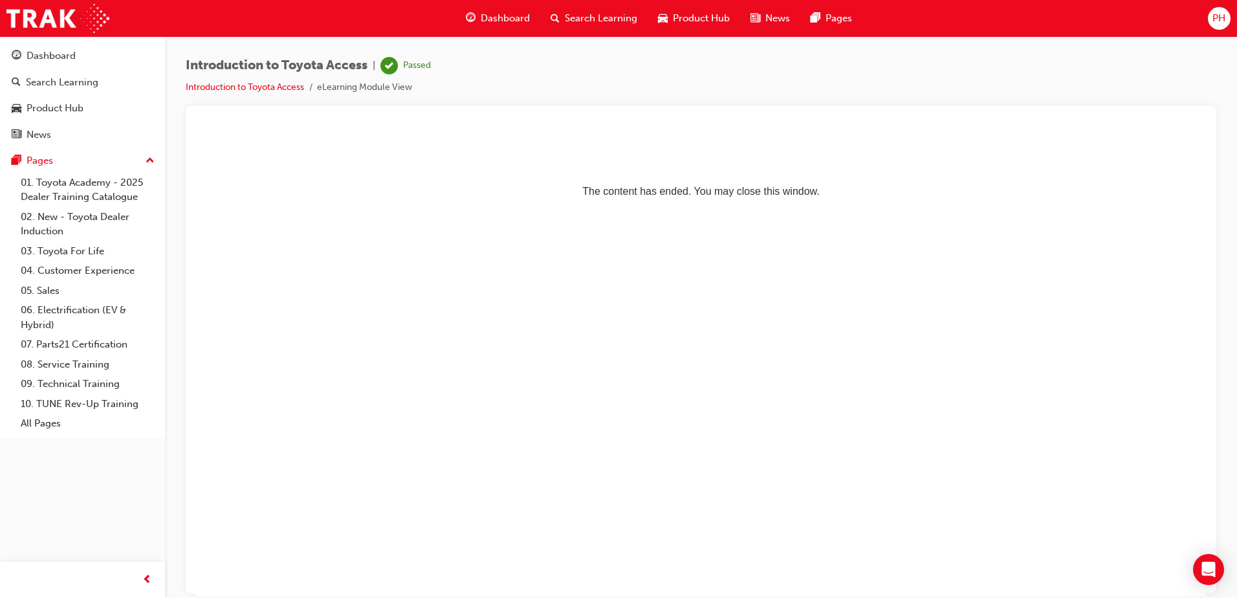
click at [425, 207] on html "The content has ended. You may close this window." at bounding box center [701, 167] width 1010 height 79
click at [627, 30] on div "Search Learning" at bounding box center [593, 18] width 107 height 27
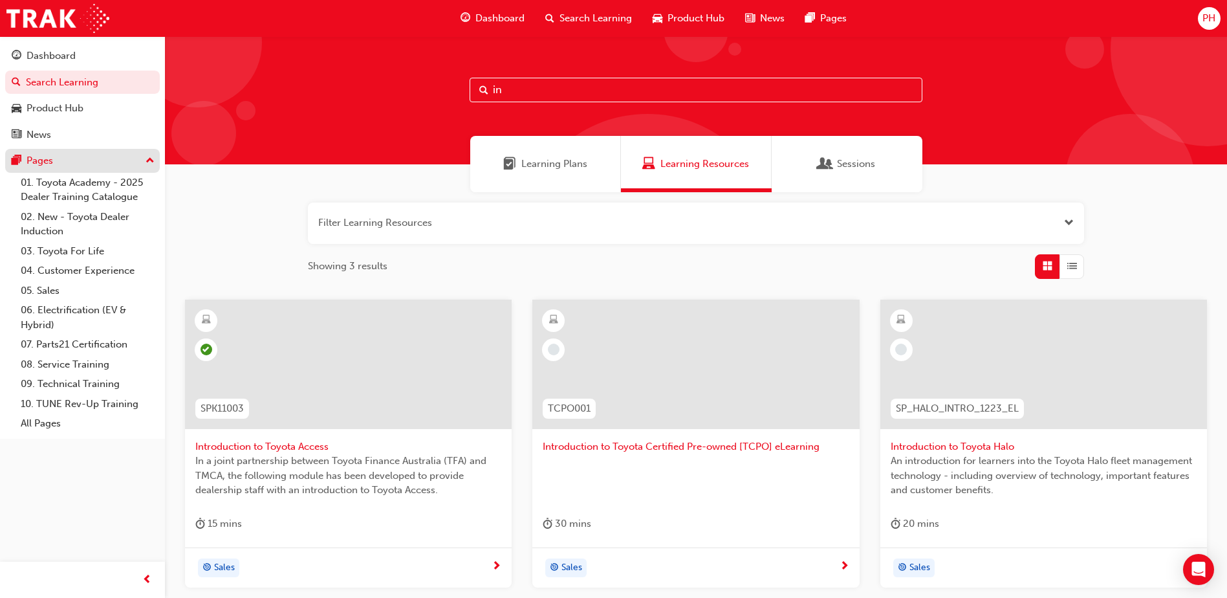
type input "i"
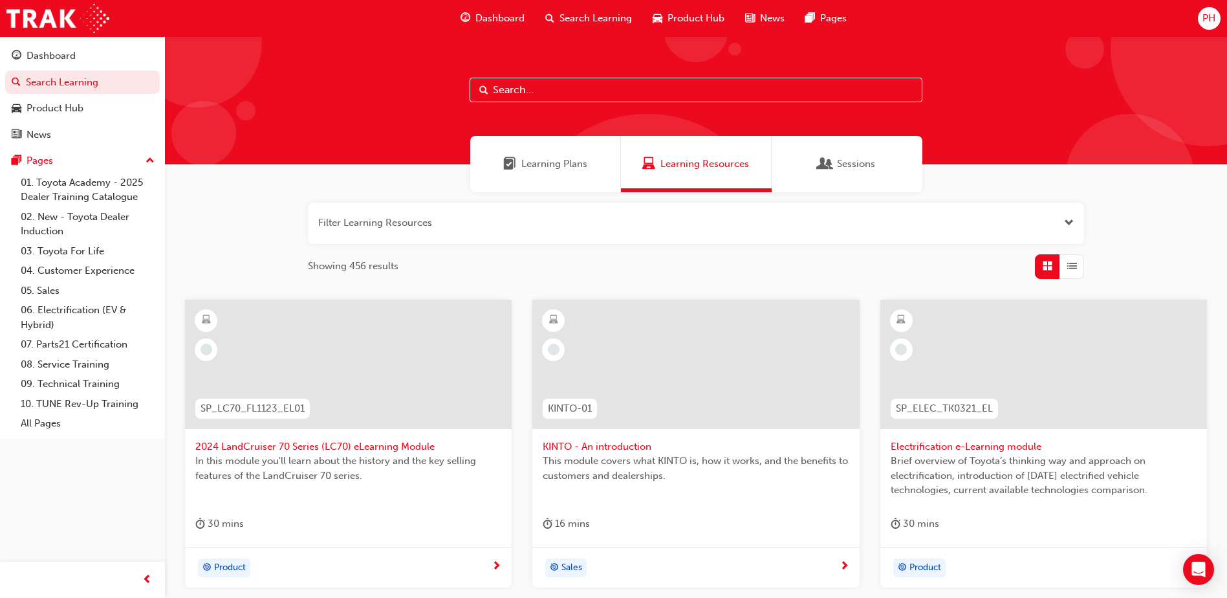
click at [526, 91] on input "text" at bounding box center [696, 90] width 453 height 25
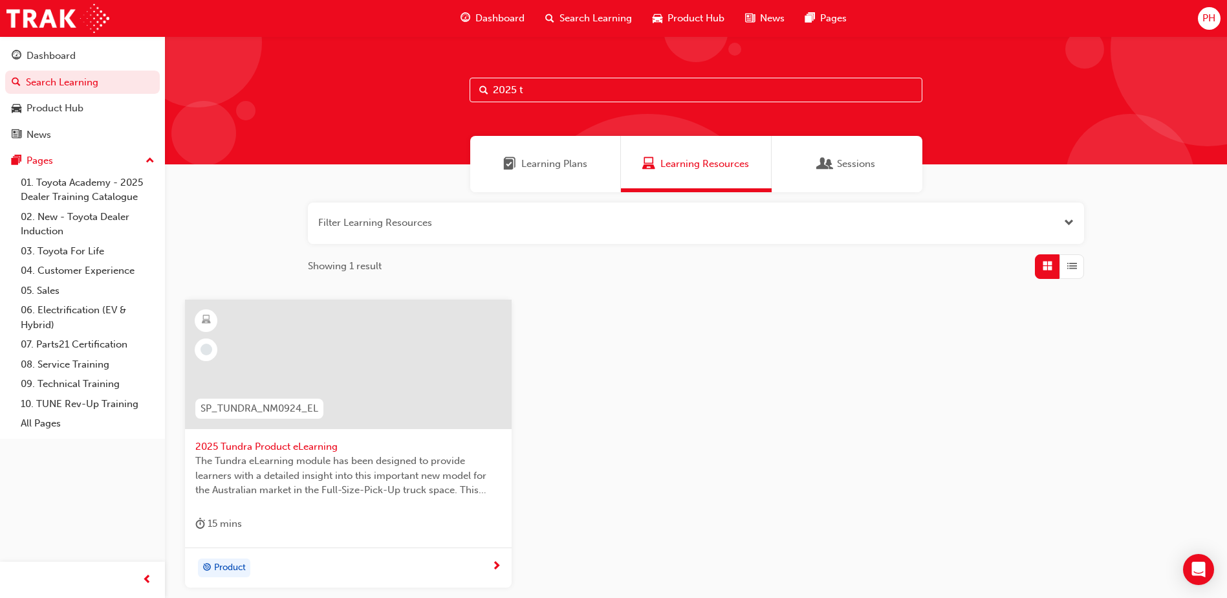
type input "2025 t"
click at [281, 444] on span "2025 Tundra Product eLearning" at bounding box center [348, 446] width 306 height 15
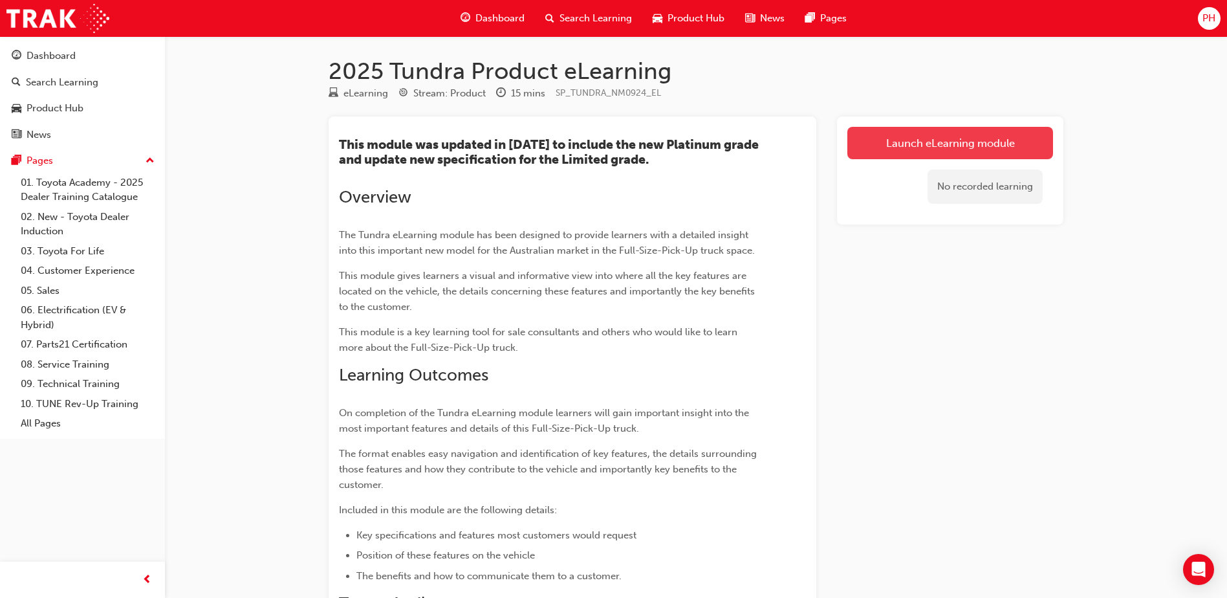
click at [912, 131] on link "Launch eLearning module" at bounding box center [950, 143] width 206 height 32
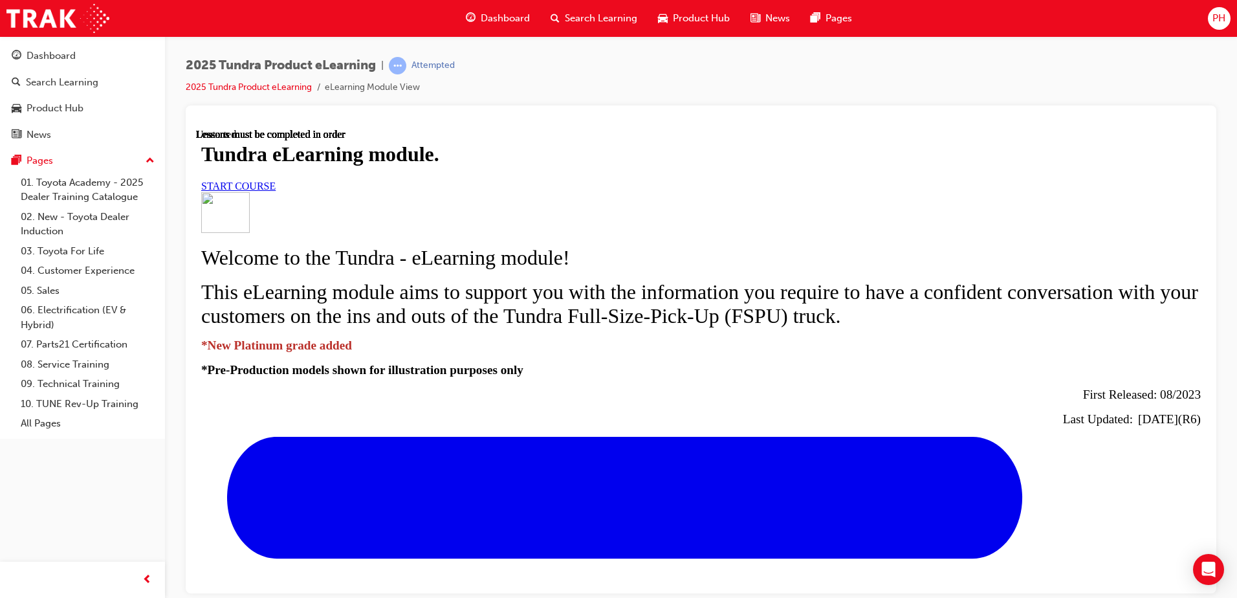
click at [276, 191] on link "START COURSE" at bounding box center [238, 185] width 74 height 11
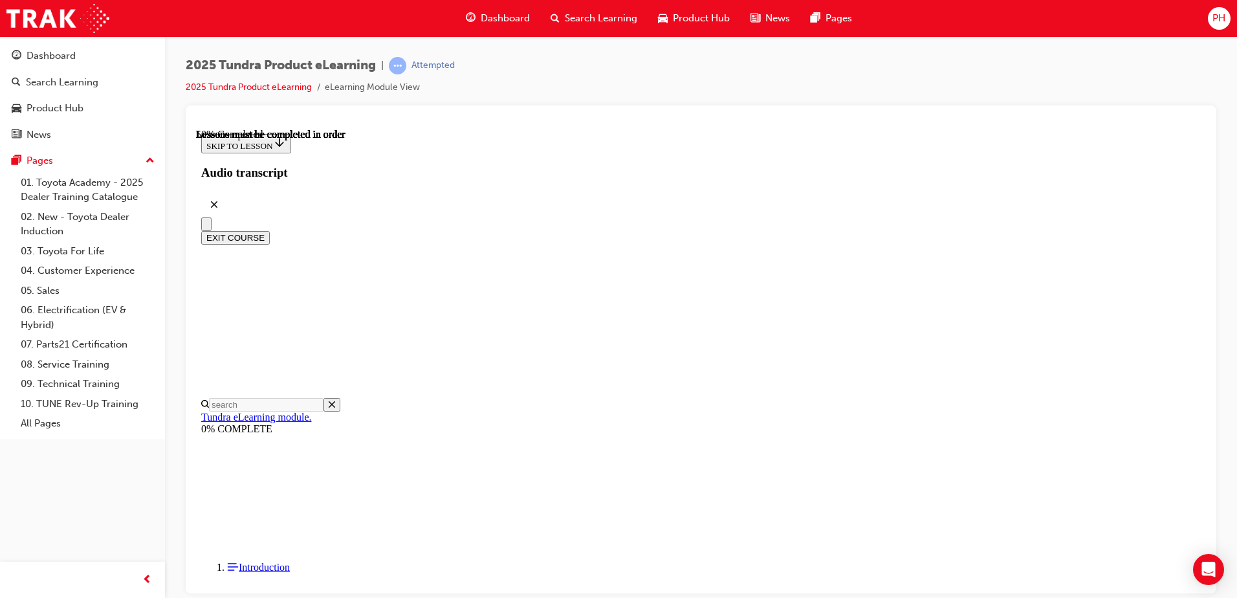
scroll to position [675, 0]
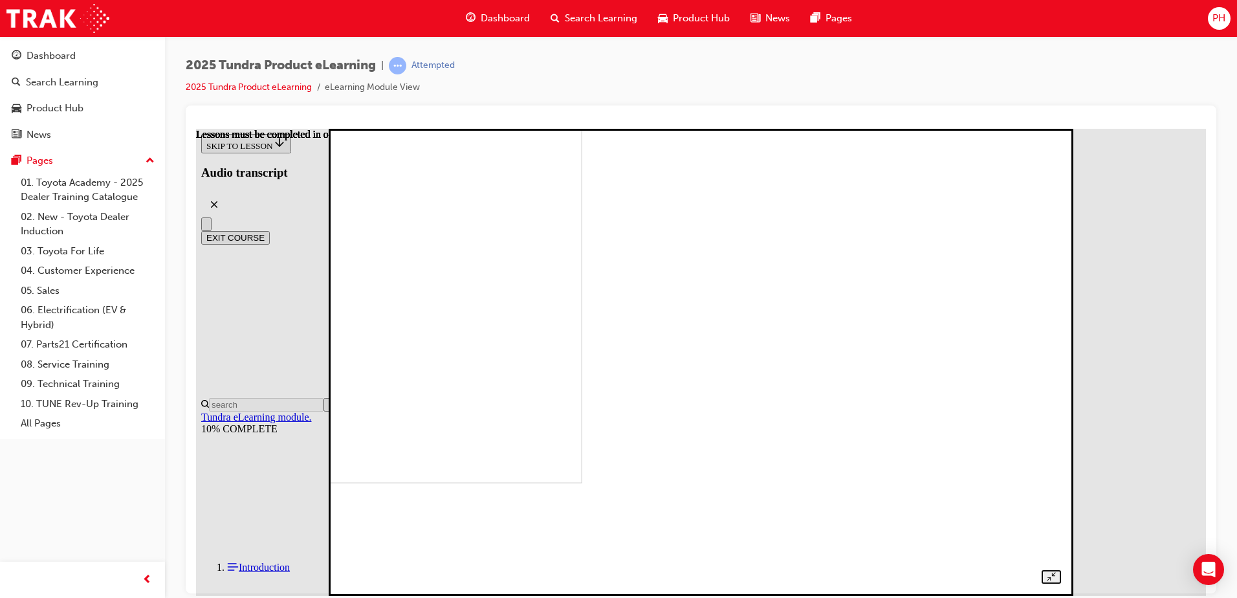
click at [582, 358] on img at bounding box center [232, 249] width 701 height 467
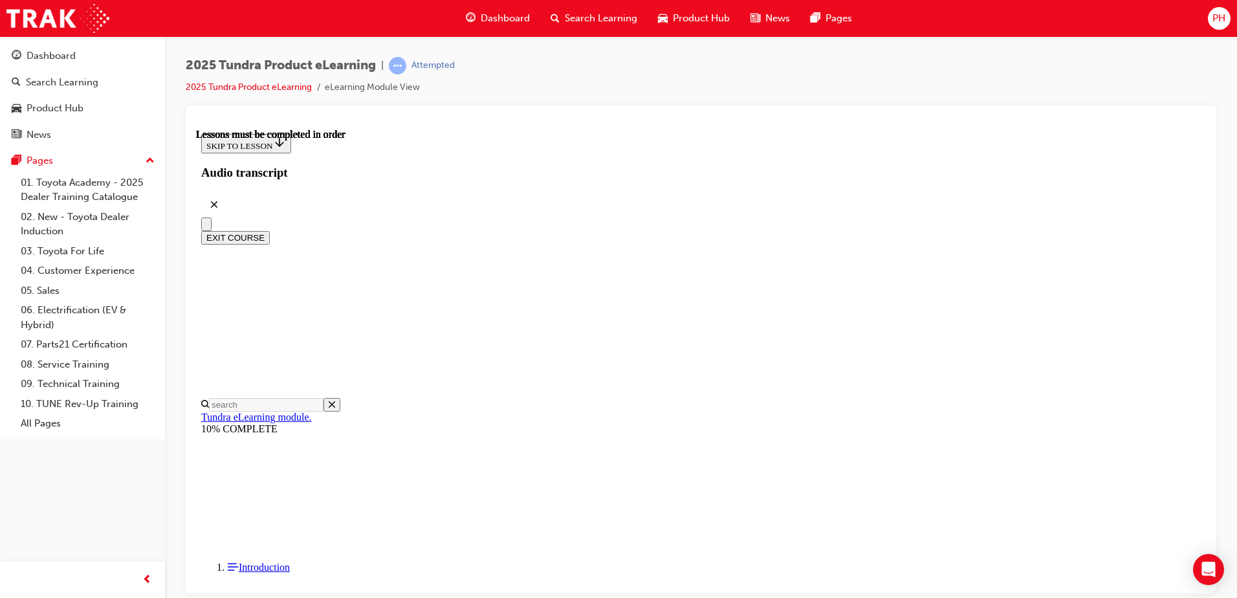
scroll to position [595, 0]
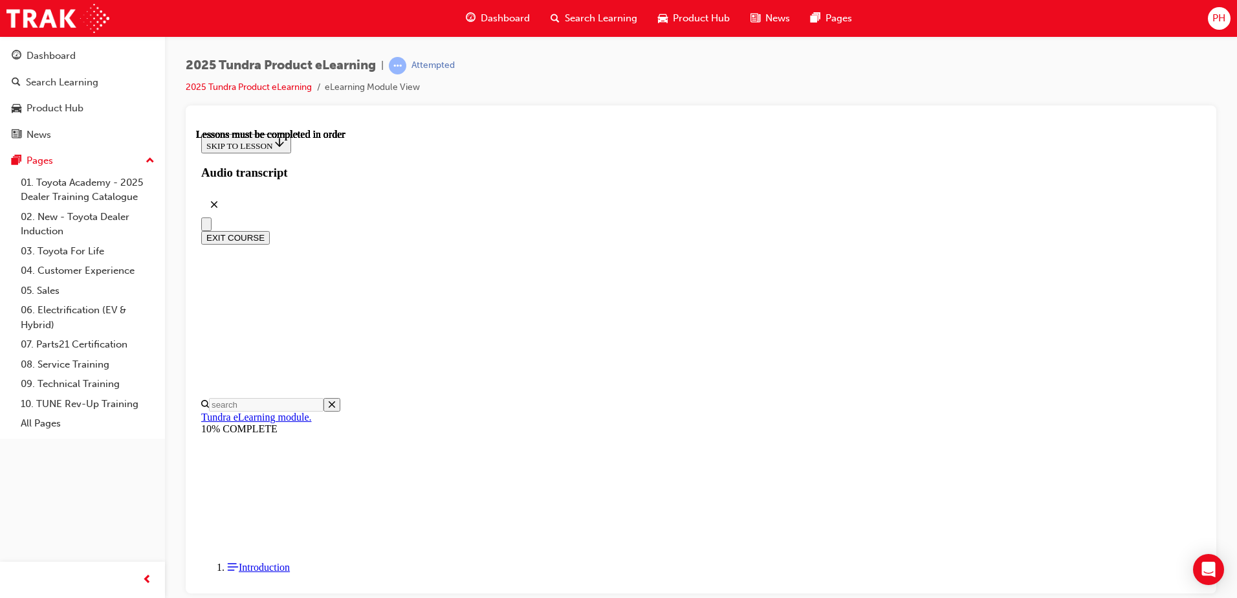
drag, startPoint x: 1236, startPoint y: 138, endPoint x: 1228, endPoint y: 164, distance: 27.0
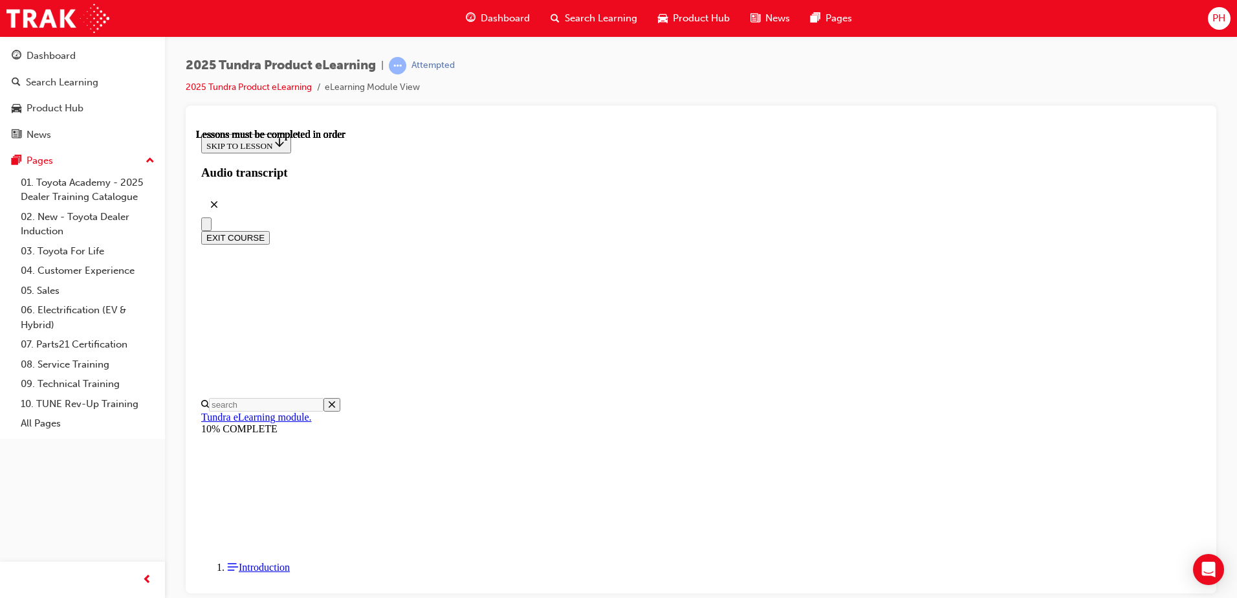
click at [1236, 138] on html "Your version of Internet Explorer is outdated and not supported. Please upgrade…" at bounding box center [618, 299] width 1237 height 598
